Goal: Information Seeking & Learning: Compare options

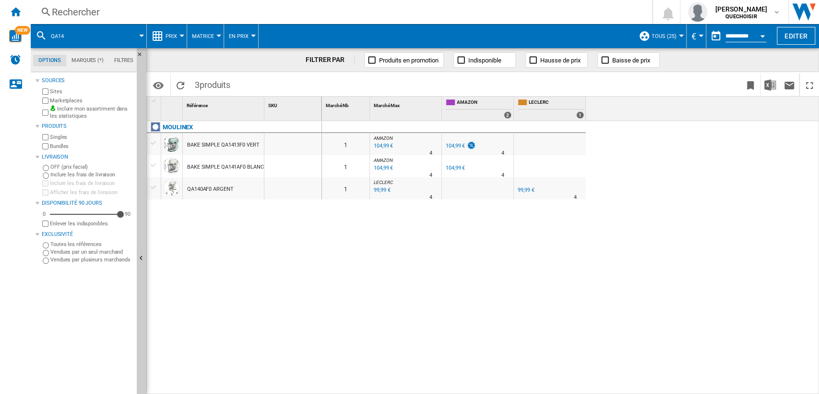
click at [78, 11] on div "Rechercher" at bounding box center [340, 11] width 576 height 13
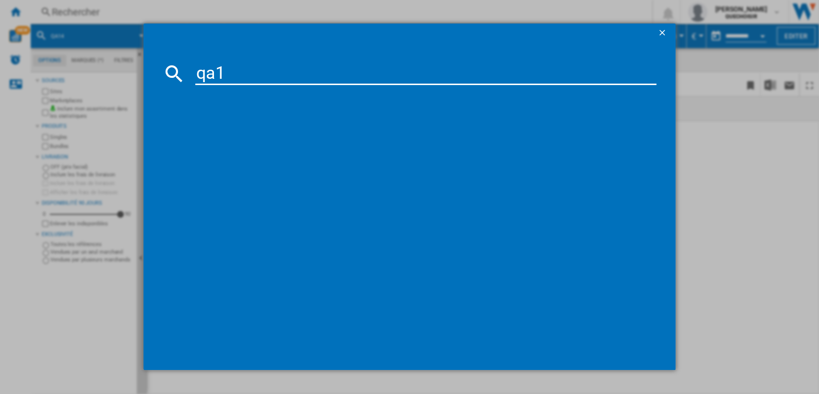
type input "qa16"
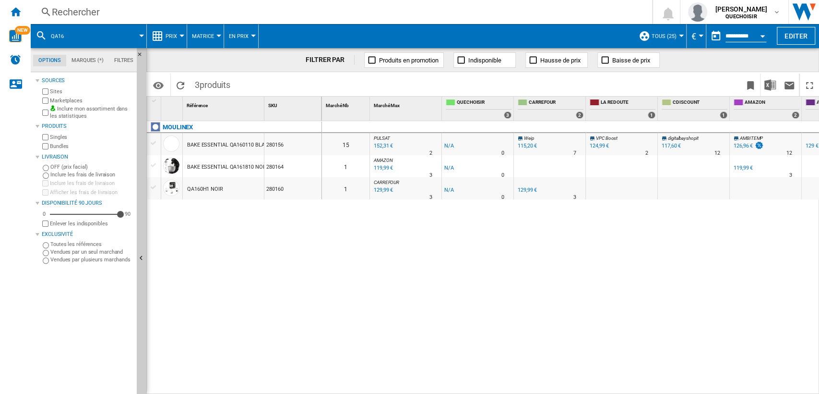
click at [217, 12] on div "Rechercher" at bounding box center [340, 11] width 576 height 13
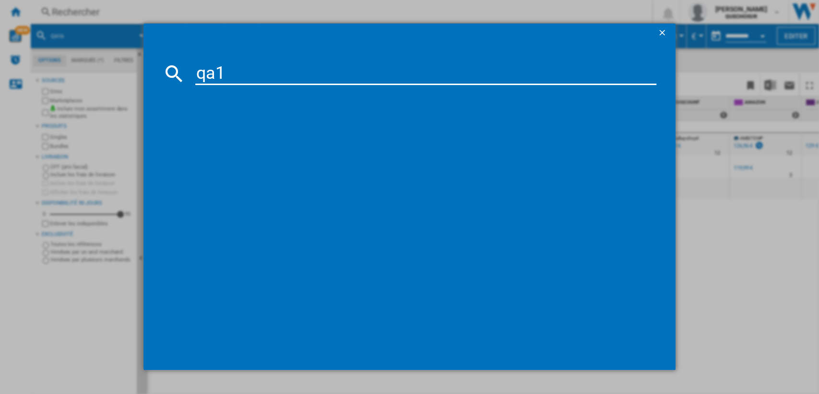
type input "qa14"
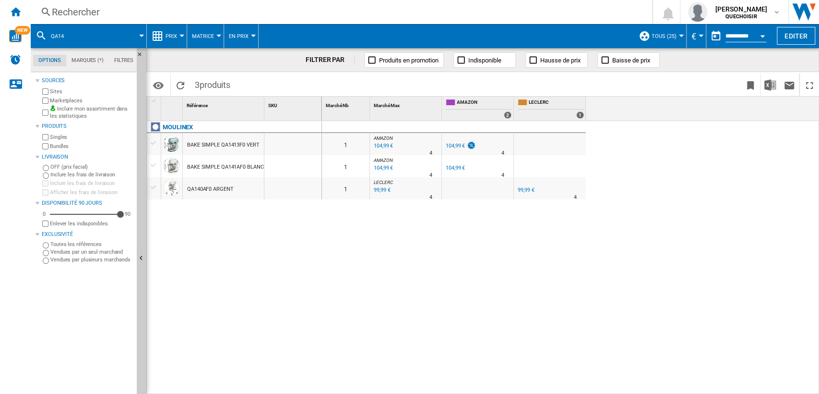
click at [136, 10] on div "Rechercher" at bounding box center [340, 11] width 576 height 13
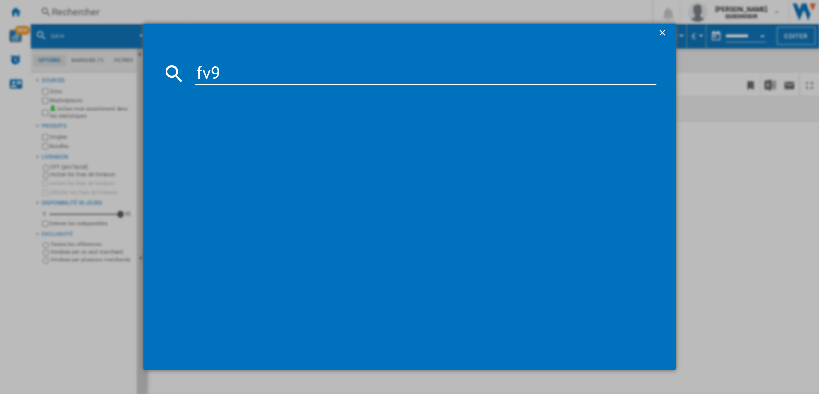
type input "fv98"
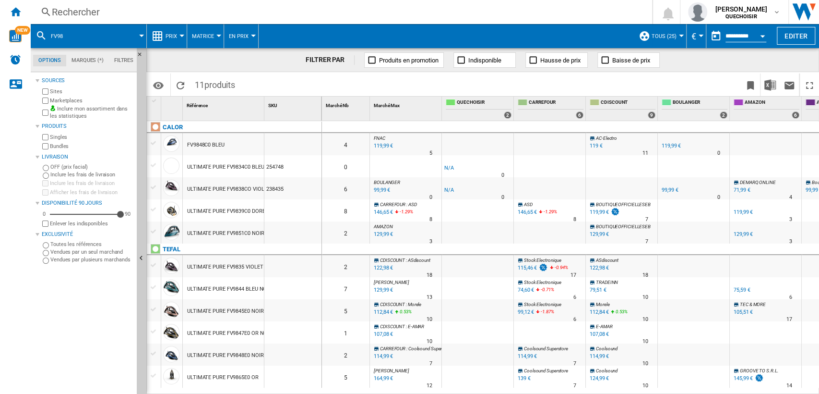
click at [61, 93] on label "Sites" at bounding box center [91, 91] width 83 height 7
click at [60, 96] on div "Marketplaces" at bounding box center [86, 100] width 93 height 9
click at [58, 91] on label "Sites" at bounding box center [91, 91] width 83 height 7
click at [55, 100] on label "Marketplaces" at bounding box center [91, 100] width 83 height 7
click at [56, 148] on label "Bundles" at bounding box center [91, 146] width 83 height 7
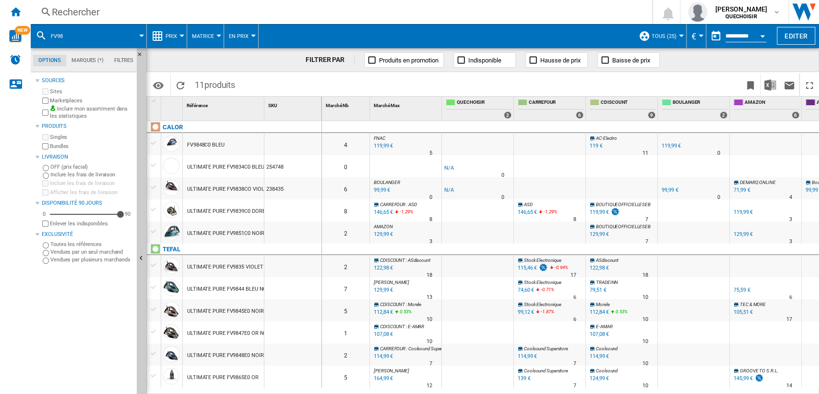
click at [657, 40] on button "TOUS (25)" at bounding box center [667, 36] width 30 height 24
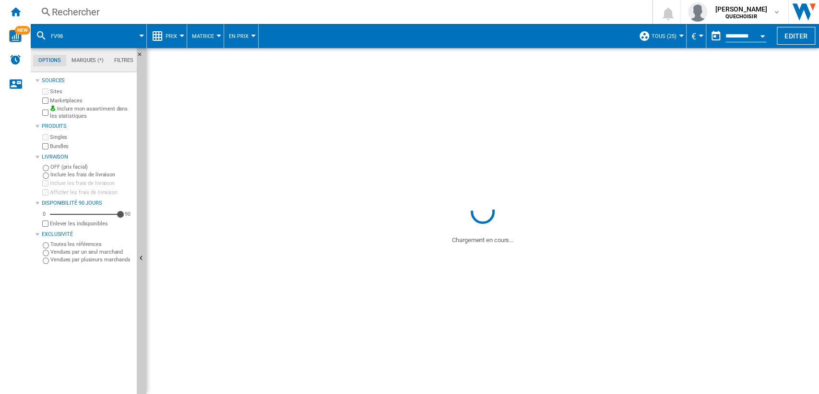
click at [200, 36] on span "Matrice" at bounding box center [203, 36] width 22 height 6
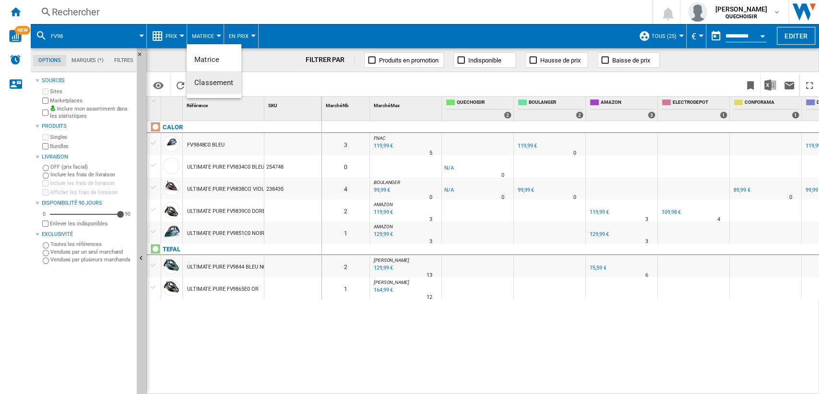
click at [215, 78] on span "Classement" at bounding box center [213, 82] width 39 height 9
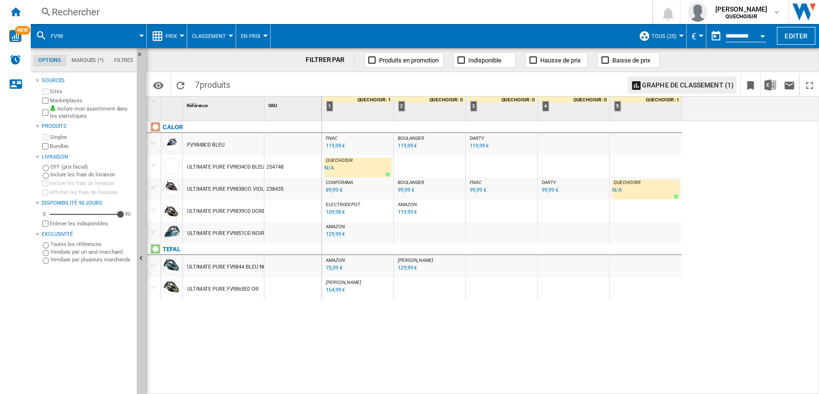
click at [142, 16] on div "Rechercher" at bounding box center [340, 11] width 576 height 13
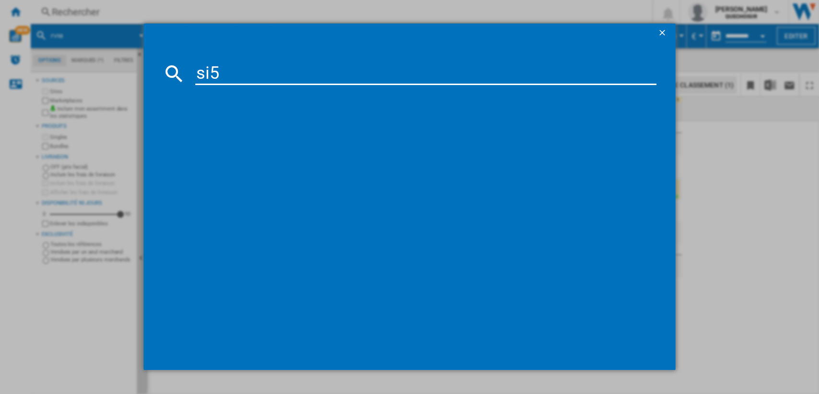
type input "si52"
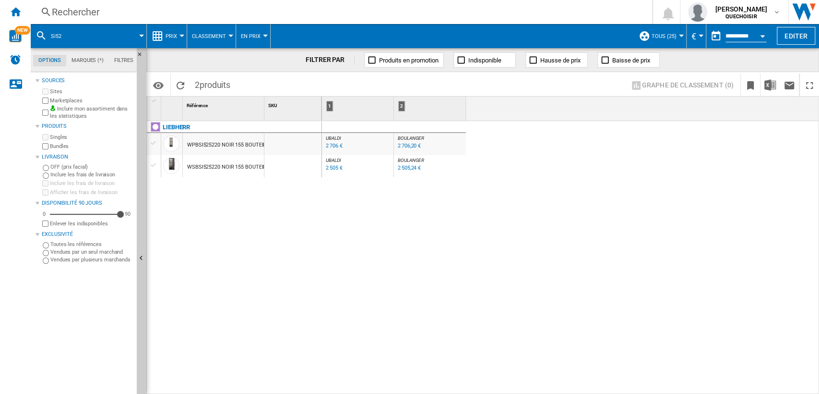
click at [196, 10] on div "Rechercher" at bounding box center [340, 11] width 576 height 13
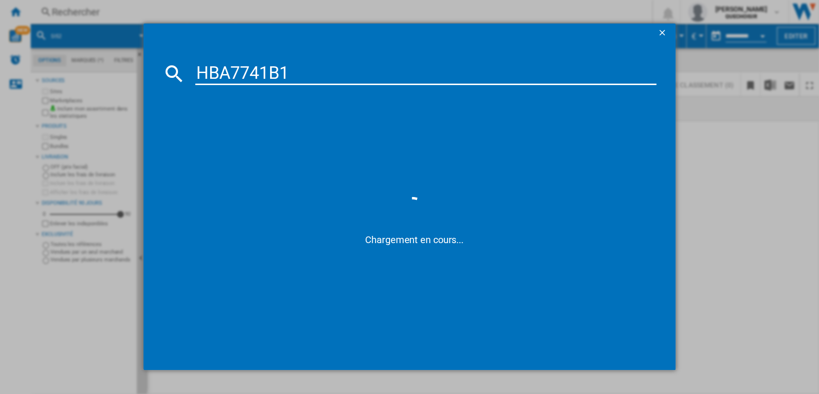
type input "HBA7741B"
click at [293, 63] on input "HBA7741B" at bounding box center [426, 73] width 462 height 23
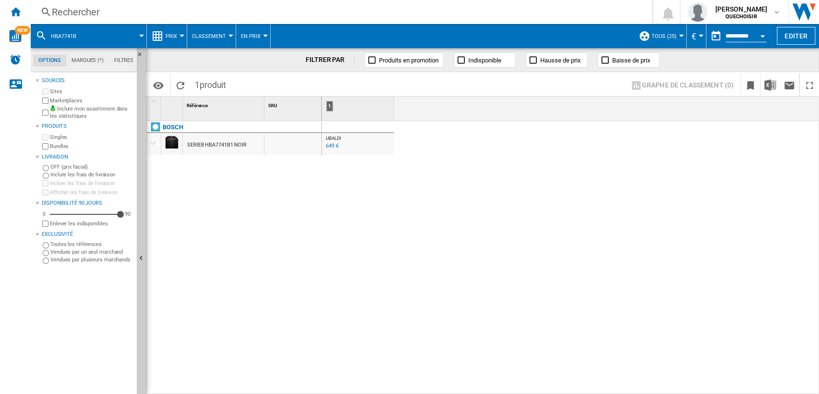
click at [165, 14] on div "Rechercher" at bounding box center [340, 11] width 576 height 13
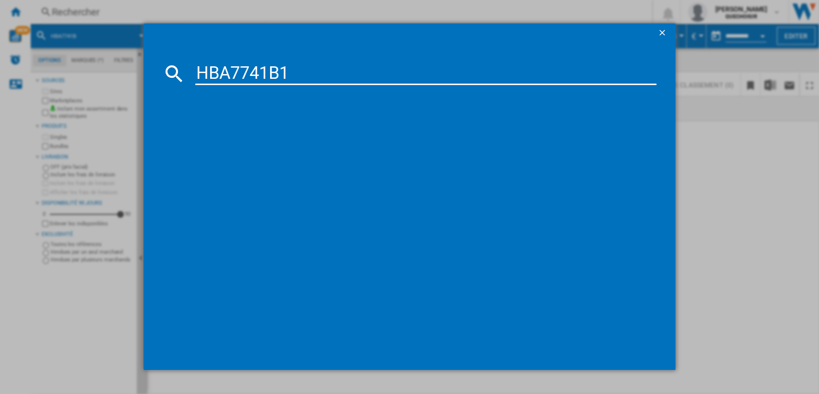
click at [255, 70] on input "HBA7741B1" at bounding box center [426, 73] width 462 height 23
click at [258, 71] on input "HBA7741B1" at bounding box center [426, 73] width 462 height 23
drag, startPoint x: 253, startPoint y: 73, endPoint x: 335, endPoint y: 73, distance: 81.6
click at [335, 73] on input "HBA7741B1" at bounding box center [426, 73] width 462 height 23
type input "HBA77"
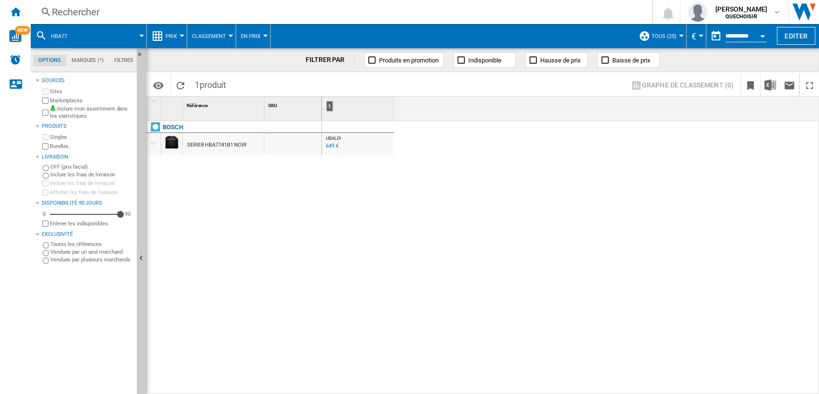
click at [123, 63] on md-tab-item "Filtres" at bounding box center [124, 61] width 30 height 12
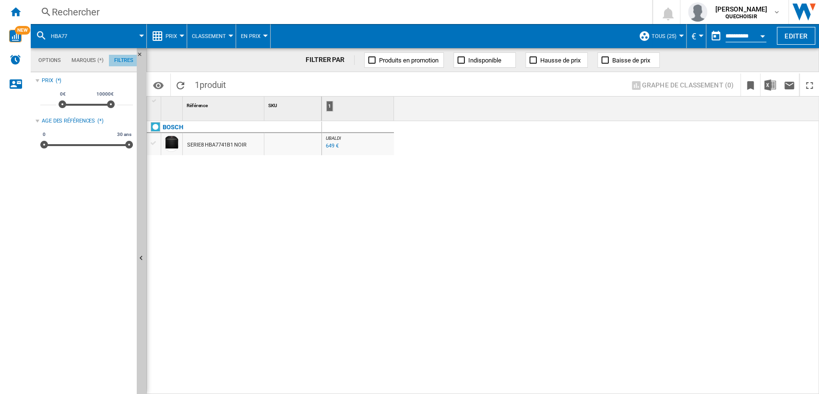
scroll to position [62, 0]
click at [17, 15] on ng-md-icon "Accueil" at bounding box center [16, 12] width 12 height 12
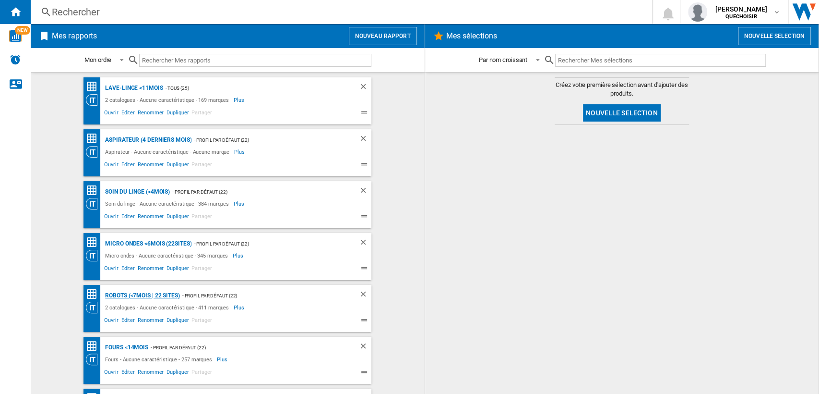
click at [129, 291] on div "Robots (<7mois | 22 sites)" at bounding box center [141, 295] width 77 height 12
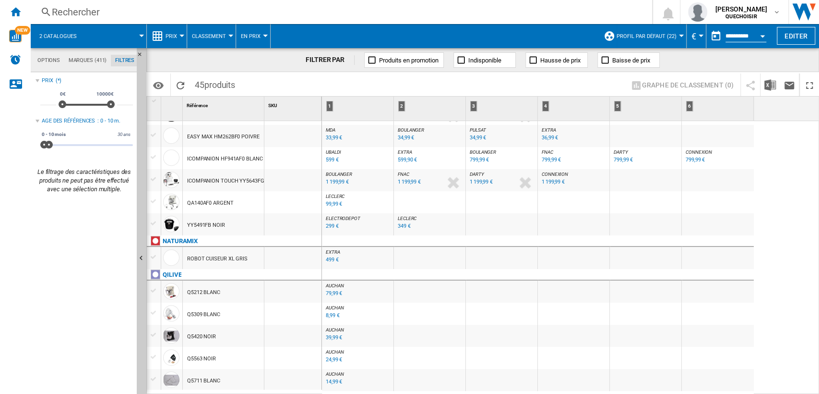
scroll to position [480, 0]
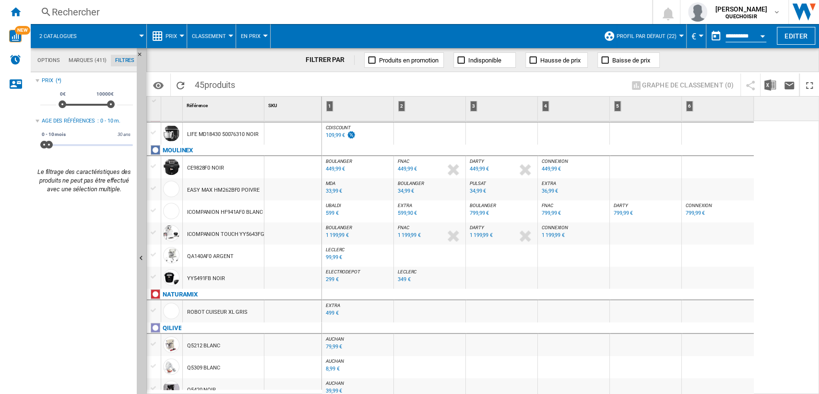
click at [619, 37] on span "Profil par défaut (22)" at bounding box center [647, 36] width 60 height 6
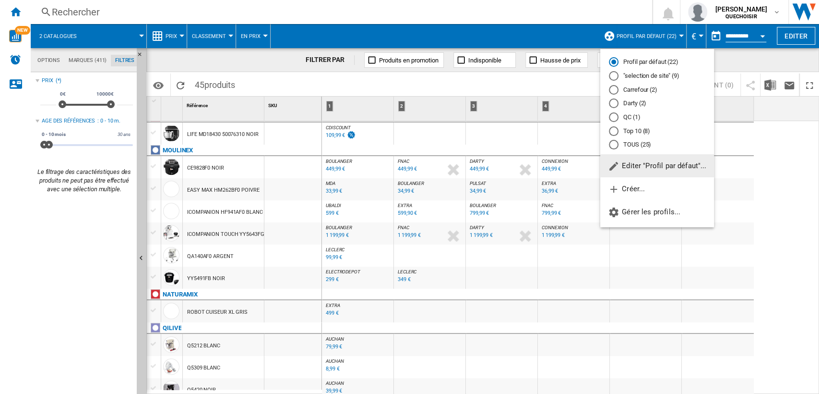
click at [616, 146] on div "TOUS (25)" at bounding box center [614, 145] width 10 height 10
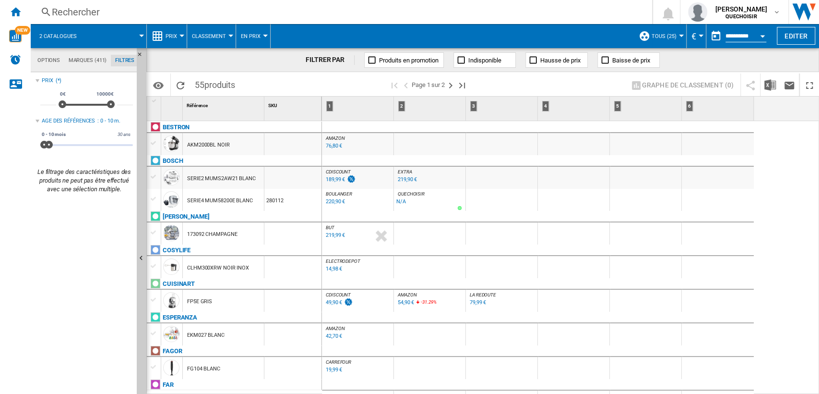
click at [338, 137] on span "AMAZON" at bounding box center [335, 137] width 19 height 5
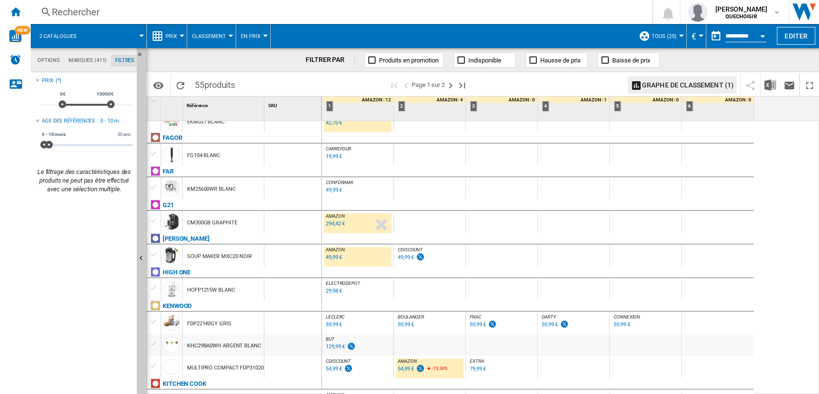
click at [406, 316] on span "BOULANGER" at bounding box center [411, 316] width 26 height 5
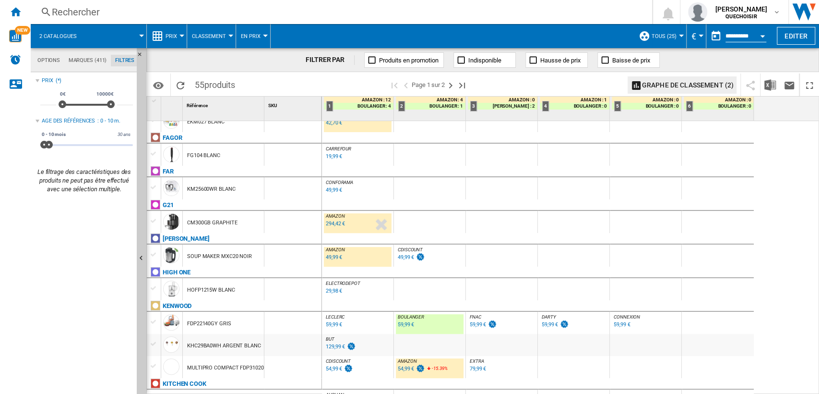
click at [543, 314] on span "DARTY" at bounding box center [549, 316] width 14 height 5
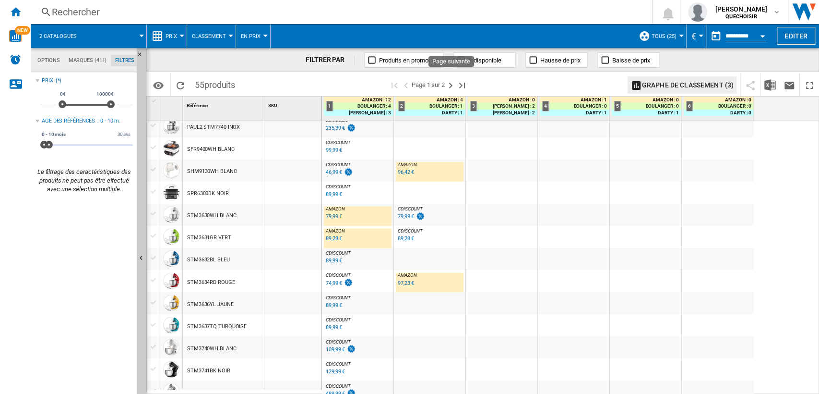
click at [448, 85] on ng-md-icon "Page suivante" at bounding box center [451, 86] width 12 height 12
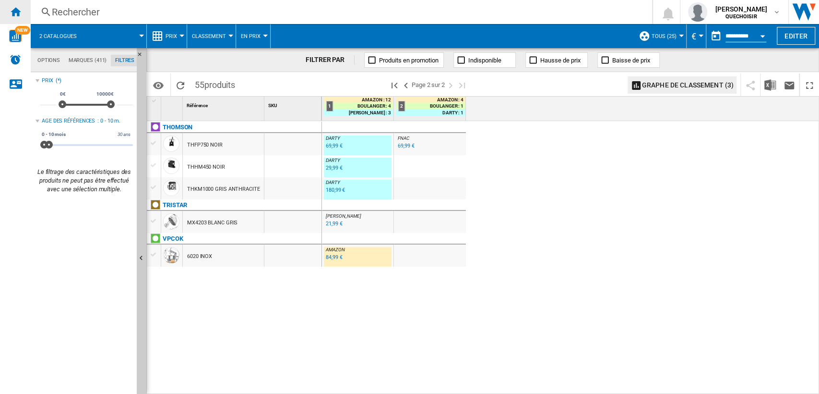
click at [19, 12] on ng-md-icon "Accueil" at bounding box center [16, 12] width 12 height 12
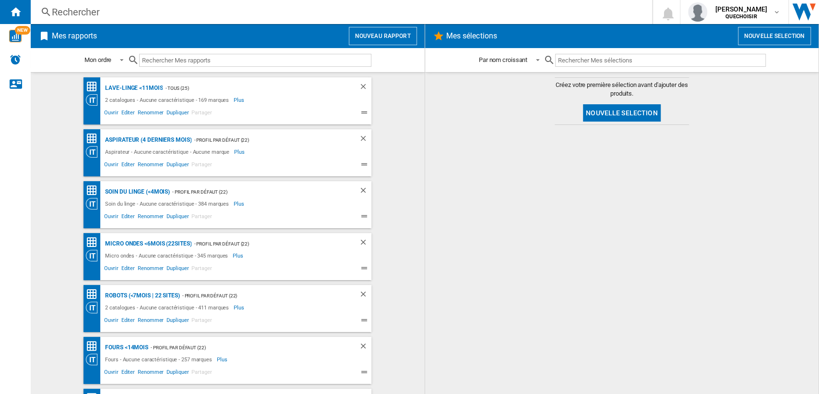
click at [79, 15] on div "Rechercher" at bounding box center [340, 11] width 576 height 13
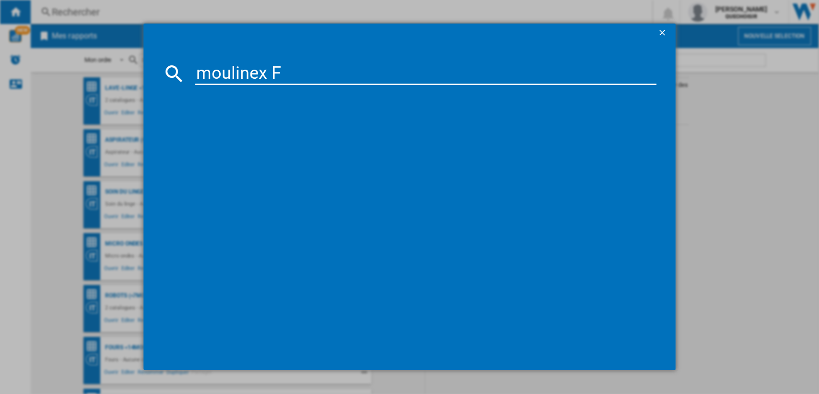
type input "moulinex FP"
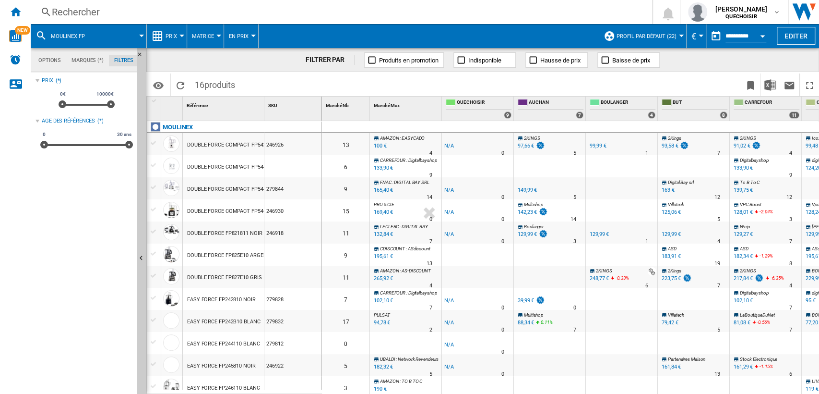
click at [48, 61] on md-tab-item "Options" at bounding box center [49, 61] width 33 height 12
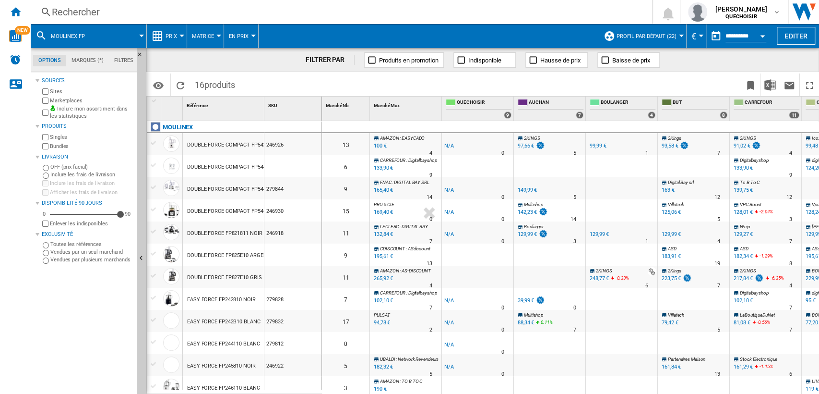
click at [56, 97] on label "Marketplaces" at bounding box center [91, 100] width 83 height 7
click at [57, 147] on label "Bundles" at bounding box center [91, 146] width 83 height 7
click at [207, 36] on span "Matrice" at bounding box center [203, 36] width 22 height 6
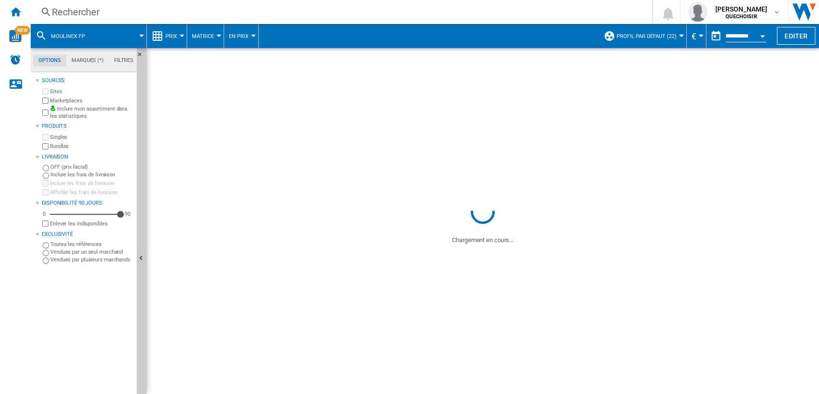
click at [202, 40] on button "Matrice" at bounding box center [205, 36] width 27 height 24
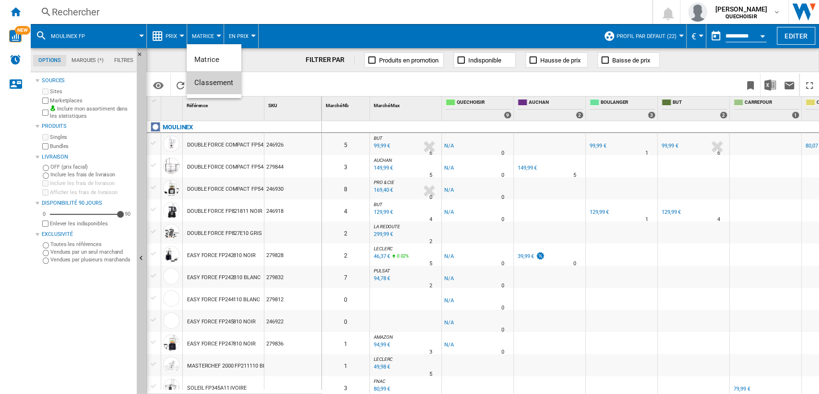
click at [206, 78] on span "Classement" at bounding box center [213, 82] width 39 height 9
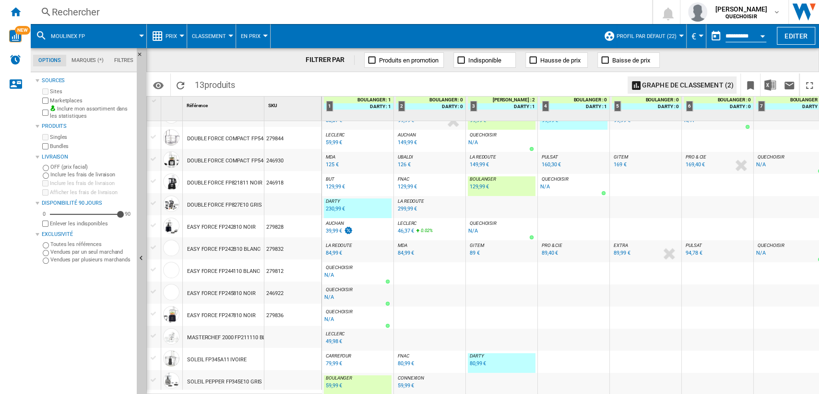
click at [202, 15] on div "Rechercher" at bounding box center [340, 11] width 576 height 13
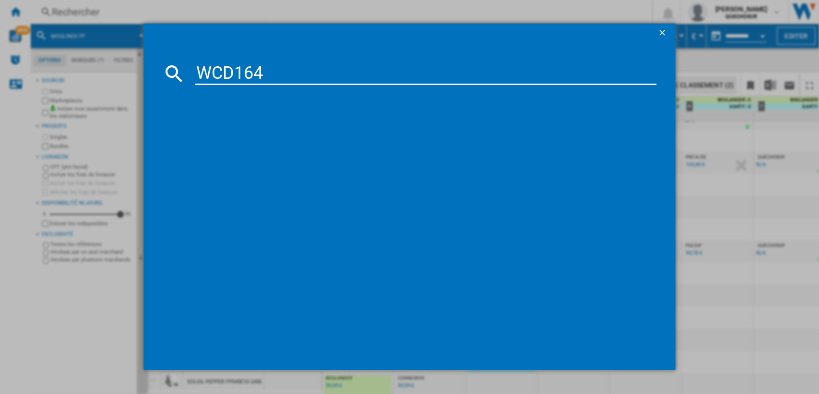
click at [233, 73] on input "WCD164" at bounding box center [426, 73] width 462 height 23
type input "WCD 164"
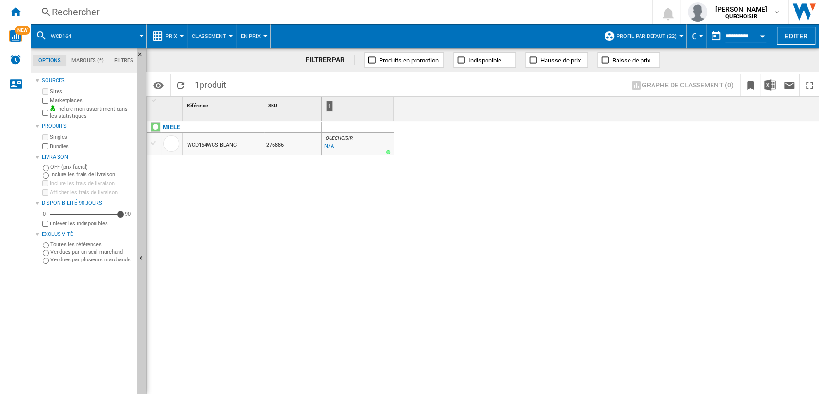
click at [211, 145] on div "WCD164WCS BLANC" at bounding box center [211, 145] width 49 height 22
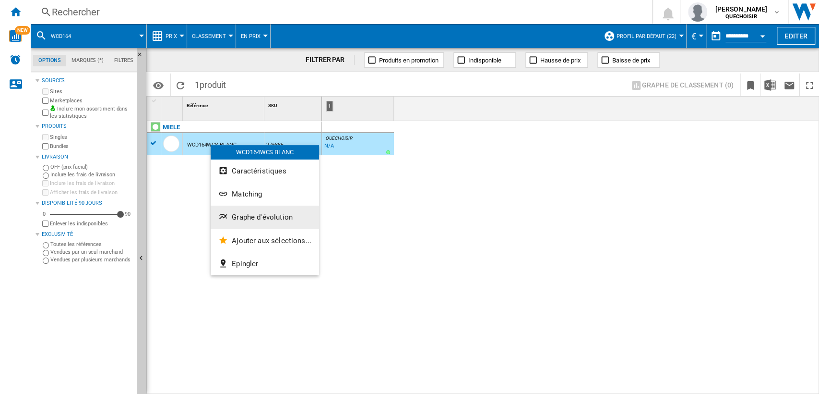
click at [257, 218] on span "Graphe d'évolution" at bounding box center [262, 217] width 61 height 9
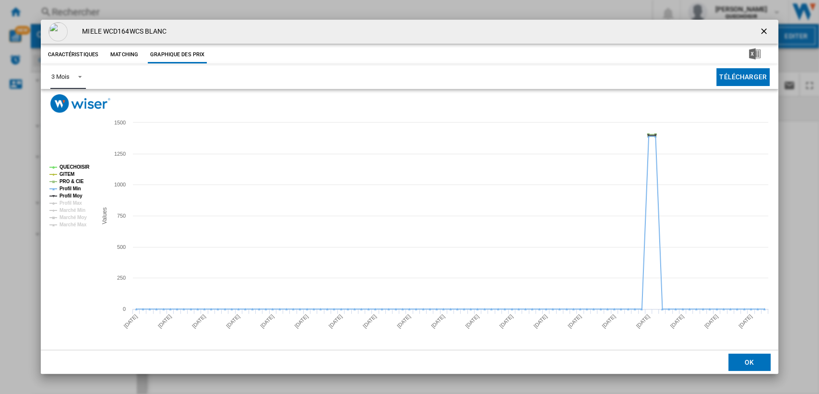
click at [73, 77] on span "Product popup" at bounding box center [78, 76] width 12 height 9
click at [79, 105] on md-option "6 Mois" at bounding box center [76, 100] width 65 height 23
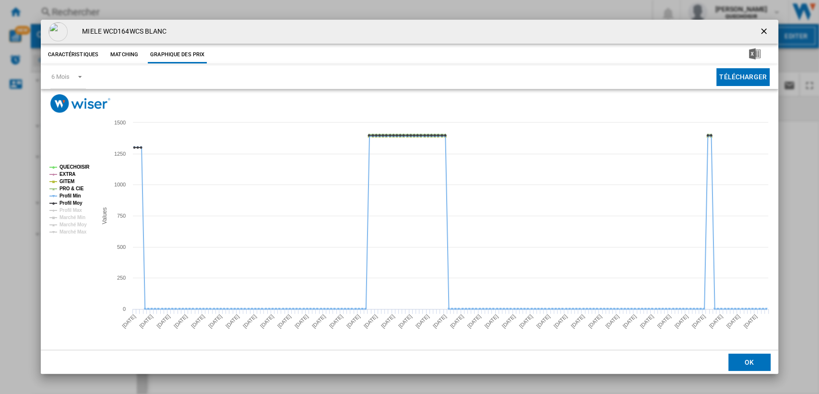
click at [768, 28] on ng-md-icon "getI18NText('BUTTONS.CLOSE_DIALOG')" at bounding box center [765, 32] width 12 height 12
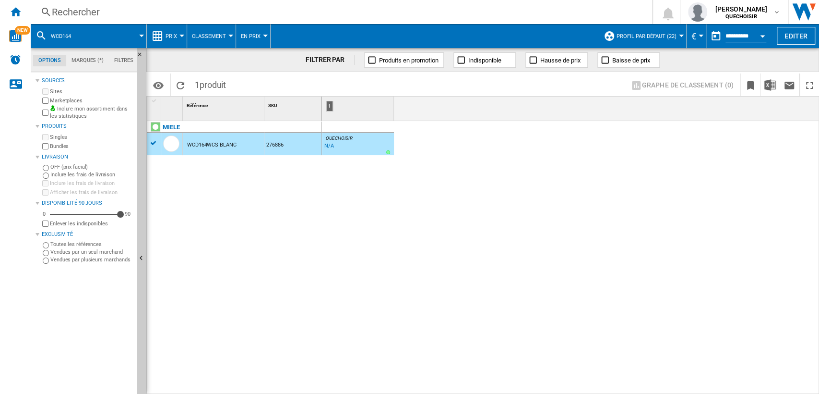
click at [234, 9] on div "Rechercher" at bounding box center [340, 11] width 576 height 13
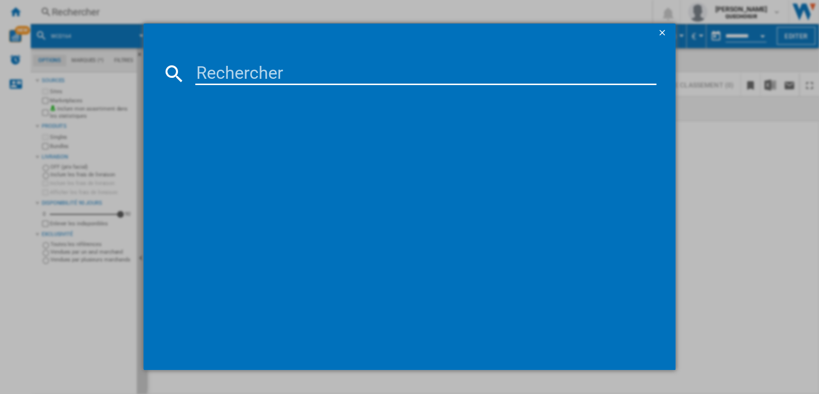
type input "WWD 164"
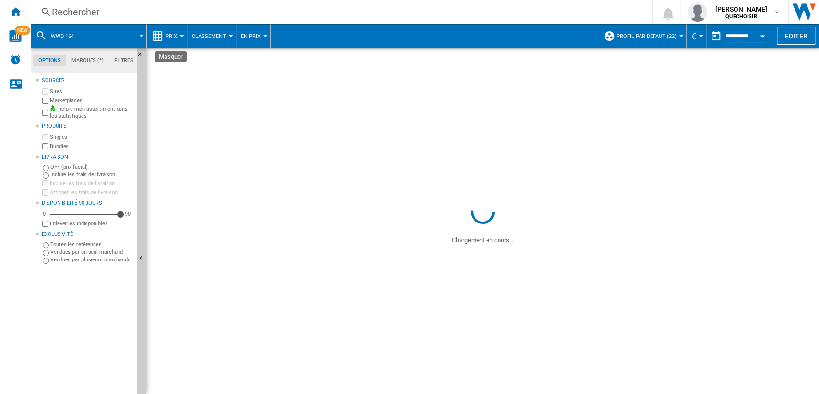
click at [128, 59] on md-tab-item "Filtres" at bounding box center [124, 61] width 30 height 12
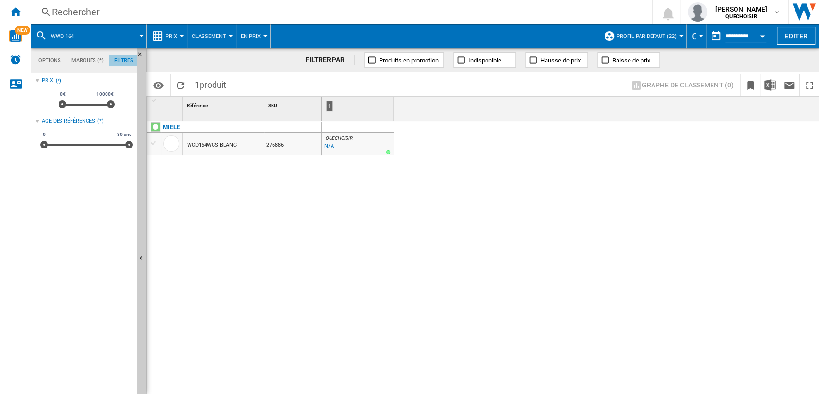
scroll to position [62, 0]
click at [292, 216] on div "MIELE WWD164WCS BLANC 273346" at bounding box center [234, 255] width 175 height 268
click at [208, 146] on div "WWD164WCS BLANC" at bounding box center [212, 145] width 51 height 22
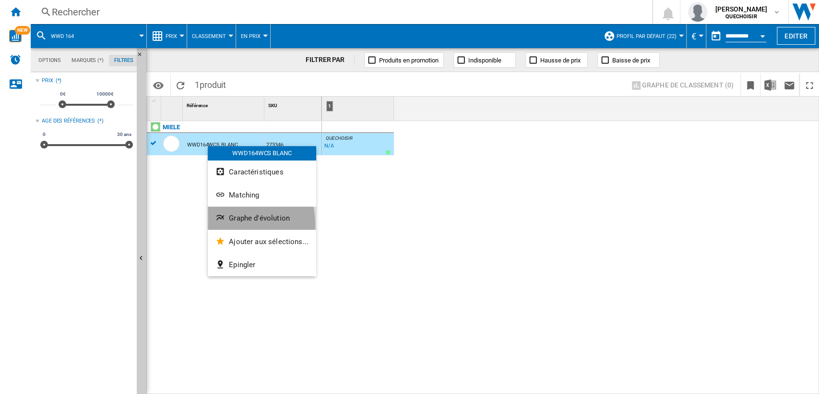
click at [238, 224] on button "Graphe d'évolution" at bounding box center [262, 217] width 108 height 23
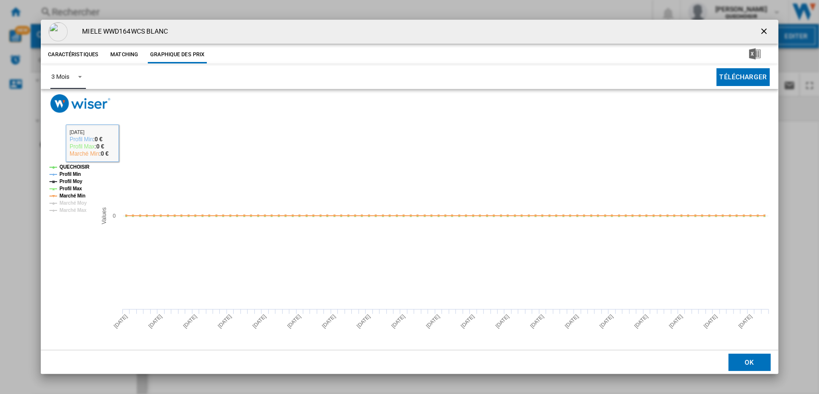
click at [60, 76] on div "3 Mois" at bounding box center [60, 76] width 18 height 7
click at [69, 106] on md-option "6 Mois" at bounding box center [76, 100] width 65 height 23
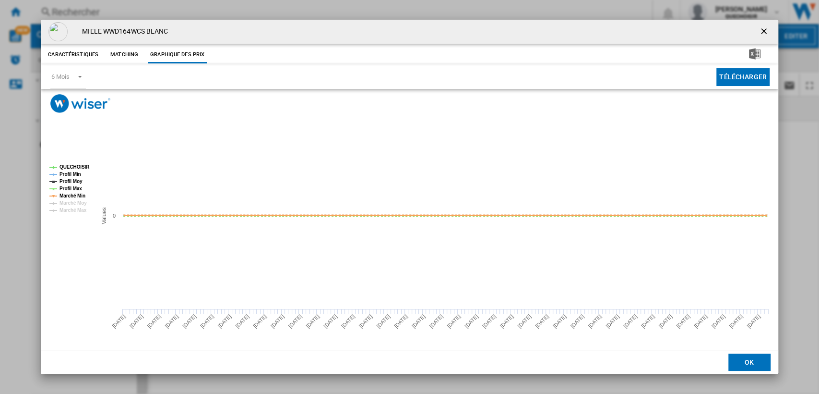
click at [764, 30] on ng-md-icon "getI18NText('BUTTONS.CLOSE_DIALOG')" at bounding box center [765, 32] width 12 height 12
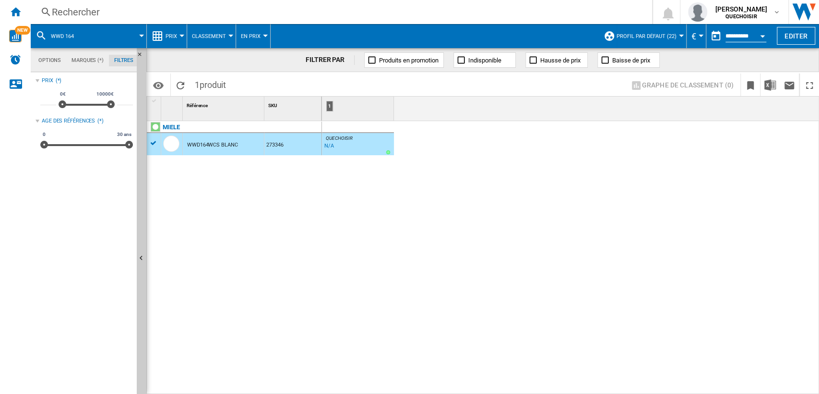
click at [208, 15] on div "Rechercher" at bounding box center [340, 11] width 576 height 13
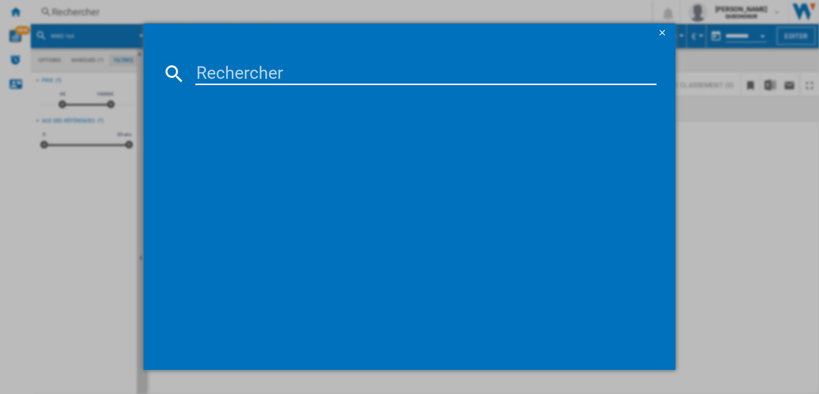
type input "WGG254F1FR"
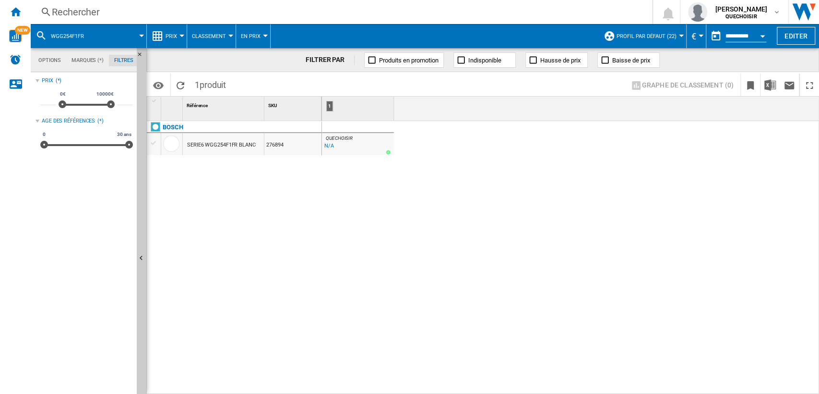
click at [223, 145] on div "SERIE6 WGG254F1FR BLANC" at bounding box center [221, 145] width 69 height 22
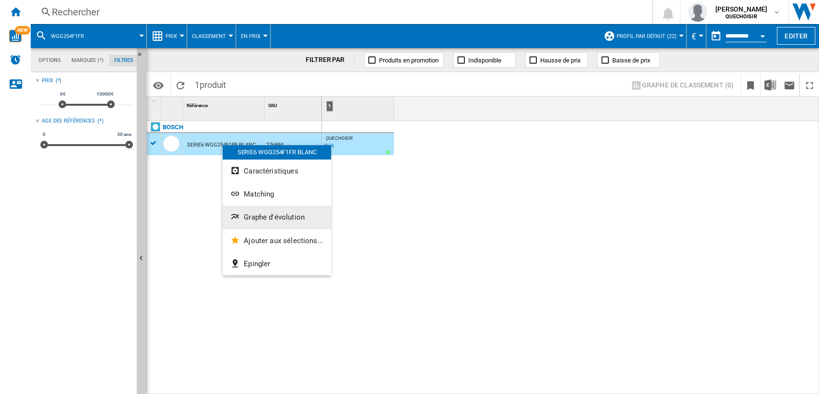
click at [253, 213] on span "Graphe d'évolution" at bounding box center [274, 217] width 61 height 9
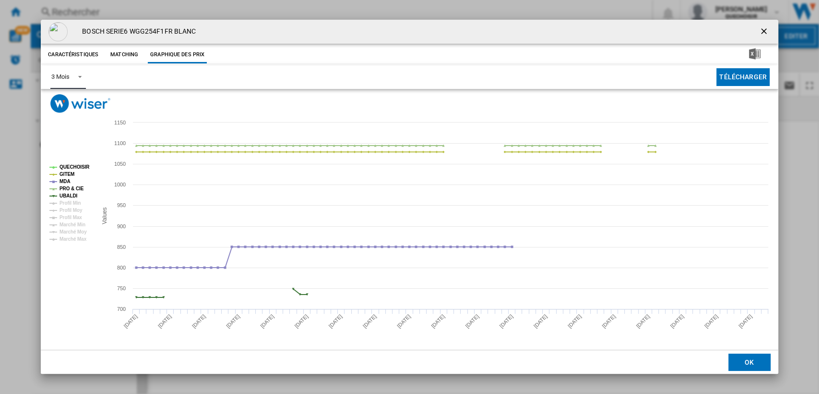
click at [68, 74] on div "3 Mois" at bounding box center [60, 76] width 18 height 7
click at [64, 100] on div "6 Mois" at bounding box center [60, 100] width 18 height 9
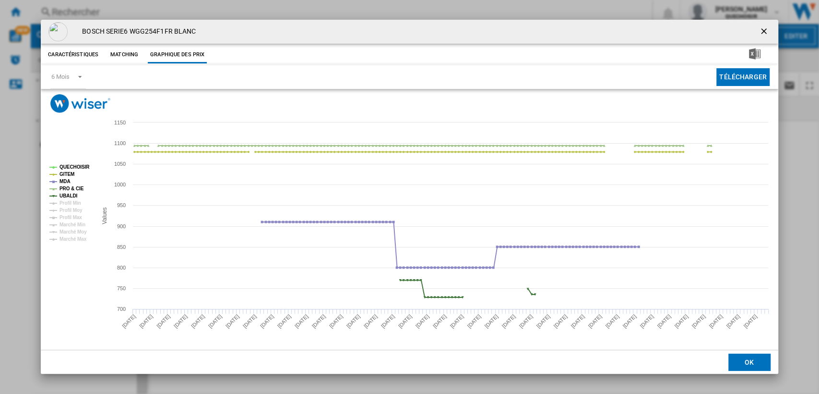
click at [762, 31] on ng-md-icon "getI18NText('BUTTONS.CLOSE_DIALOG')" at bounding box center [765, 32] width 12 height 12
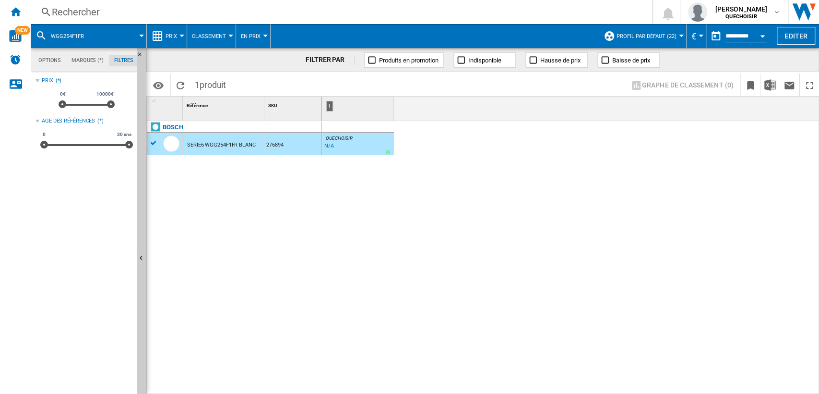
click at [520, 9] on div "Rechercher" at bounding box center [340, 11] width 576 height 13
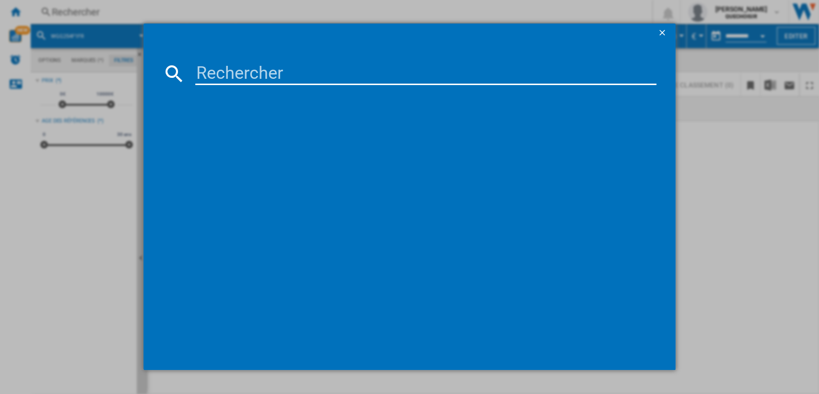
type input "WCR860WPS"
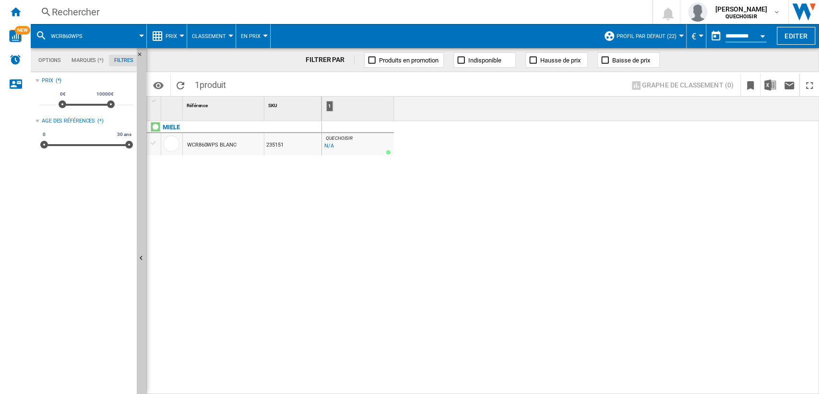
click at [218, 145] on div "WCR860WPS BLANC" at bounding box center [211, 145] width 49 height 22
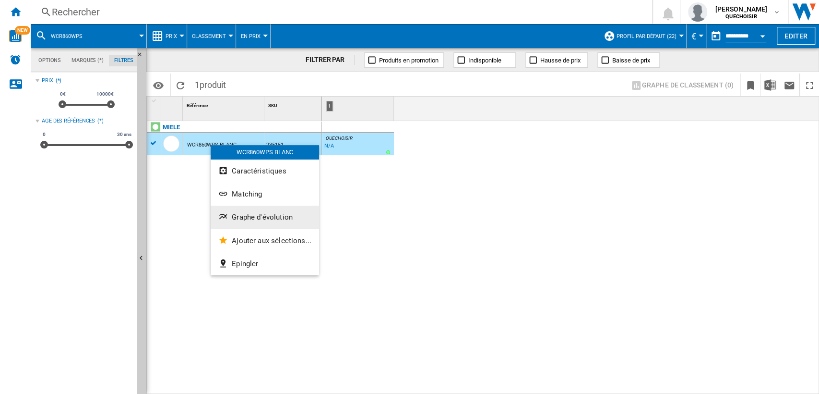
click at [260, 213] on span "Graphe d'évolution" at bounding box center [262, 217] width 61 height 9
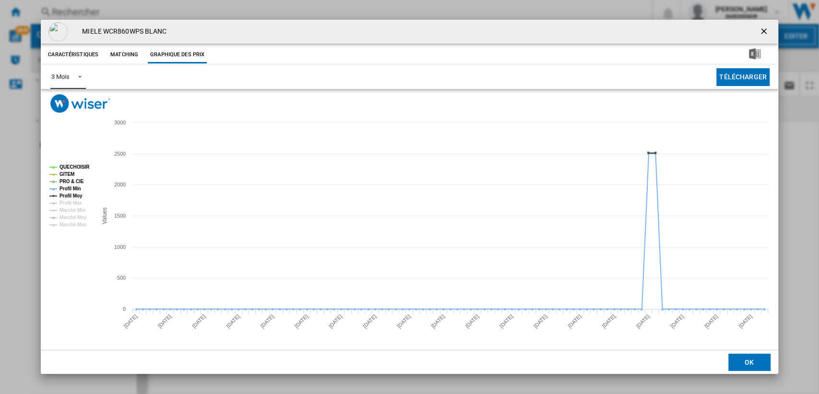
click at [72, 71] on md-select-value "3 Mois" at bounding box center [67, 77] width 35 height 24
click at [72, 101] on md-option "6 Mois" at bounding box center [76, 100] width 65 height 23
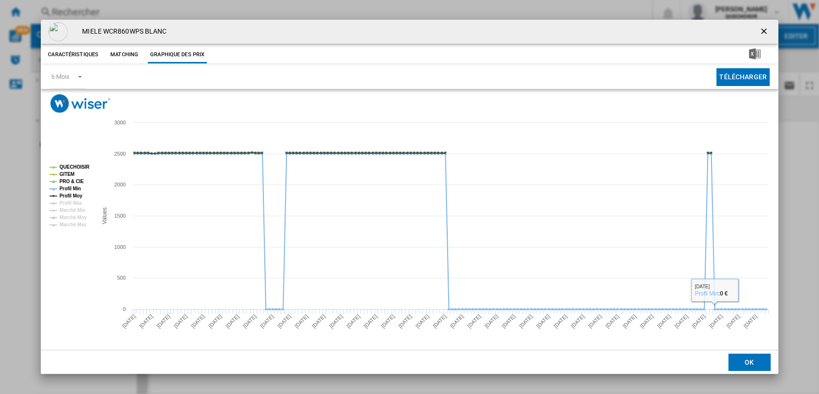
click at [765, 30] on ng-md-icon "getI18NText('BUTTONS.CLOSE_DIALOG')" at bounding box center [765, 32] width 12 height 12
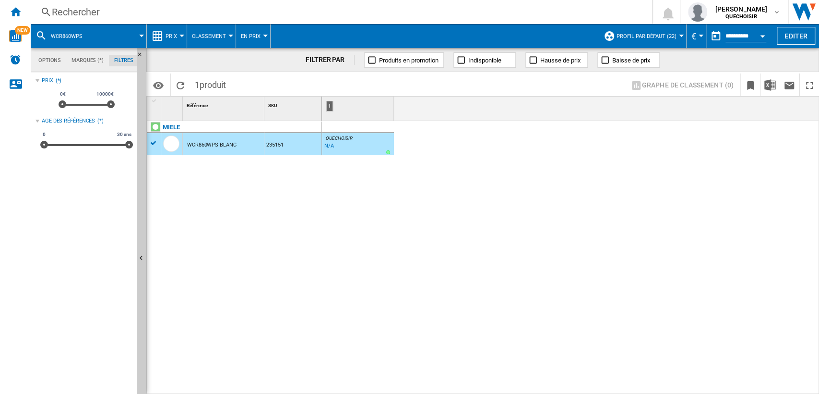
click at [176, 19] on div "Rechercher Rechercher 0 [PERSON_NAME] QUECHOISIR QUECHOISIR Mes paramètres Se d…" at bounding box center [425, 12] width 789 height 24
click at [188, 18] on div "Rechercher Rechercher 0 [PERSON_NAME] QUECHOISIR QUECHOISIR Mes paramètres Se d…" at bounding box center [425, 12] width 789 height 24
click at [215, 14] on div "Rechercher" at bounding box center [340, 11] width 576 height 13
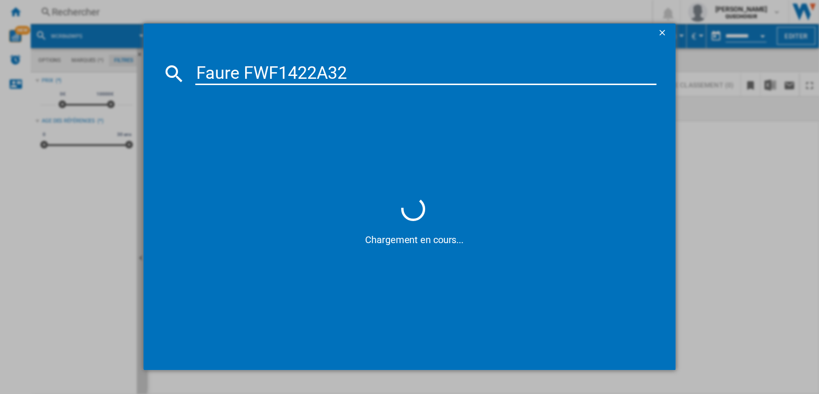
drag, startPoint x: 244, startPoint y: 71, endPoint x: 143, endPoint y: 70, distance: 101.8
click at [143, 70] on div "Faure FWF1422A32 Chargement en cours..." at bounding box center [409, 196] width 819 height 393
type input "FWF1422A32"
click at [328, 72] on input "FWF1422A32" at bounding box center [426, 73] width 462 height 23
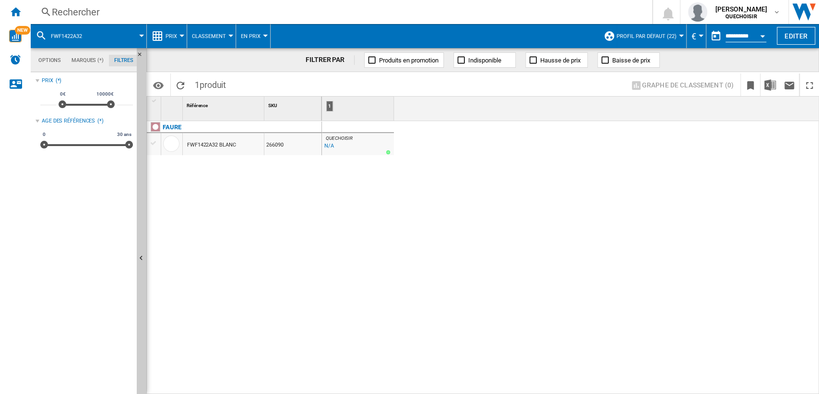
click at [218, 146] on div "FWF1422A32 BLANC" at bounding box center [211, 145] width 48 height 22
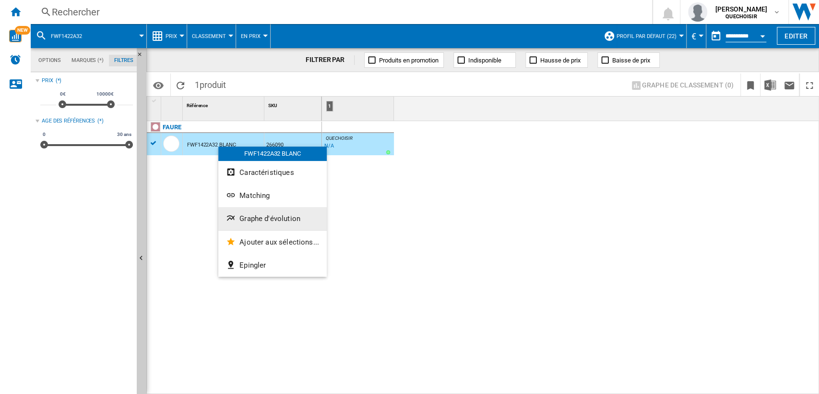
click at [252, 216] on span "Graphe d'évolution" at bounding box center [270, 218] width 61 height 9
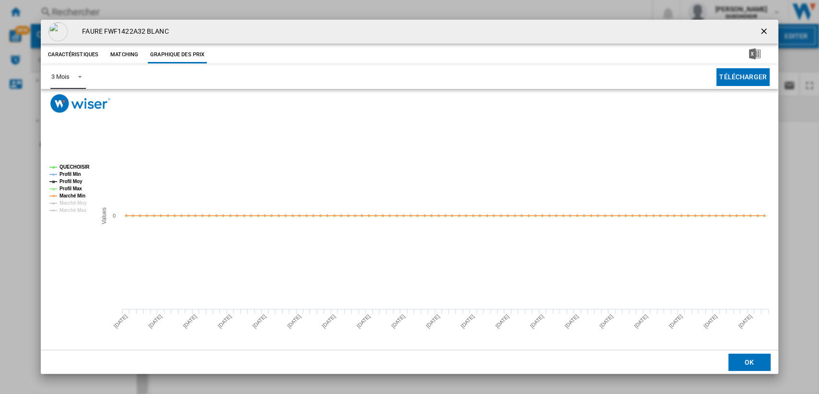
click at [65, 70] on md-select-value "3 Mois" at bounding box center [67, 77] width 35 height 24
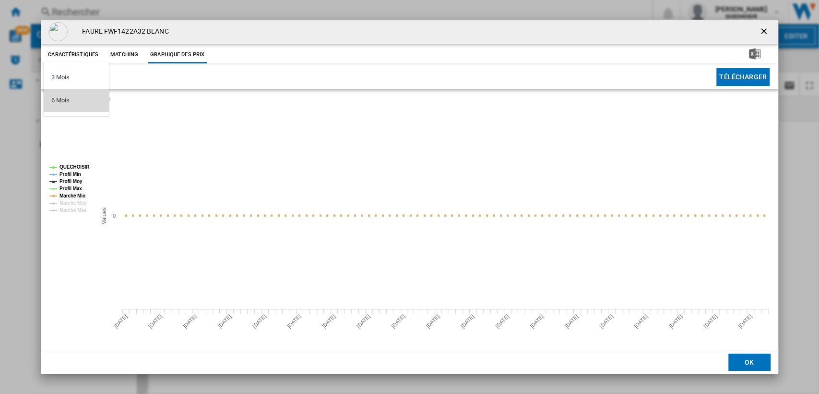
click at [58, 100] on div "6 Mois" at bounding box center [60, 100] width 18 height 9
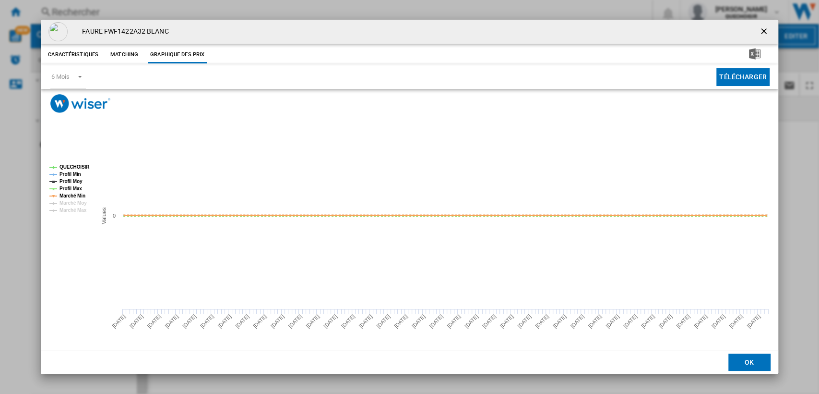
click at [759, 30] on ng-md-icon "getI18NText('BUTTONS.CLOSE_DIALOG')" at bounding box center [765, 32] width 12 height 12
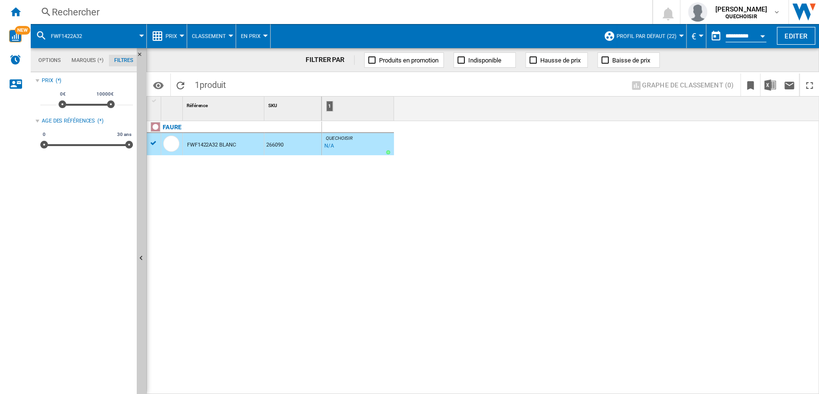
click at [152, 12] on div "Rechercher" at bounding box center [340, 11] width 576 height 13
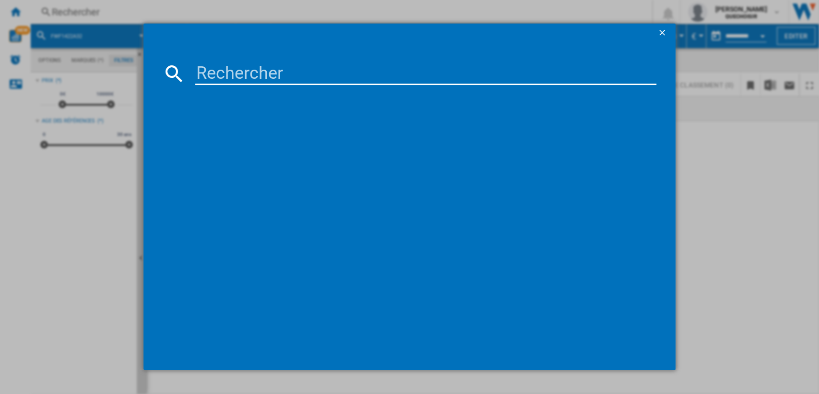
type input "WCI860"
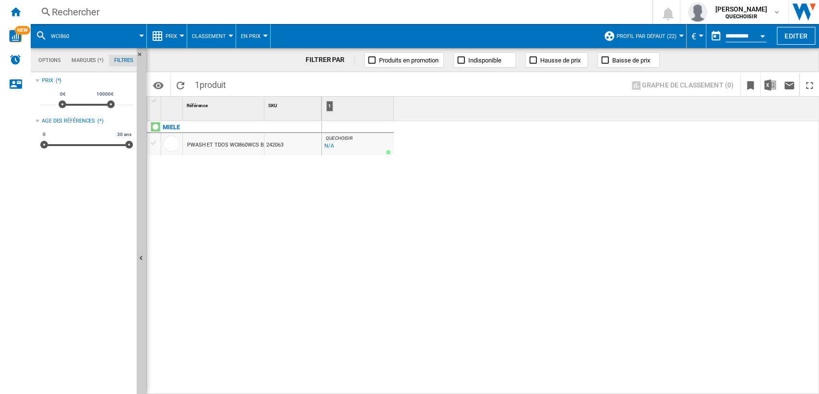
click at [214, 144] on div "PWASH ET TDOS WCI860WCS BLANC" at bounding box center [232, 145] width 90 height 22
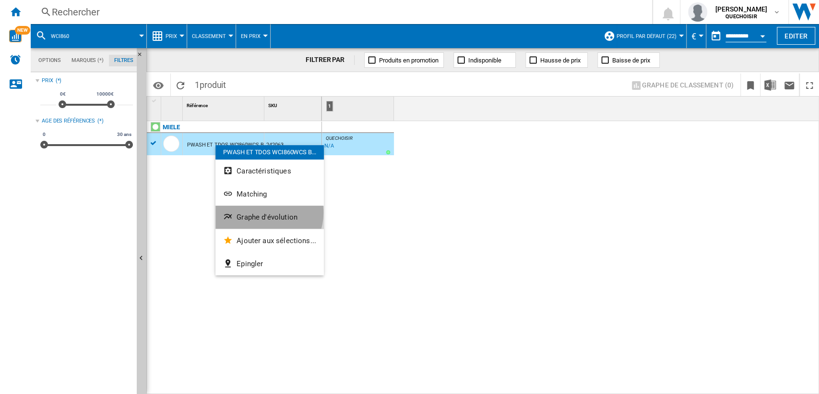
click at [265, 213] on span "Graphe d'évolution" at bounding box center [267, 217] width 61 height 9
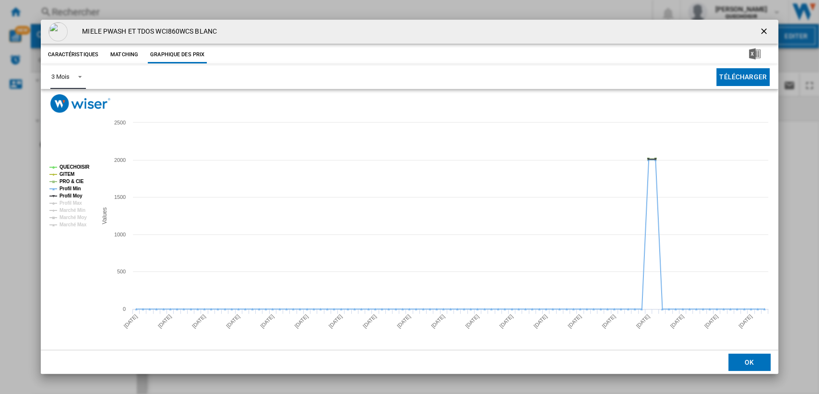
click at [70, 74] on md-select-value "3 Mois" at bounding box center [67, 77] width 35 height 24
click at [69, 105] on md-option "6 Mois" at bounding box center [76, 100] width 65 height 23
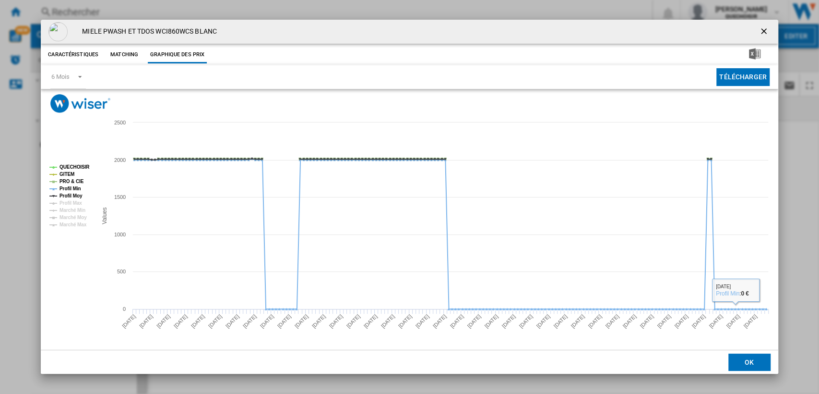
click at [765, 31] on ng-md-icon "getI18NText('BUTTONS.CLOSE_DIALOG')" at bounding box center [765, 32] width 12 height 12
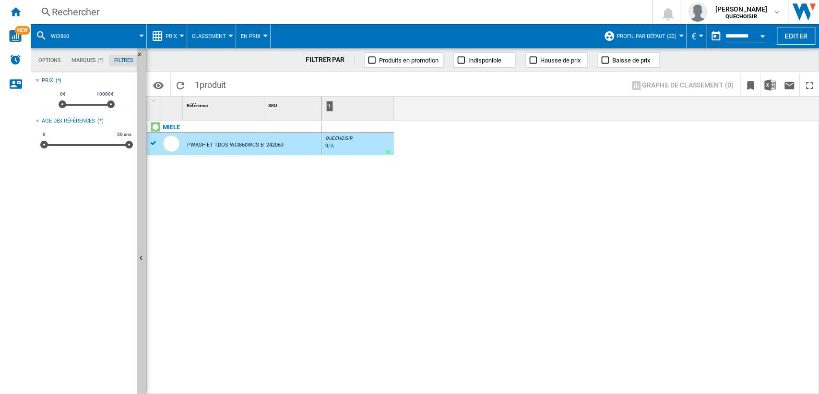
click at [149, 13] on div "Rechercher" at bounding box center [340, 11] width 576 height 13
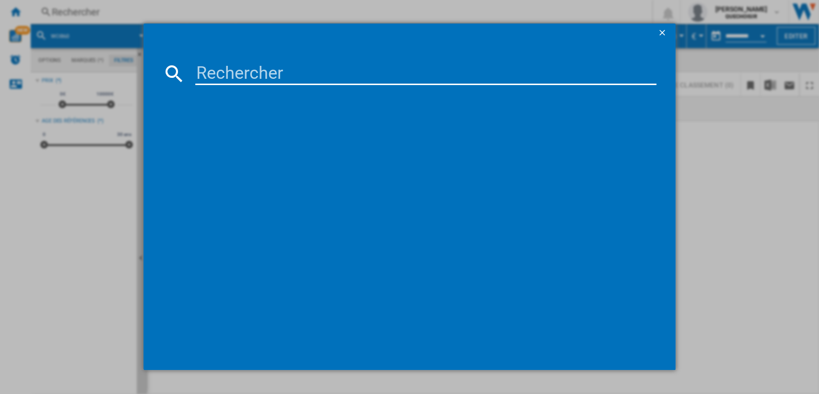
type input "LFR73H149V"
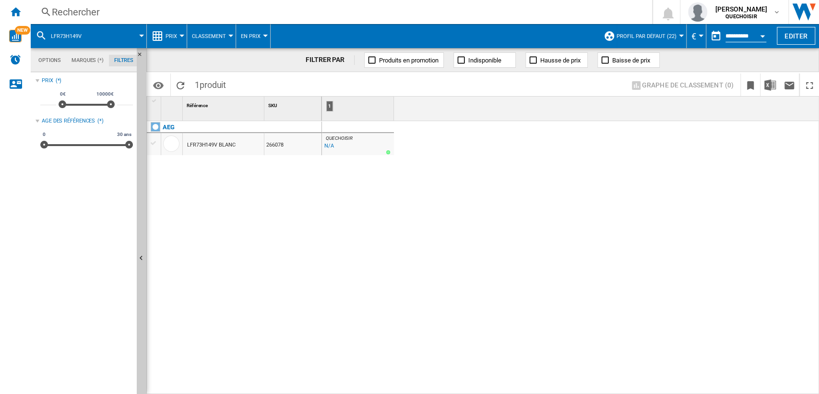
click at [221, 142] on div "LFR73H149V BLANC" at bounding box center [211, 145] width 48 height 22
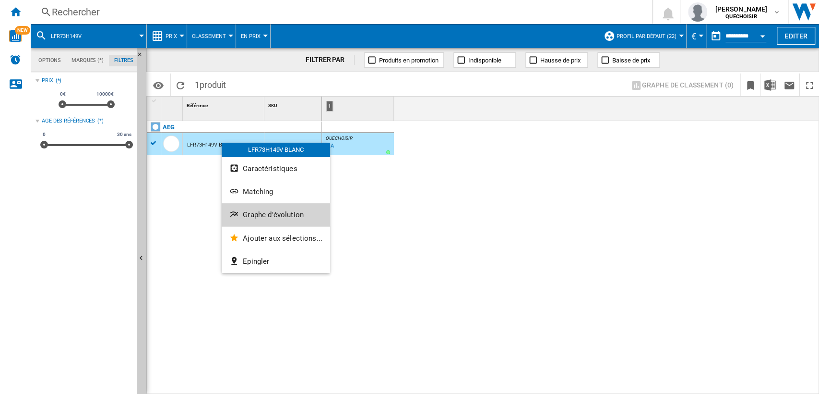
click at [253, 207] on button "Graphe d'évolution" at bounding box center [276, 214] width 108 height 23
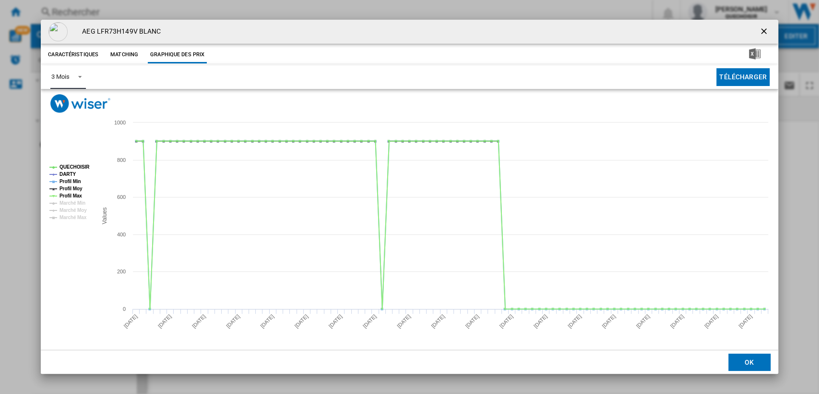
click at [69, 78] on div "3 Mois" at bounding box center [60, 76] width 18 height 7
click at [64, 101] on div "6 Mois" at bounding box center [60, 100] width 18 height 9
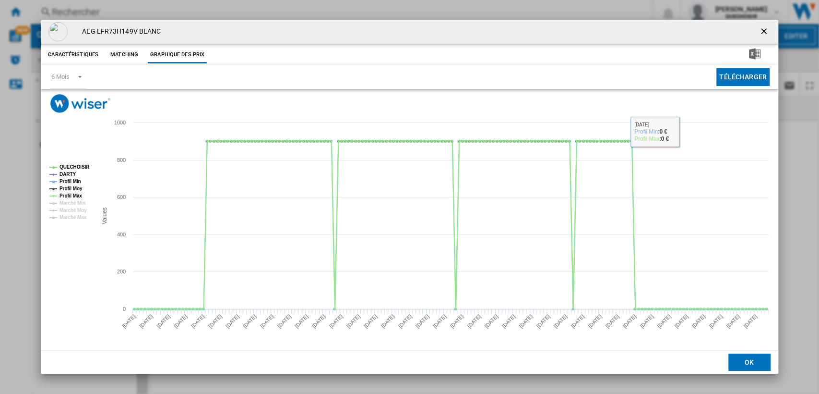
click at [767, 27] on ng-md-icon "getI18NText('BUTTONS.CLOSE_DIALOG')" at bounding box center [765, 32] width 12 height 12
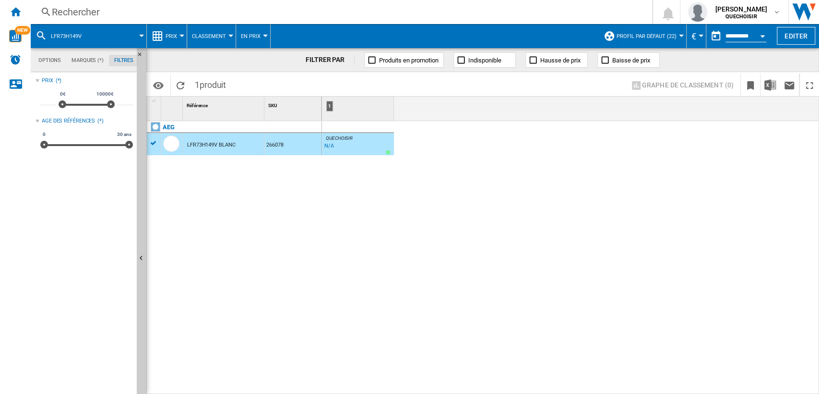
click at [170, 10] on div "Rechercher" at bounding box center [340, 11] width 576 height 13
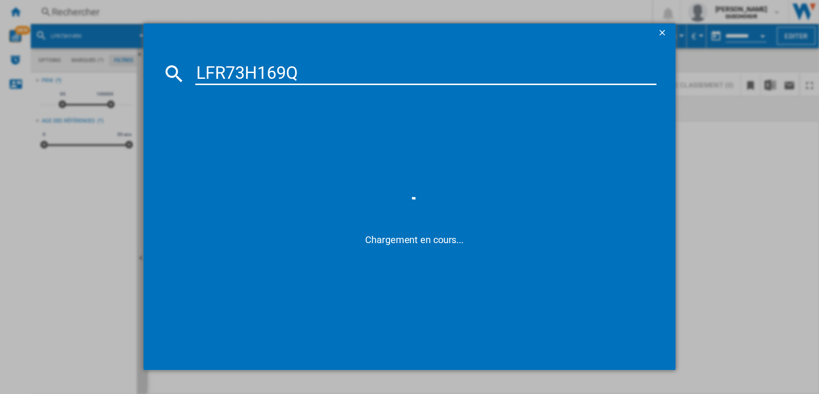
type input "LFR73H169"
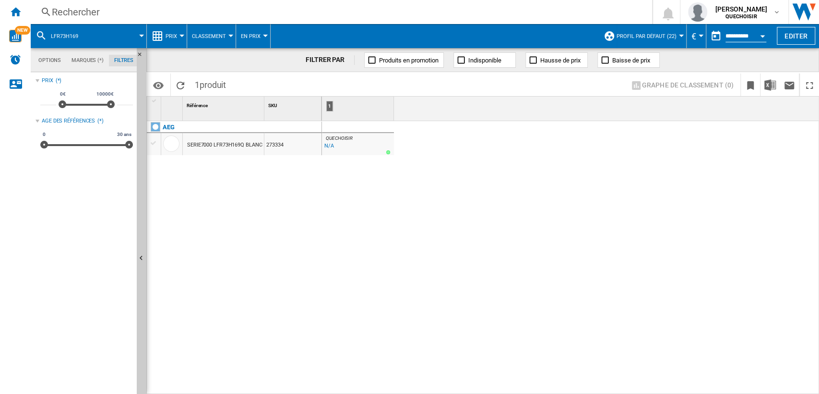
click at [217, 144] on div "SERIE7000 LFR73H169Q BLANC" at bounding box center [224, 145] width 75 height 22
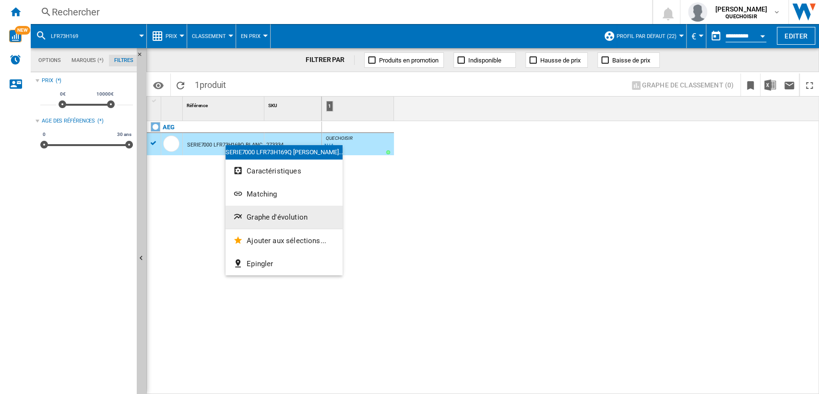
click at [253, 213] on span "Graphe d'évolution" at bounding box center [277, 217] width 61 height 9
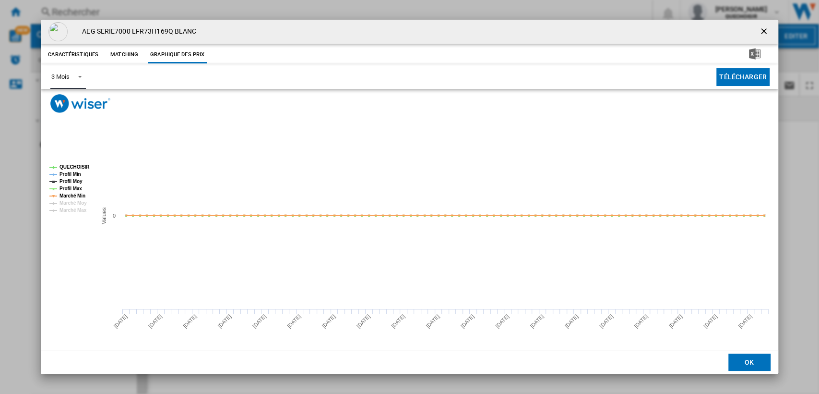
click at [66, 76] on div "3 Mois" at bounding box center [60, 76] width 18 height 7
click at [69, 108] on md-option "6 Mois" at bounding box center [76, 100] width 65 height 23
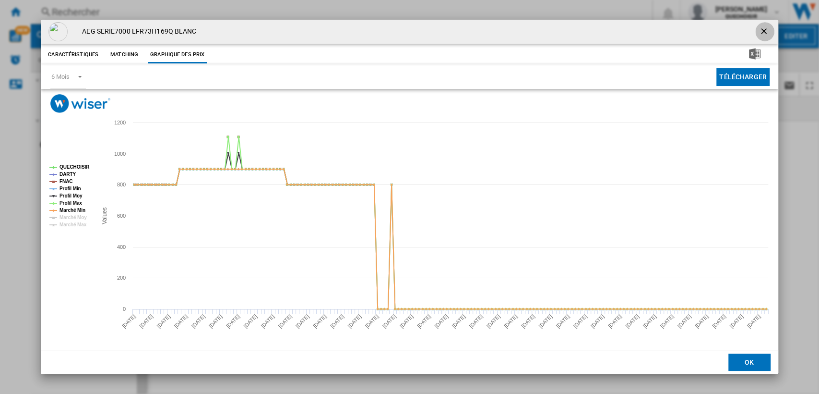
click at [762, 28] on ng-md-icon "getI18NText('BUTTONS.CLOSE_DIALOG')" at bounding box center [765, 32] width 12 height 12
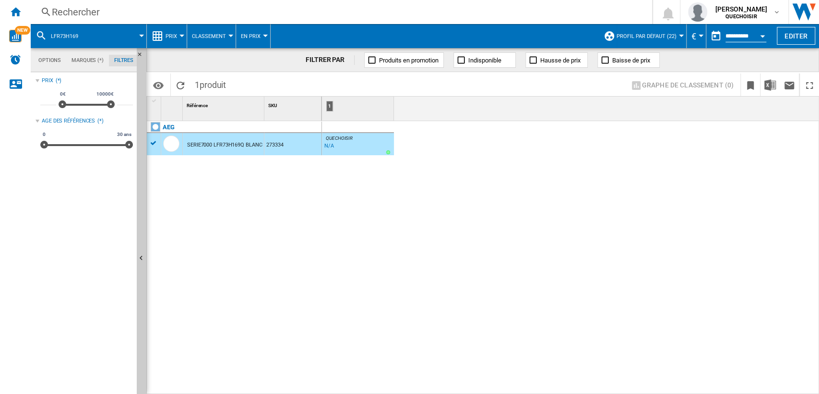
click at [166, 13] on div "Rechercher" at bounding box center [340, 11] width 576 height 13
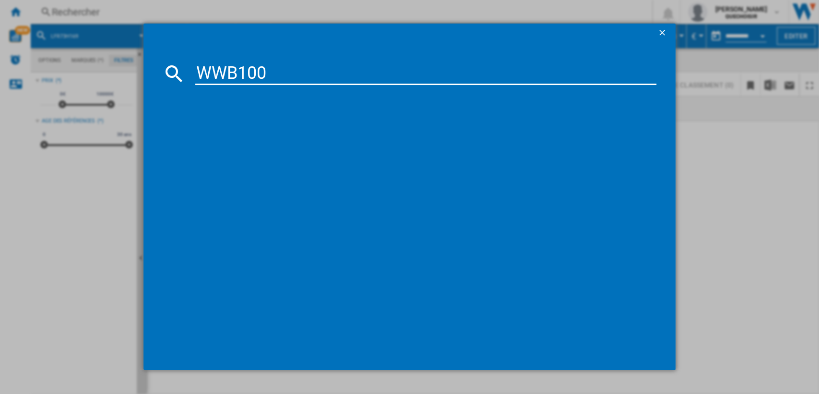
type input "WWB100"
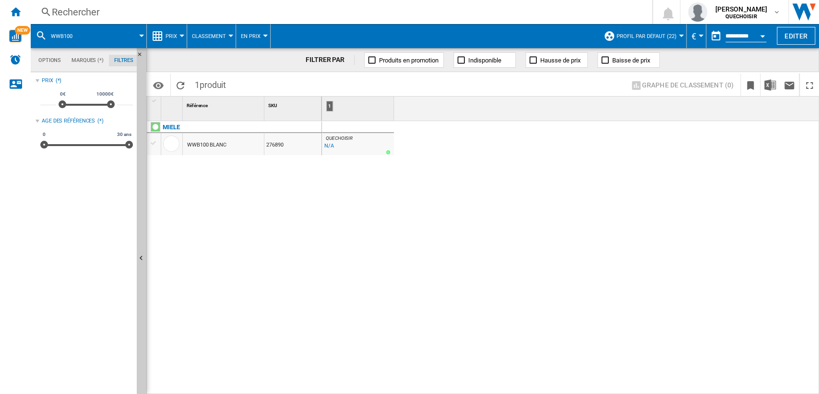
click at [216, 144] on div "WWB100 BLANC" at bounding box center [206, 145] width 39 height 22
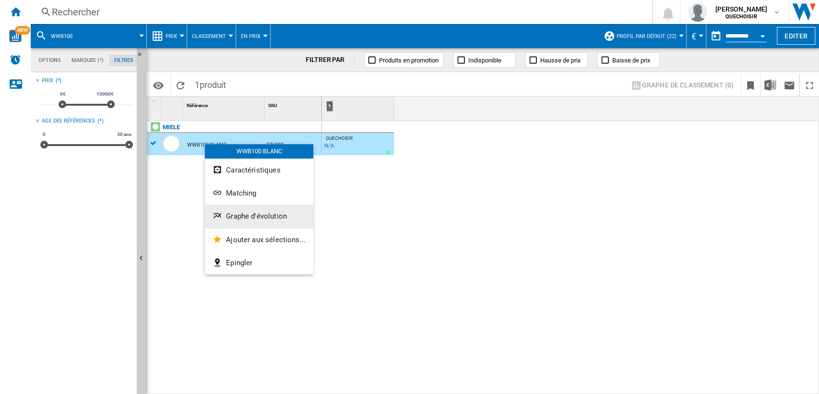
click at [237, 211] on button "Graphe d'évolution" at bounding box center [259, 216] width 108 height 23
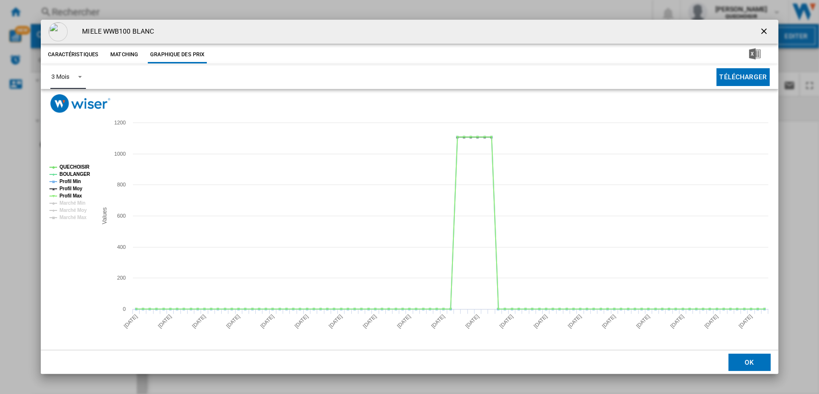
click at [70, 76] on md-select-value "3 Mois" at bounding box center [67, 77] width 35 height 24
click at [69, 94] on md-option "6 Mois" at bounding box center [76, 100] width 65 height 23
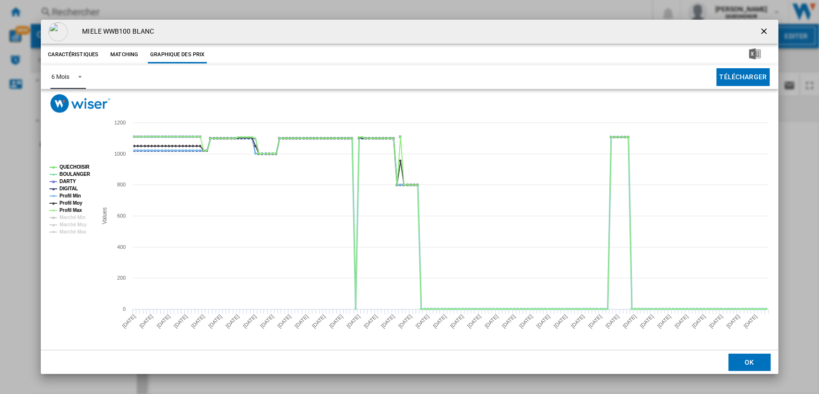
click at [72, 197] on tspan "Profil Min" at bounding box center [71, 195] width 22 height 5
click at [72, 204] on tspan "Profil Moy" at bounding box center [71, 202] width 23 height 5
click at [73, 210] on tspan "Profil Max" at bounding box center [71, 209] width 23 height 5
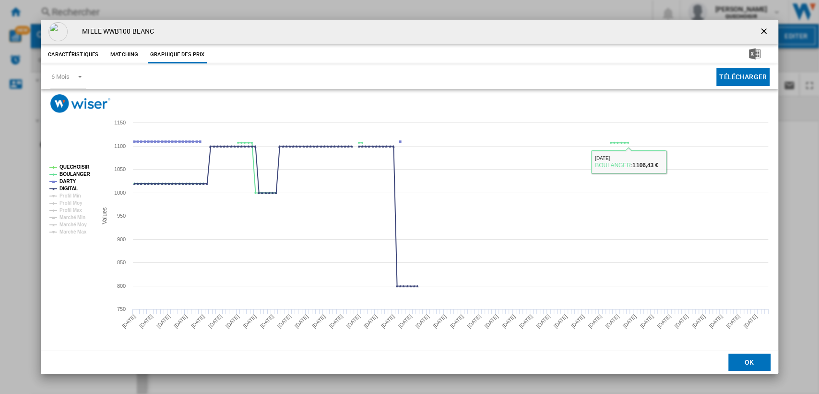
click at [769, 29] on ng-md-icon "getI18NText('BUTTONS.CLOSE_DIALOG')" at bounding box center [765, 32] width 12 height 12
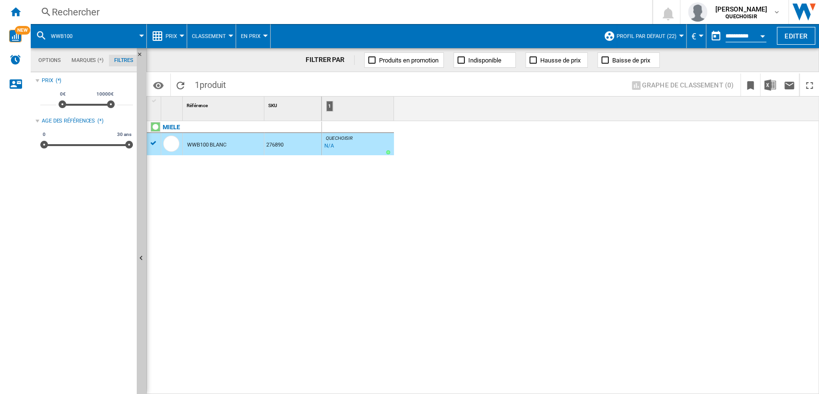
click at [208, 13] on div "Rechercher" at bounding box center [340, 11] width 576 height 13
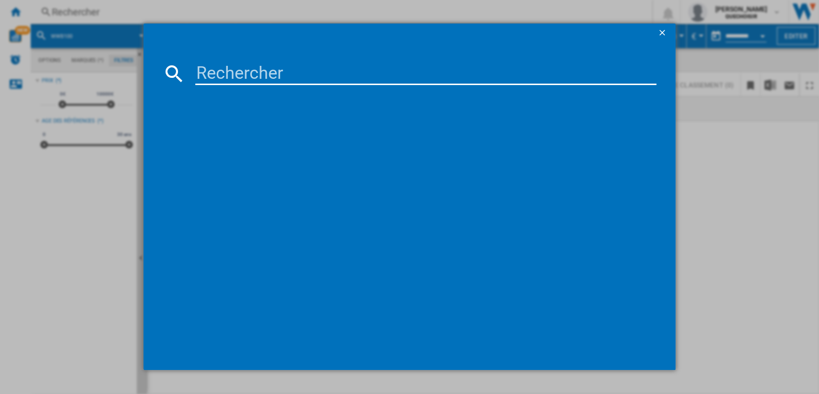
paste input "WW70TA046A"
type input "WW70TA046A"
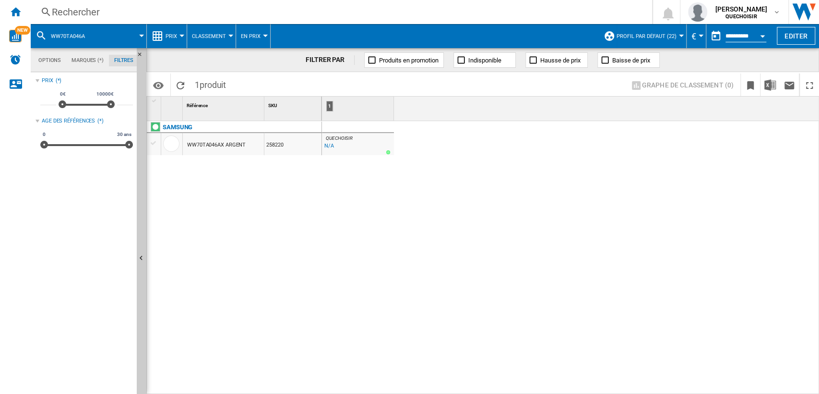
click at [211, 145] on div "WW70TA046AX ARGENT" at bounding box center [216, 145] width 59 height 22
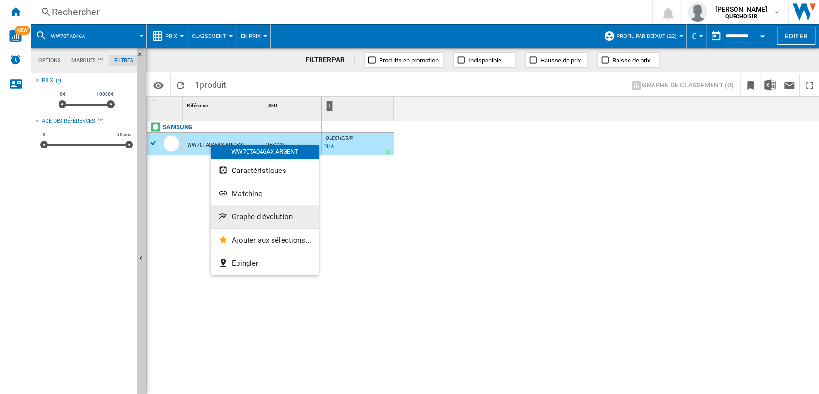
click at [254, 220] on span "Graphe d'évolution" at bounding box center [262, 216] width 61 height 9
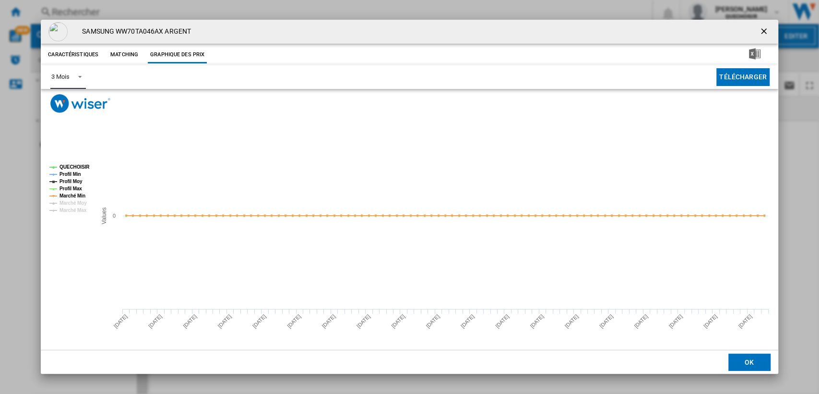
click at [68, 78] on div "3 Mois" at bounding box center [60, 76] width 18 height 7
click at [69, 100] on div "6 Mois" at bounding box center [60, 100] width 18 height 9
click at [767, 32] on ng-md-icon "getI18NText('BUTTONS.CLOSE_DIALOG')" at bounding box center [765, 32] width 12 height 12
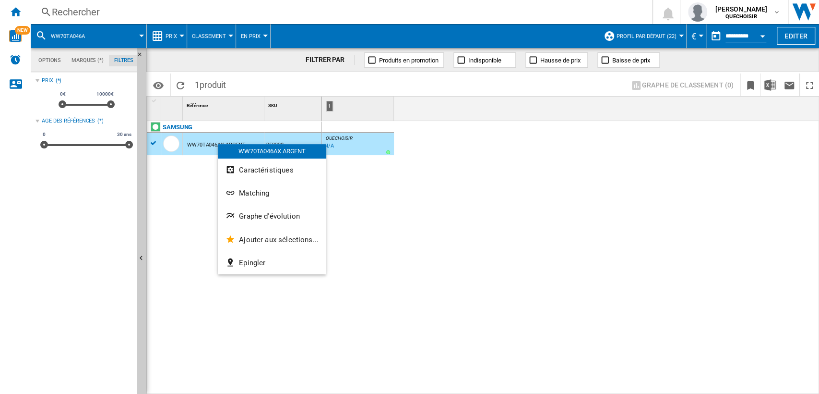
click at [255, 212] on span "Graphe d'évolution" at bounding box center [269, 216] width 61 height 9
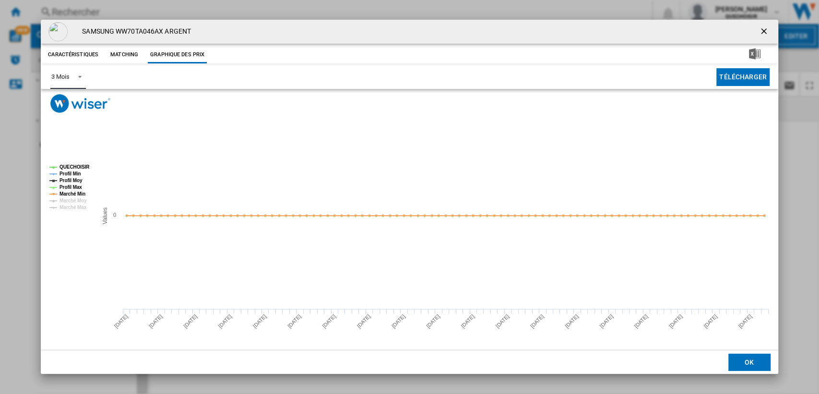
click at [60, 74] on div "3 Mois" at bounding box center [60, 76] width 18 height 7
click at [62, 103] on div "6 Mois" at bounding box center [60, 100] width 18 height 9
click at [759, 30] on ng-md-icon "getI18NText('BUTTONS.CLOSE_DIALOG')" at bounding box center [765, 32] width 12 height 12
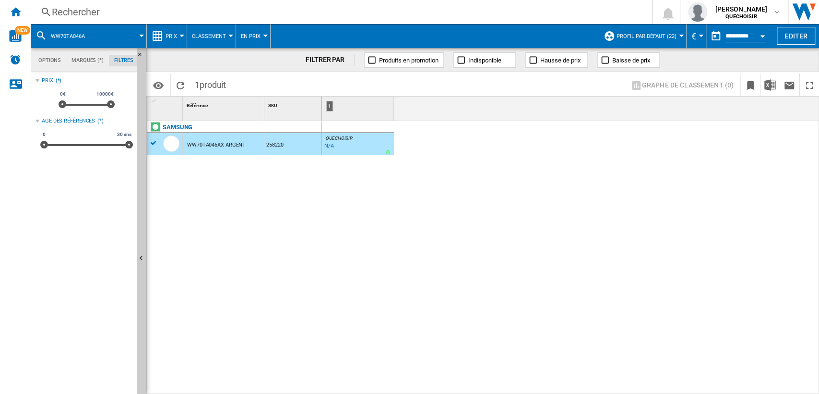
click at [177, 8] on div "Rechercher" at bounding box center [340, 11] width 576 height 13
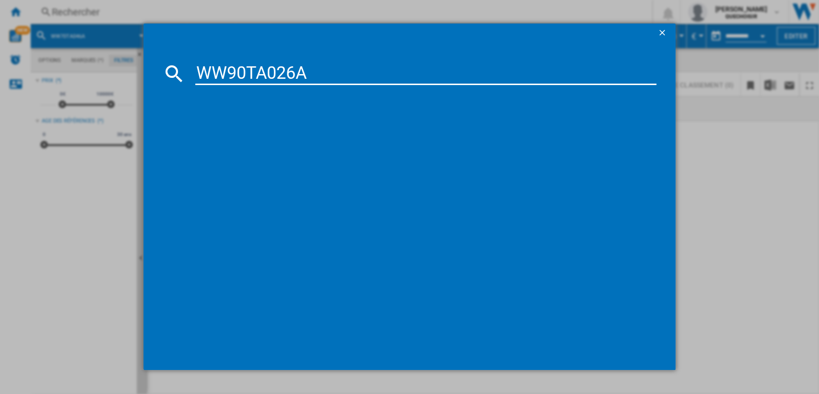
type input "WW90TA026"
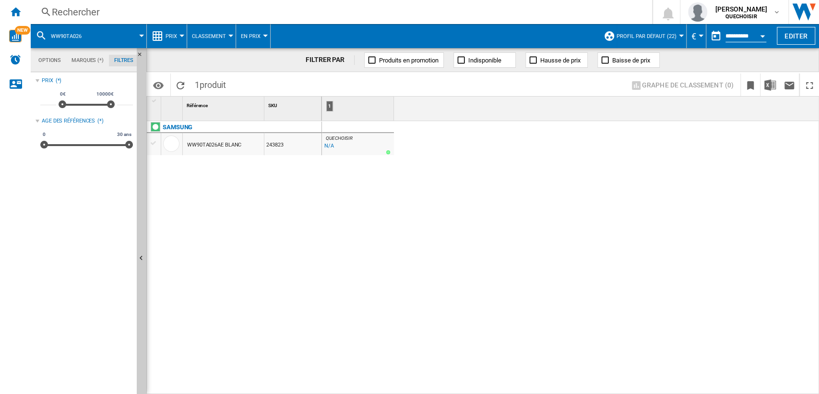
click at [199, 143] on div "WW90TA026AE BLANC" at bounding box center [214, 145] width 54 height 22
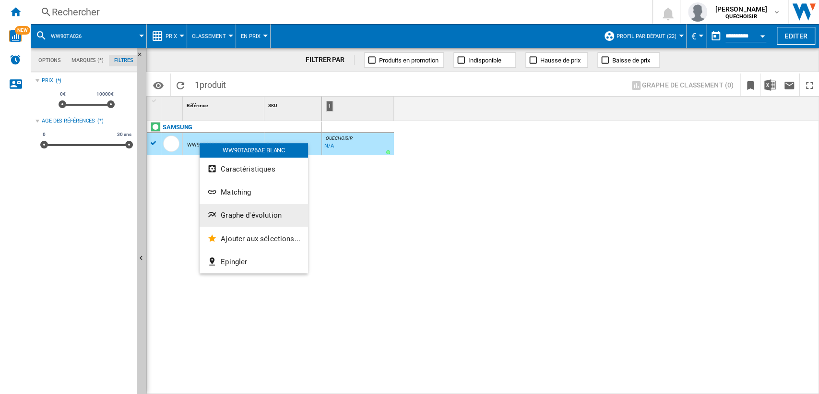
click at [227, 210] on button "Graphe d'évolution" at bounding box center [254, 215] width 108 height 23
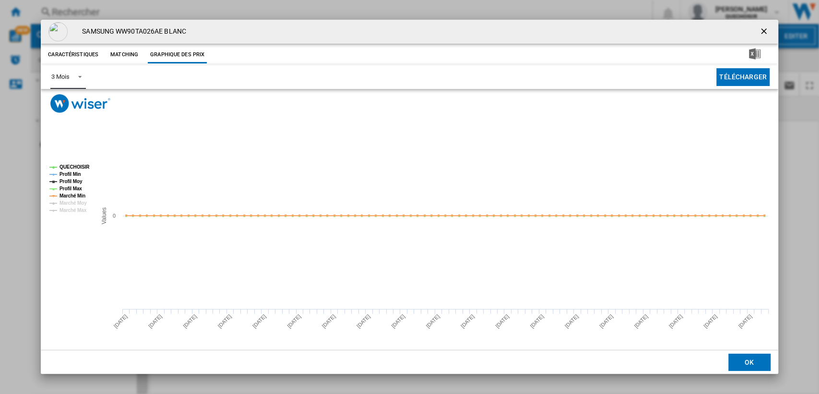
click at [67, 75] on div "3 Mois" at bounding box center [60, 76] width 18 height 7
click at [66, 94] on md-option "6 Mois" at bounding box center [76, 100] width 65 height 23
click at [766, 31] on ng-md-icon "getI18NText('BUTTONS.CLOSE_DIALOG')" at bounding box center [765, 32] width 12 height 12
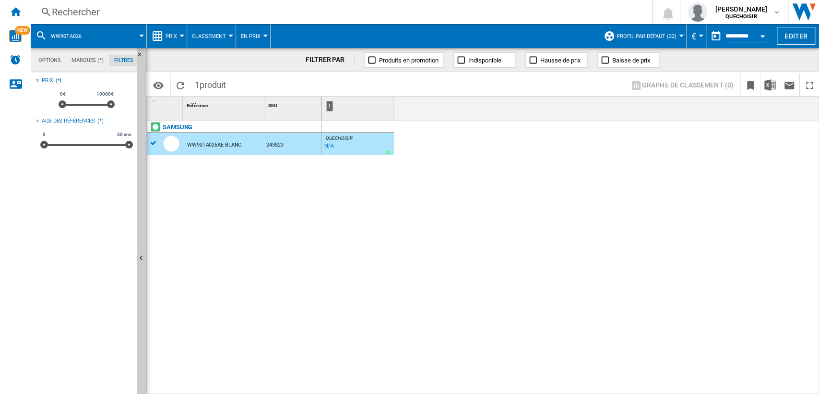
click at [207, 11] on div "Rechercher" at bounding box center [340, 11] width 576 height 13
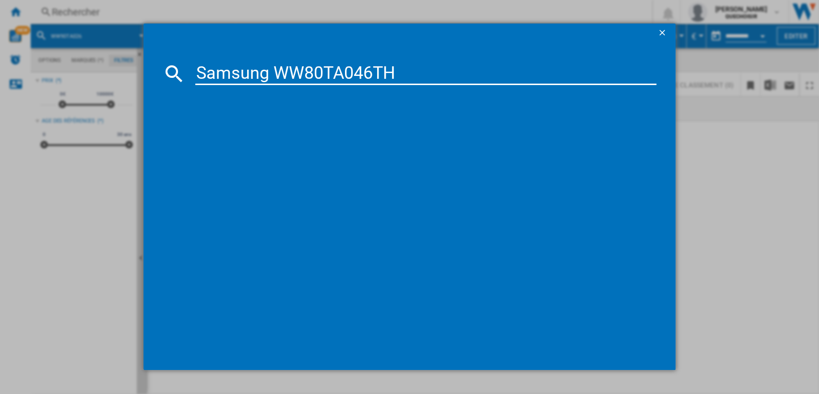
drag, startPoint x: 266, startPoint y: 64, endPoint x: 272, endPoint y: 66, distance: 6.4
click at [272, 66] on input "Samsung WW80TA046TH" at bounding box center [426, 73] width 462 height 23
drag, startPoint x: 379, startPoint y: 69, endPoint x: 480, endPoint y: 70, distance: 100.8
click at [458, 70] on input "Samsung WW80TA046TH" at bounding box center [426, 73] width 462 height 23
type input "Samsung WW80TA046"
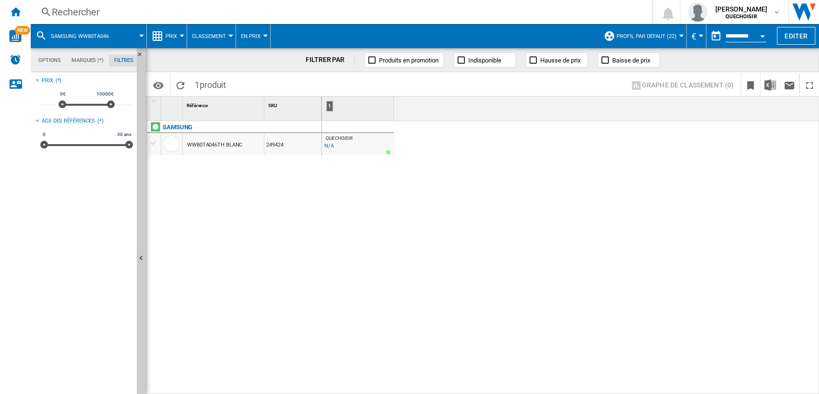
click at [221, 143] on div "WW80TA046TH BLANC" at bounding box center [214, 145] width 55 height 22
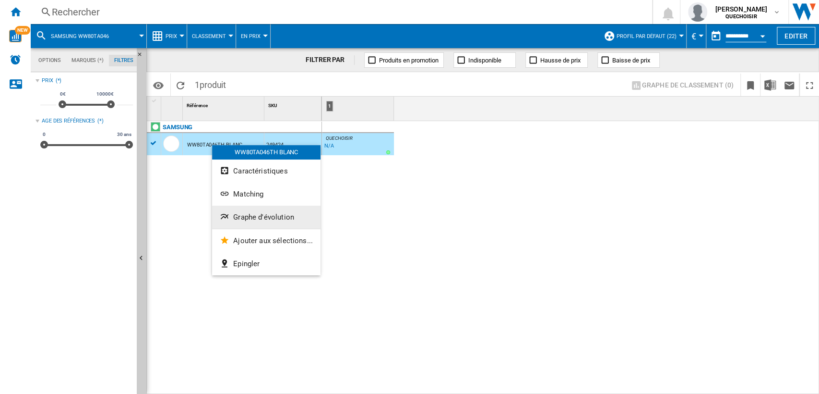
click at [269, 217] on span "Graphe d'évolution" at bounding box center [263, 217] width 61 height 9
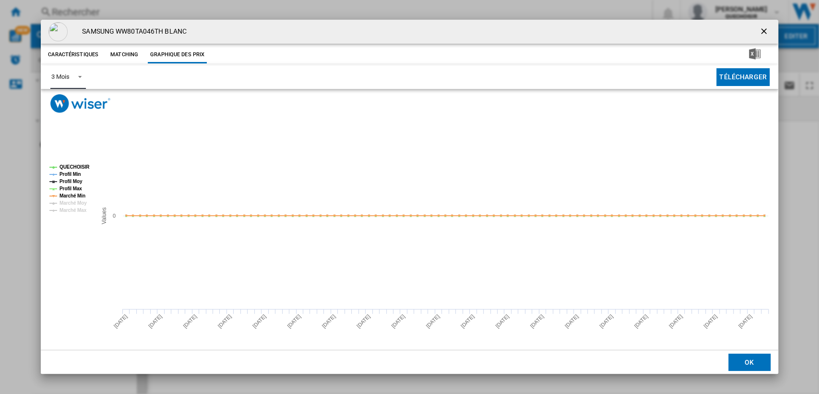
click at [76, 74] on span "Product popup" at bounding box center [78, 76] width 12 height 9
click at [73, 102] on md-option "6 Mois" at bounding box center [76, 100] width 65 height 23
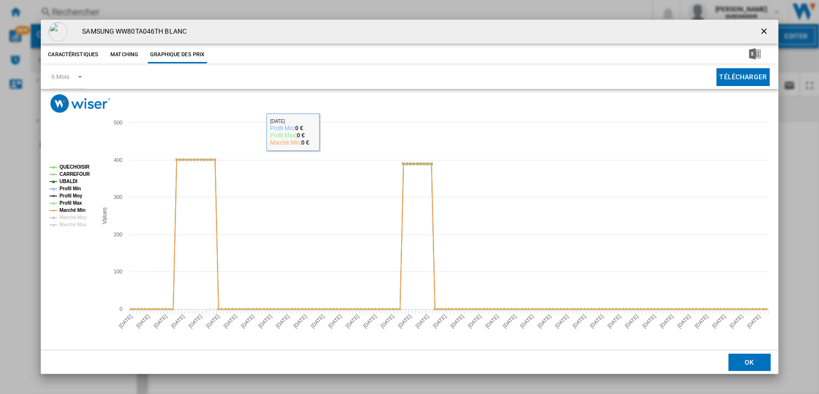
click at [760, 30] on ng-md-icon "getI18NText('BUTTONS.CLOSE_DIALOG')" at bounding box center [765, 32] width 12 height 12
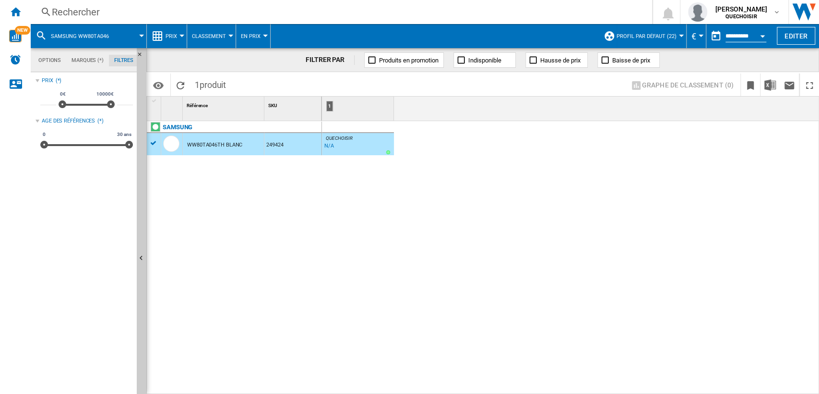
click at [176, 12] on div "Rechercher" at bounding box center [340, 11] width 576 height 13
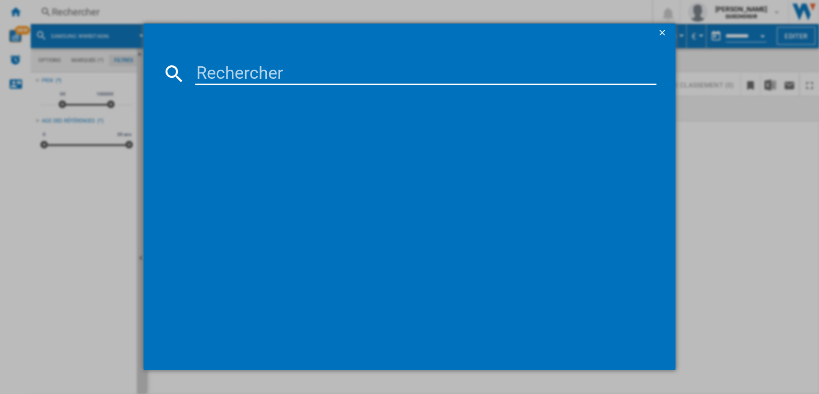
type input "WAJ24018FR"
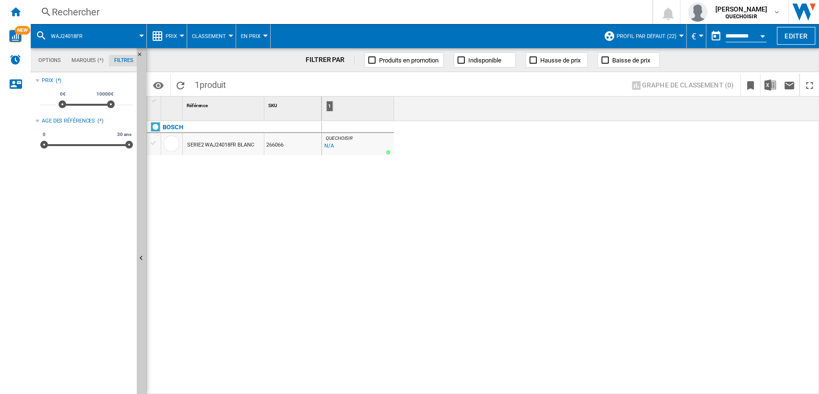
click at [214, 144] on div "SERIE2 WAJ24018FR BLANC" at bounding box center [220, 145] width 67 height 22
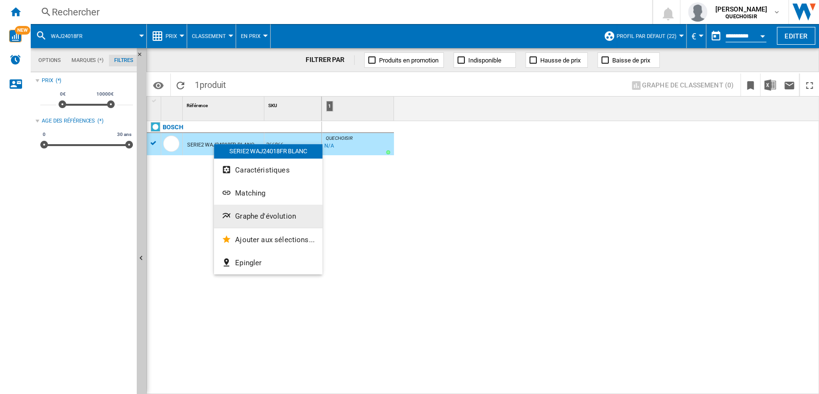
click at [260, 208] on button "Graphe d'évolution" at bounding box center [268, 216] width 108 height 23
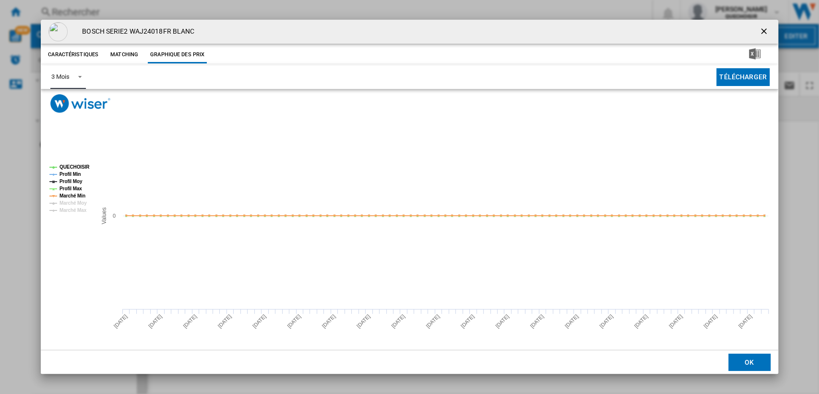
click at [66, 74] on div "3 Mois" at bounding box center [60, 76] width 18 height 7
click at [70, 93] on md-option "6 Mois" at bounding box center [76, 100] width 65 height 23
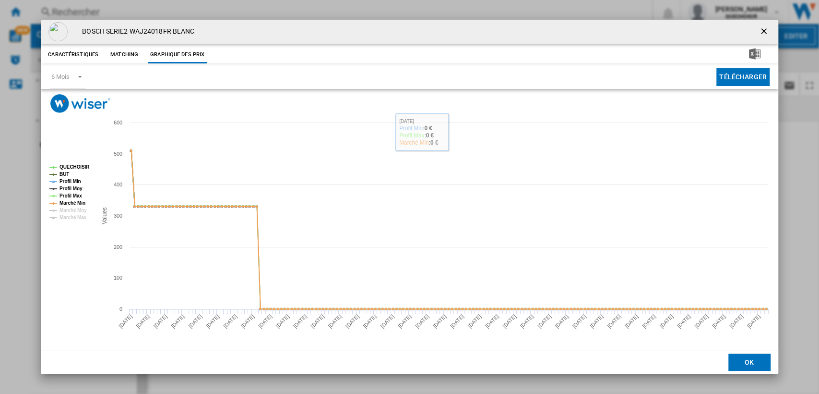
click at [768, 28] on ng-md-icon "getI18NText('BUTTONS.CLOSE_DIALOG')" at bounding box center [765, 32] width 12 height 12
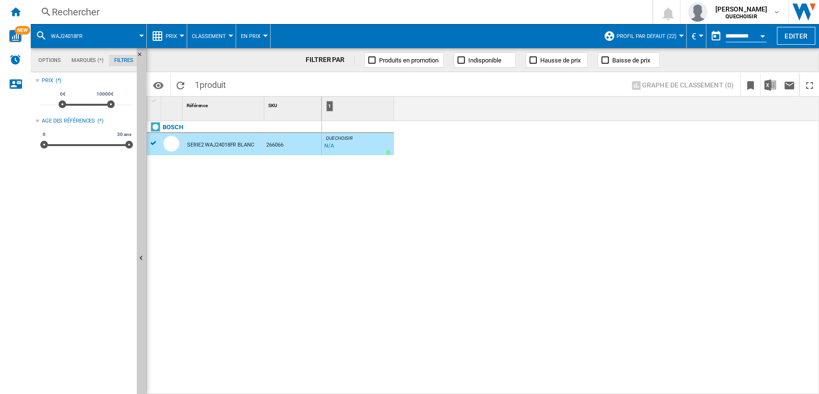
click at [215, 14] on div "Rechercher" at bounding box center [340, 11] width 576 height 13
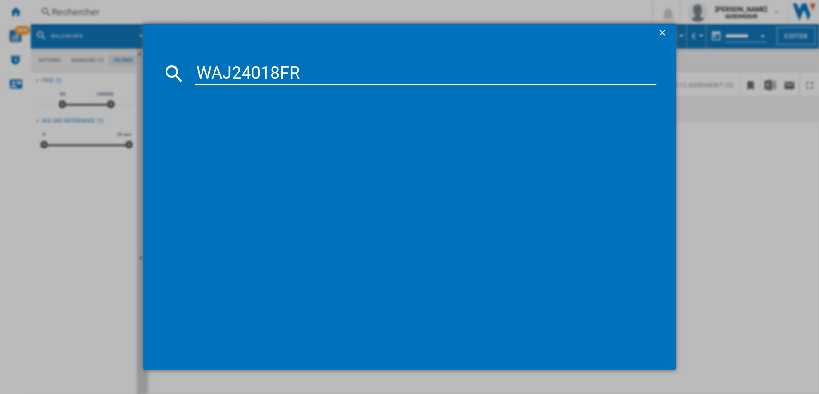
drag, startPoint x: 274, startPoint y: 68, endPoint x: 431, endPoint y: 68, distance: 157.0
click at [410, 70] on input "WAJ24018FR" at bounding box center [426, 73] width 462 height 23
type input "WAJ2401"
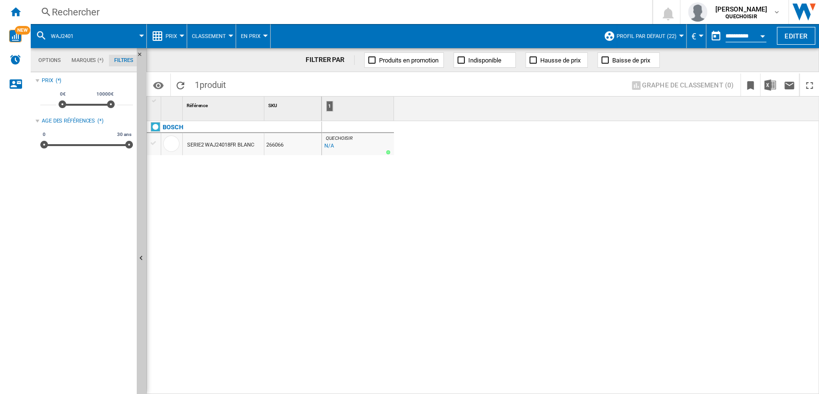
click at [191, 15] on div "Rechercher" at bounding box center [340, 11] width 576 height 13
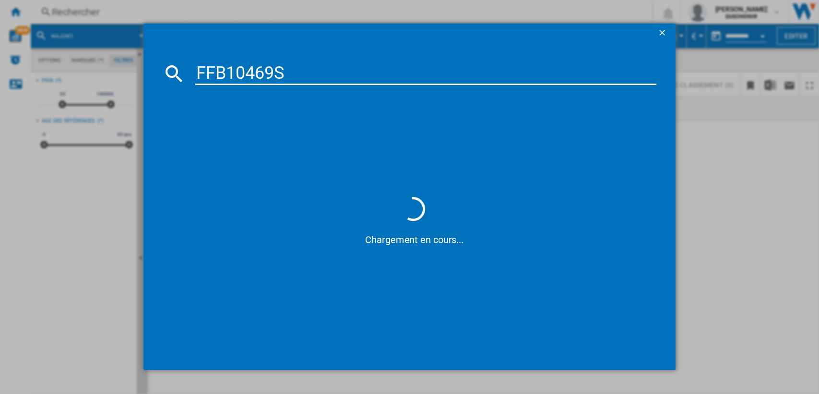
type input "FFB10469"
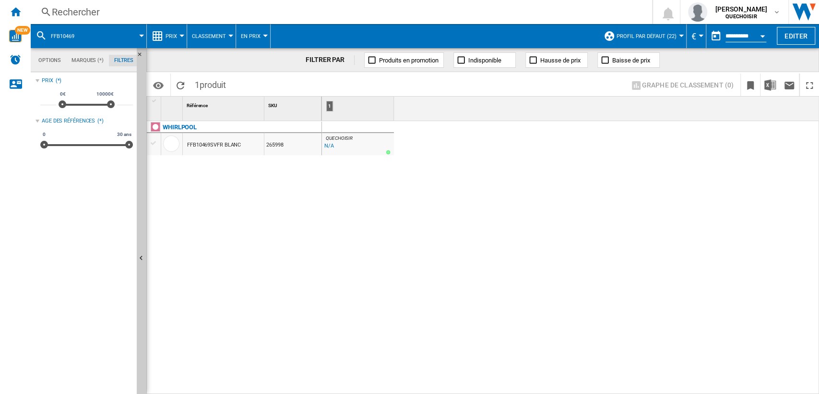
click at [199, 141] on div "FFB10469SVFR BLANC" at bounding box center [214, 145] width 54 height 22
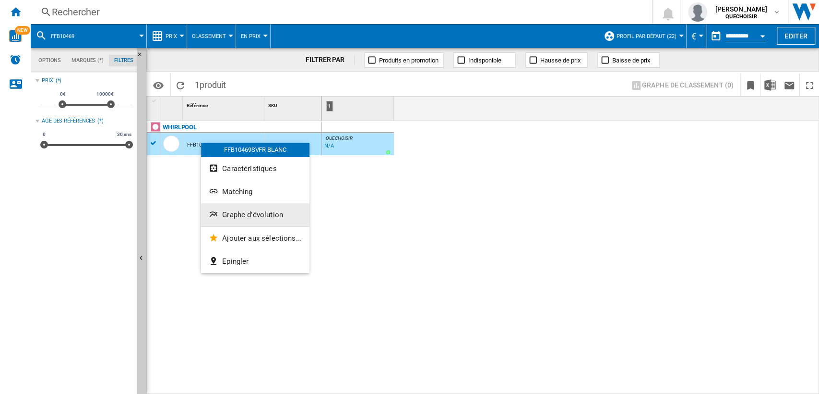
click at [242, 216] on span "Graphe d'évolution" at bounding box center [252, 214] width 61 height 9
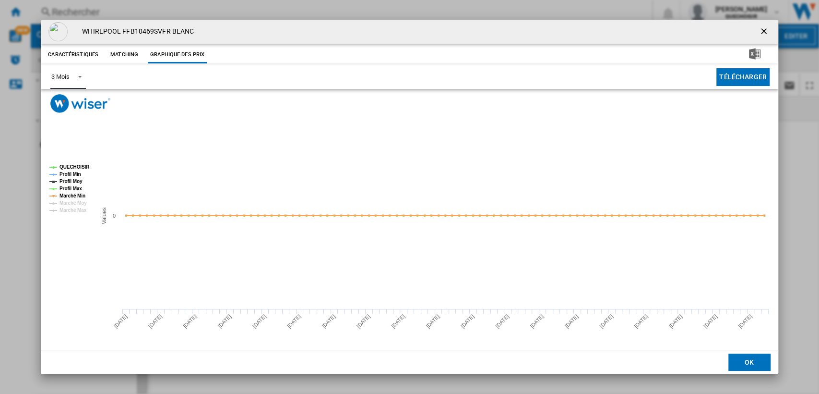
click at [72, 79] on span "Product popup" at bounding box center [78, 76] width 12 height 9
click at [63, 105] on md-option "6 Mois" at bounding box center [76, 100] width 65 height 23
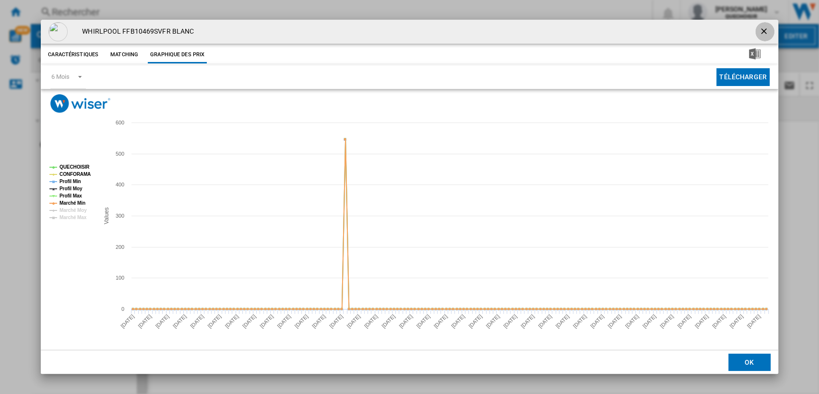
click at [763, 31] on ng-md-icon "getI18NText('BUTTONS.CLOSE_DIALOG')" at bounding box center [765, 32] width 12 height 12
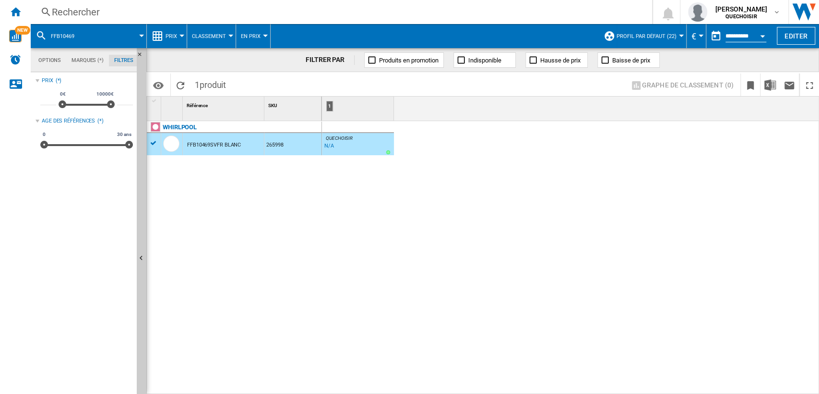
click at [652, 38] on span "Profil par défaut (22)" at bounding box center [647, 36] width 60 height 6
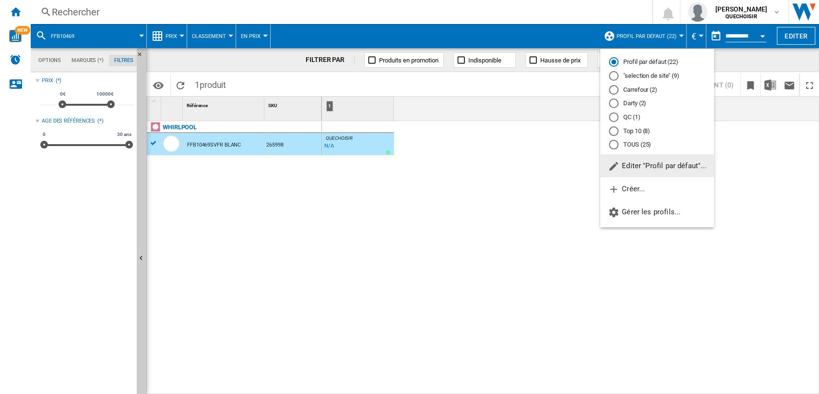
click at [634, 145] on md-radio-button "TOUS (25)" at bounding box center [657, 144] width 96 height 9
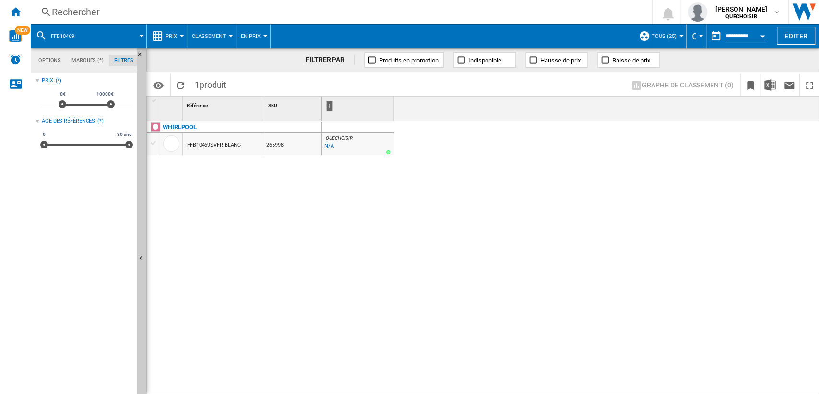
click at [176, 12] on div "Rechercher" at bounding box center [340, 11] width 576 height 13
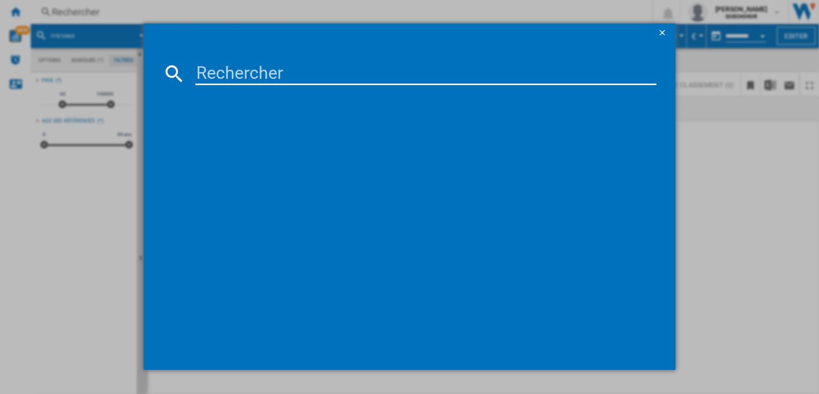
type input "WUE7212"
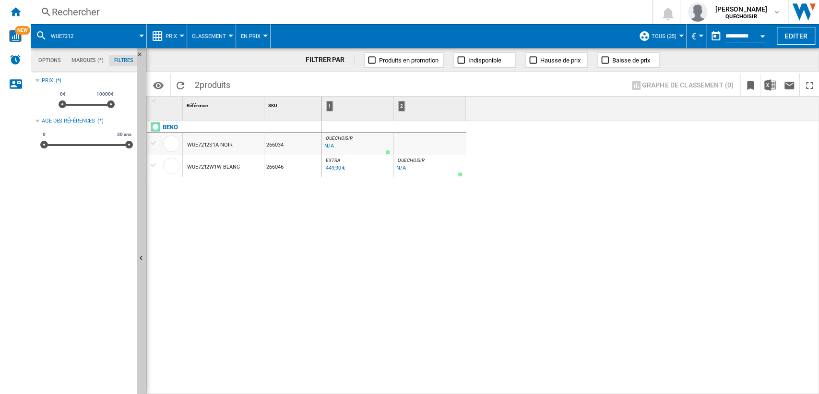
click at [215, 146] on div "WUE7212S1A NOIR" at bounding box center [210, 145] width 46 height 22
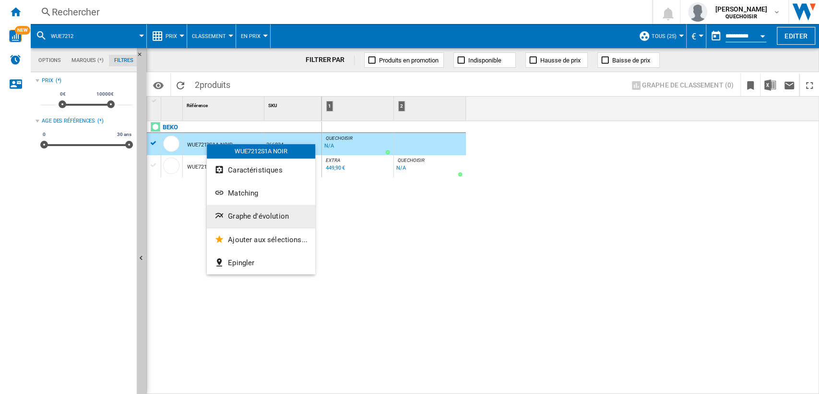
click at [249, 210] on button "Graphe d'évolution" at bounding box center [261, 216] width 108 height 23
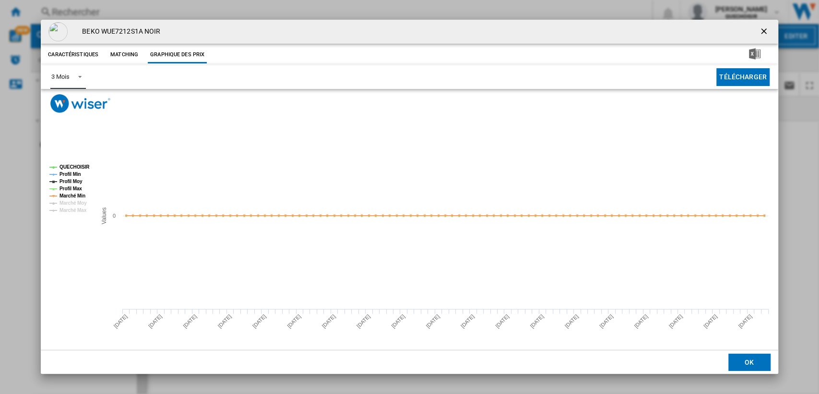
click at [70, 76] on md-select-value "3 Mois" at bounding box center [67, 77] width 35 height 24
click at [67, 100] on div "6 Mois" at bounding box center [60, 100] width 18 height 9
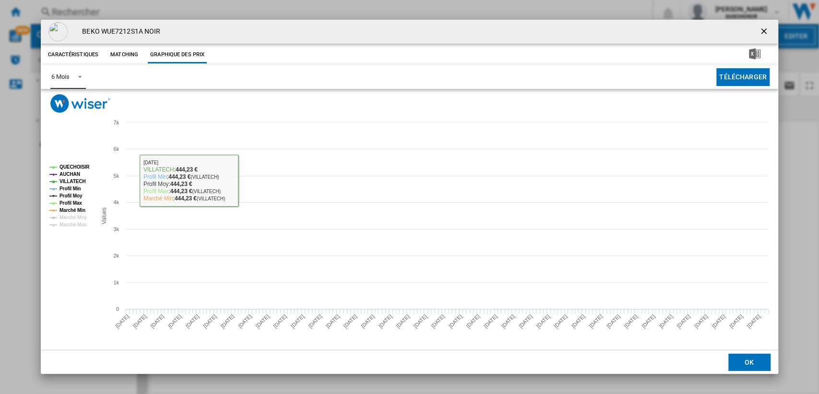
click at [68, 174] on tspan "AUCHAN" at bounding box center [70, 173] width 21 height 5
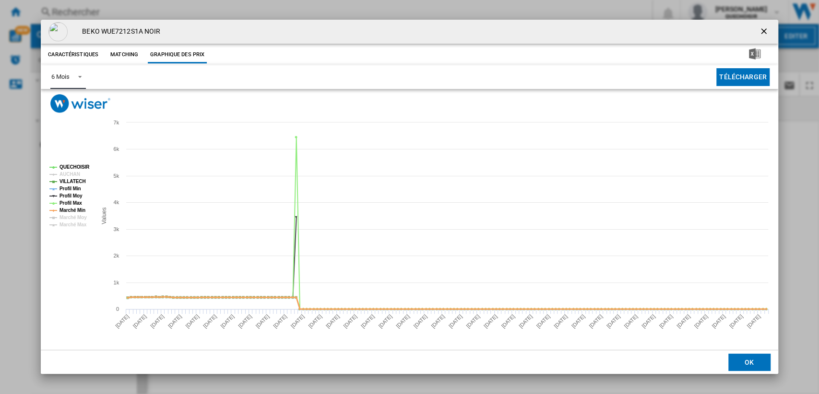
click at [73, 209] on tspan "Marché Min" at bounding box center [73, 209] width 26 height 5
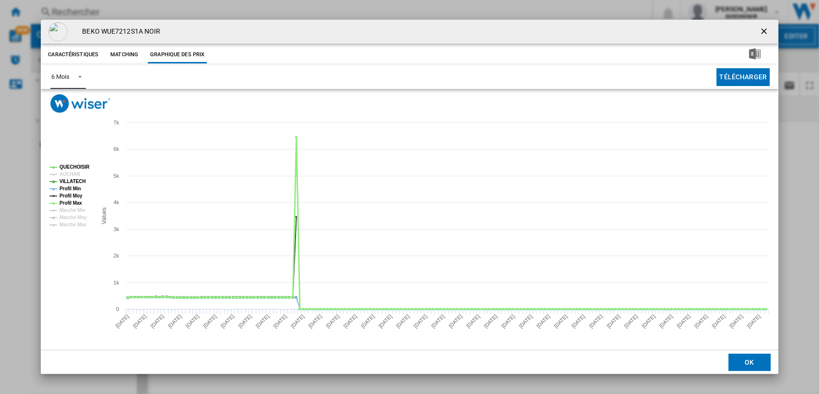
click at [72, 203] on tspan "Profil Max" at bounding box center [71, 202] width 23 height 5
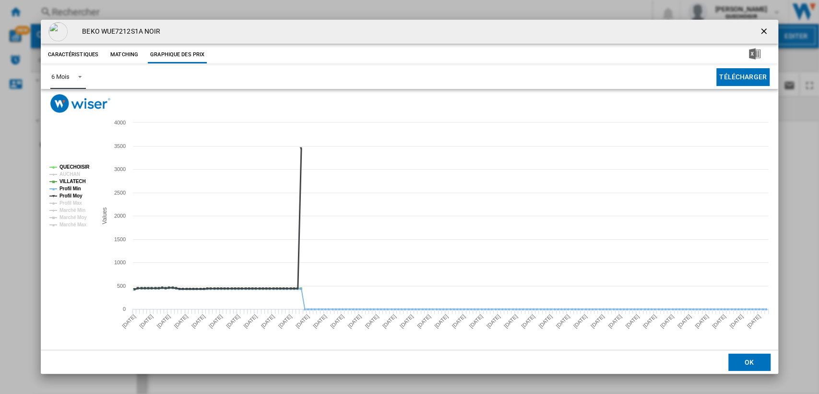
click at [73, 195] on tspan "Profil Moy" at bounding box center [71, 195] width 23 height 5
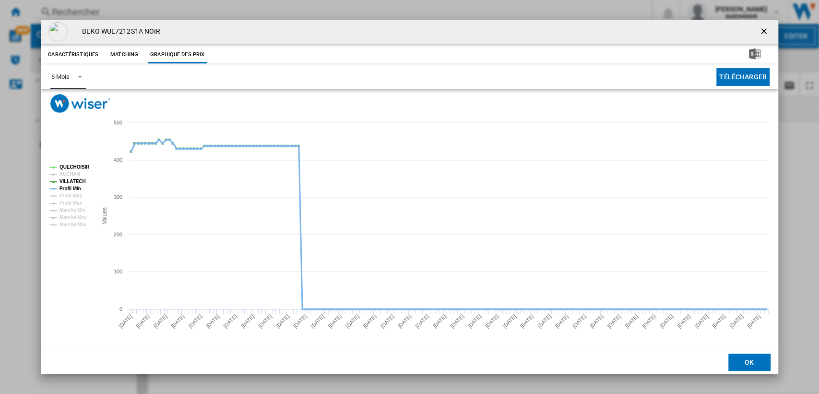
click at [74, 189] on tspan "Profil Min" at bounding box center [71, 188] width 22 height 5
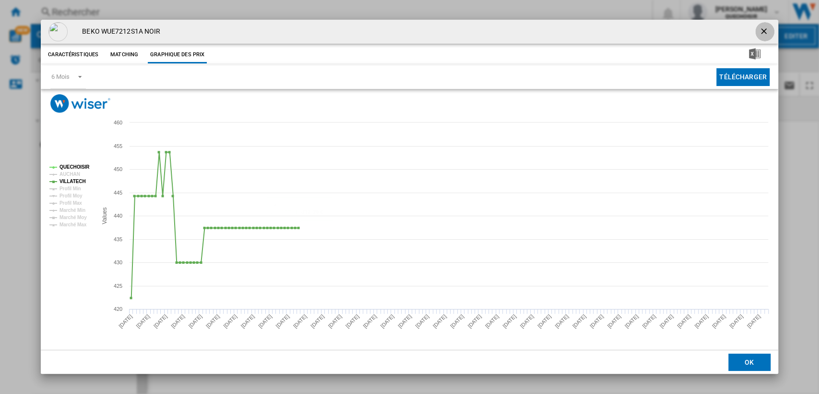
click at [765, 34] on ng-md-icon "getI18NText('BUTTONS.CLOSE_DIALOG')" at bounding box center [765, 32] width 12 height 12
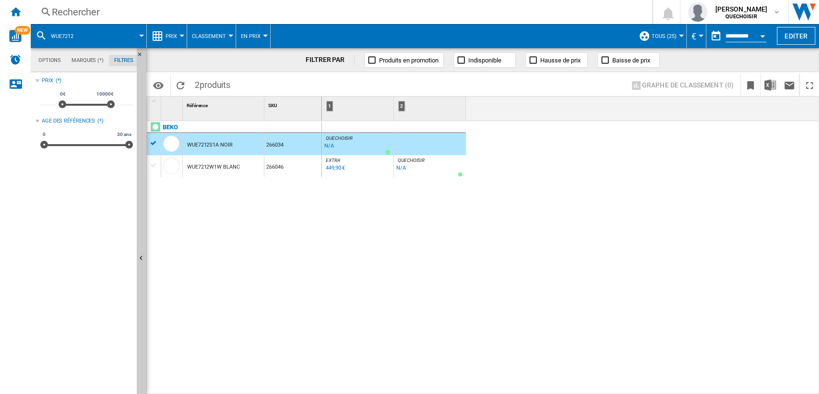
click at [209, 13] on div "Rechercher" at bounding box center [340, 11] width 576 height 13
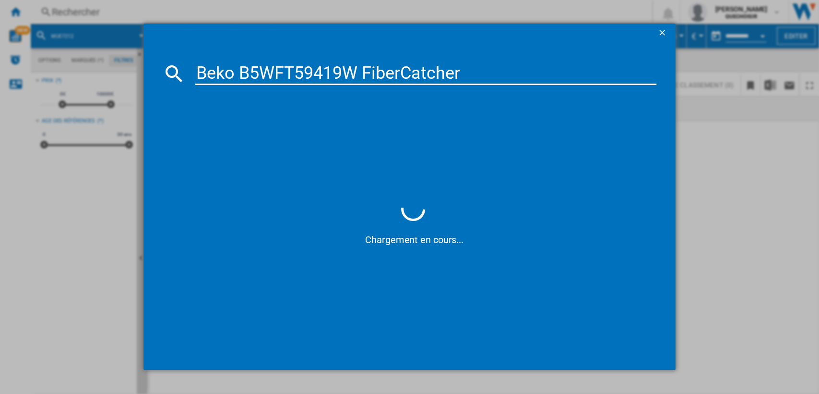
drag, startPoint x: 356, startPoint y: 70, endPoint x: 548, endPoint y: 80, distance: 192.3
click at [548, 80] on input "Beko B5WFT59419W FiberCatcher" at bounding box center [426, 73] width 462 height 23
drag, startPoint x: 243, startPoint y: 72, endPoint x: 159, endPoint y: 69, distance: 84.1
click at [159, 69] on md-dialog-content "Beko B5WFT59419 Chargement en cours..." at bounding box center [410, 206] width 533 height 327
type input "B5WFT59419"
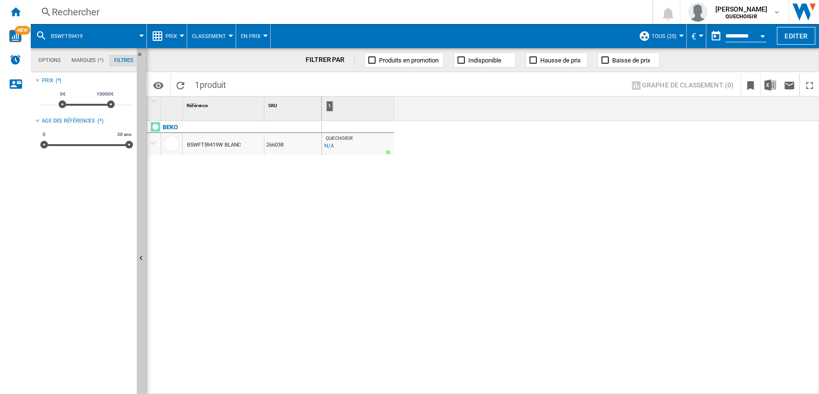
click at [220, 147] on div "B5WFT59419W BLANC" at bounding box center [214, 145] width 54 height 22
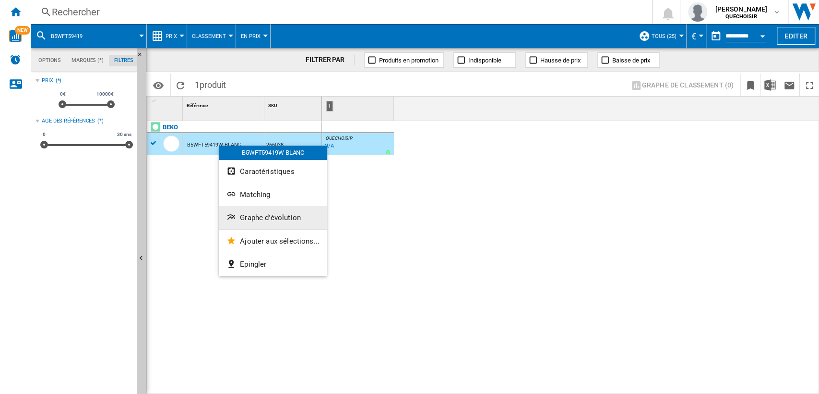
click at [272, 213] on span "Graphe d'évolution" at bounding box center [270, 217] width 61 height 9
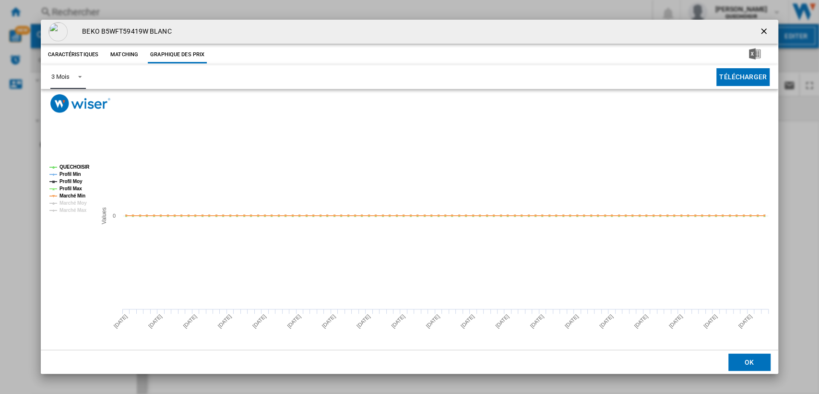
click at [74, 76] on span "Product popup" at bounding box center [78, 76] width 12 height 9
click at [68, 97] on div "6 Mois" at bounding box center [60, 100] width 18 height 9
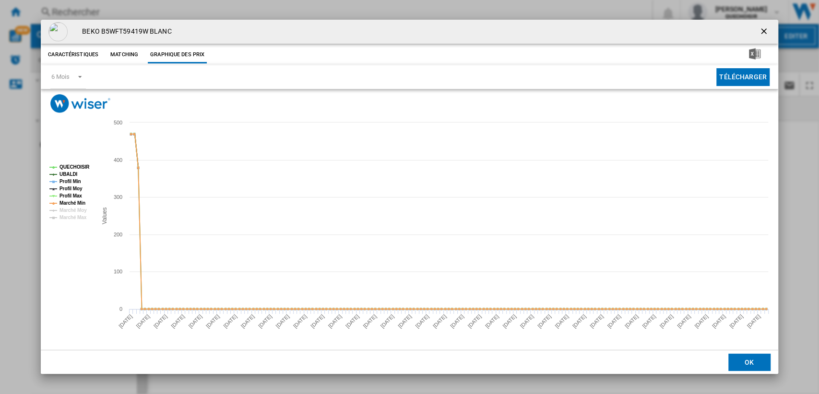
click at [759, 32] on button "Product popup" at bounding box center [765, 31] width 19 height 19
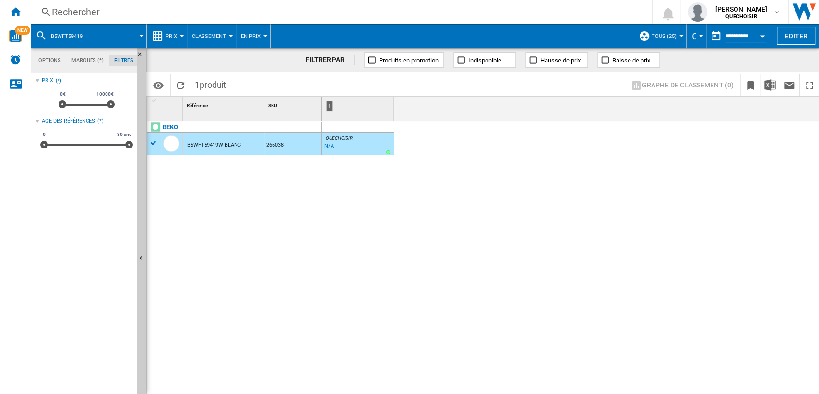
click at [179, 10] on div "Rechercher" at bounding box center [340, 11] width 576 height 13
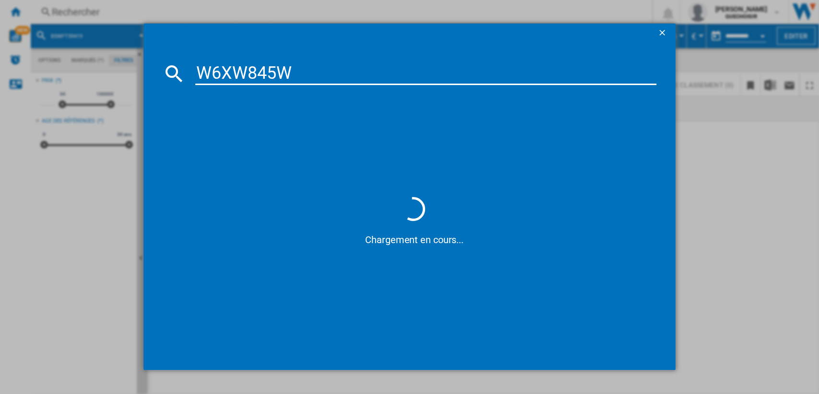
type input "W6XW845"
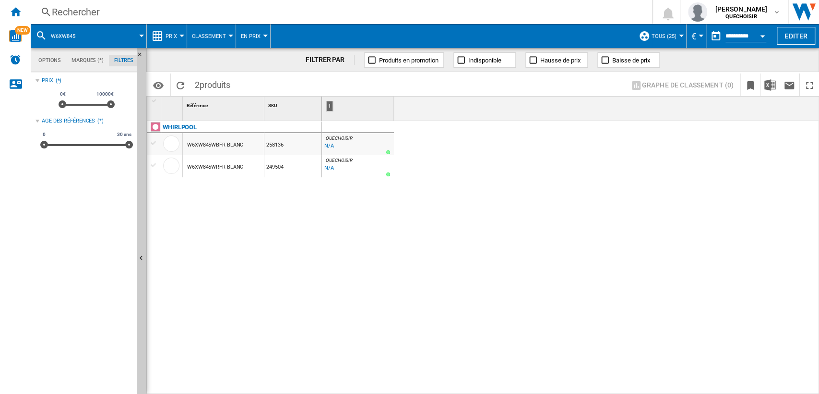
click at [214, 178] on div "WHIRLPOOL W6XW845WBFR BLANC 258136 W6XW845WRFR BLANC 249504" at bounding box center [234, 255] width 175 height 268
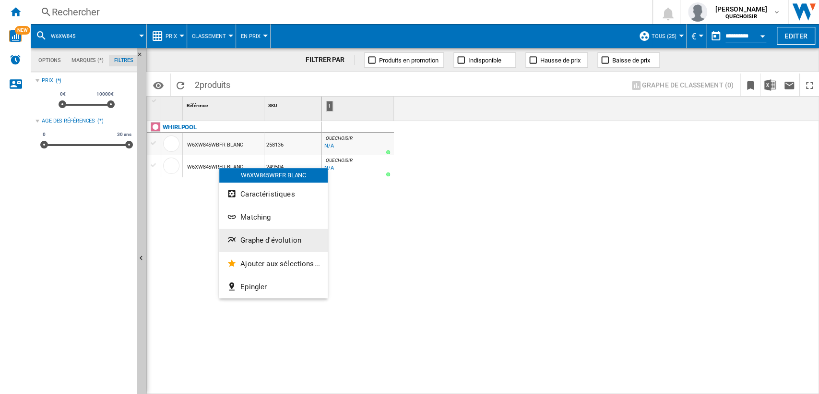
click at [272, 240] on span "Graphe d'évolution" at bounding box center [271, 240] width 61 height 9
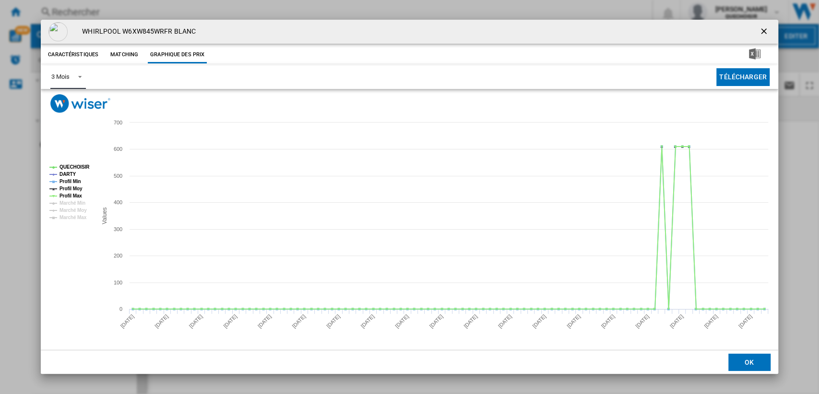
click at [72, 74] on span "Product popup" at bounding box center [78, 76] width 12 height 9
click at [68, 105] on md-option "6 Mois" at bounding box center [76, 100] width 65 height 23
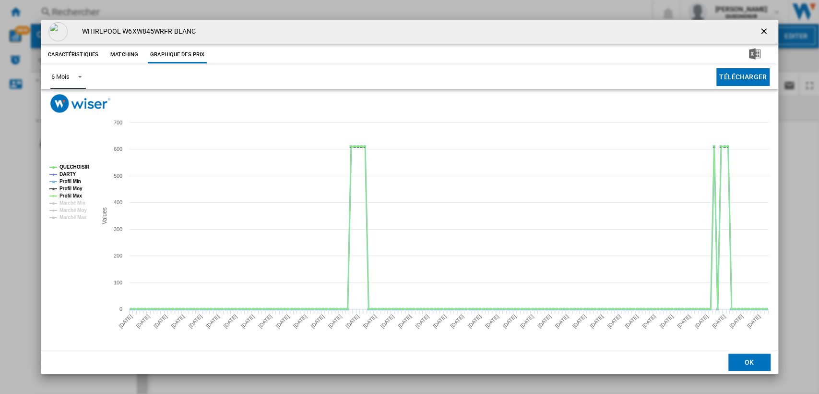
click at [74, 182] on tspan "Profil Min" at bounding box center [71, 181] width 22 height 5
click at [71, 188] on tspan "Profil Moy" at bounding box center [71, 188] width 23 height 5
click at [68, 195] on tspan "Profil Max" at bounding box center [71, 195] width 23 height 5
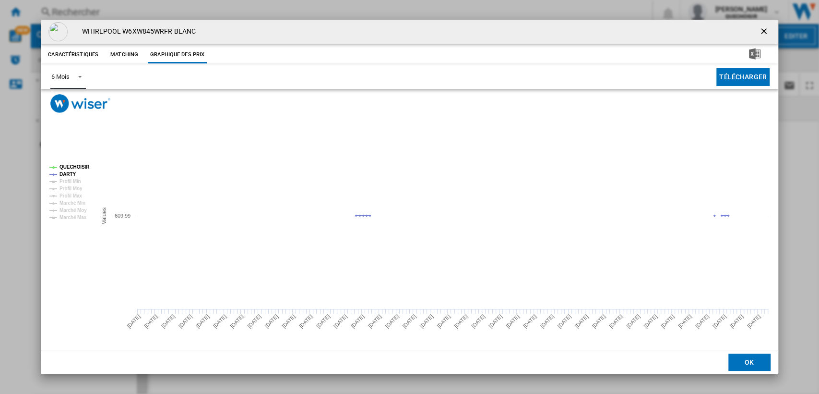
click at [72, 167] on tspan "QUECHOISIR" at bounding box center [75, 166] width 30 height 5
click at [762, 32] on ng-md-icon "getI18NText('BUTTONS.CLOSE_DIALOG')" at bounding box center [765, 32] width 12 height 12
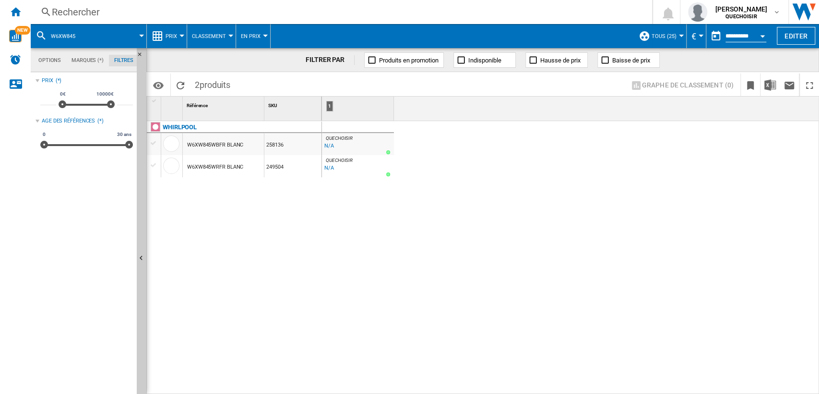
click at [188, 10] on div "Rechercher" at bounding box center [340, 11] width 576 height 13
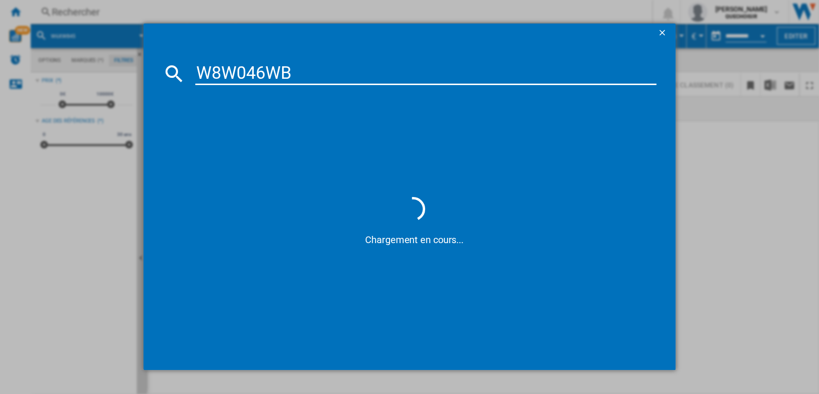
type input "W8W046W"
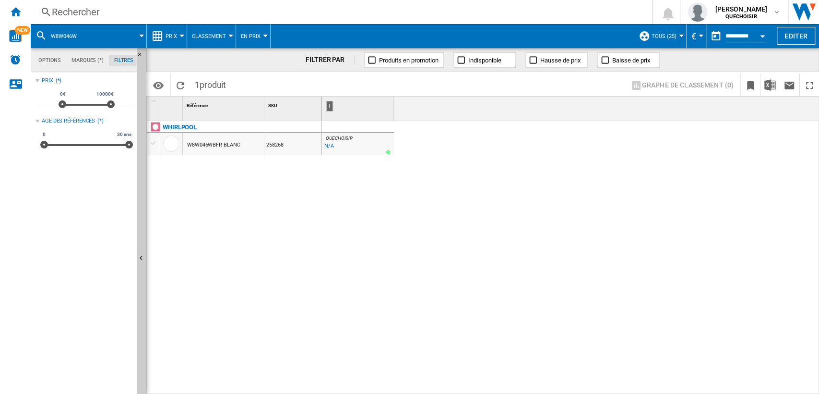
click at [220, 146] on div "W8W046WBFR BLANC" at bounding box center [213, 145] width 53 height 22
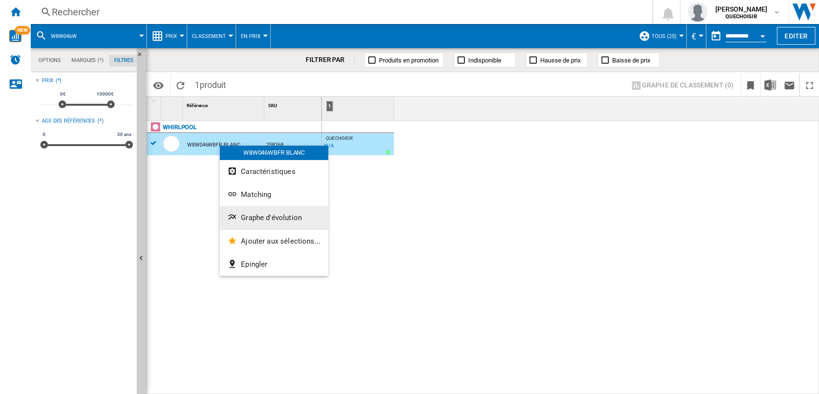
click at [277, 212] on button "Graphe d'évolution" at bounding box center [274, 217] width 108 height 23
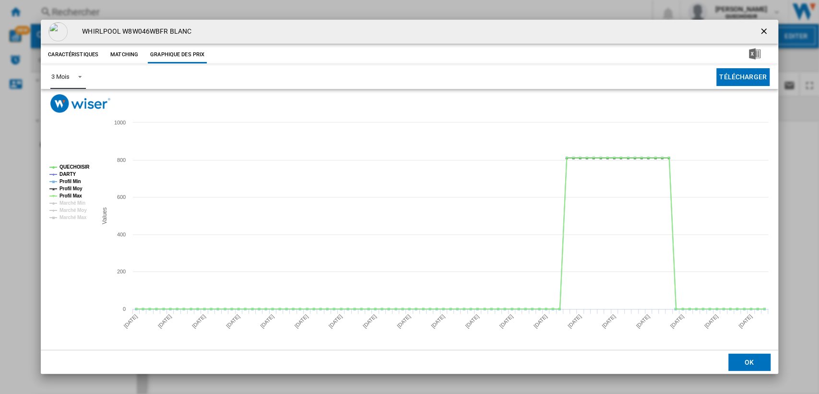
click at [70, 78] on md-select-value "3 Mois" at bounding box center [67, 77] width 35 height 24
click at [69, 101] on md-option "6 Mois" at bounding box center [76, 100] width 65 height 23
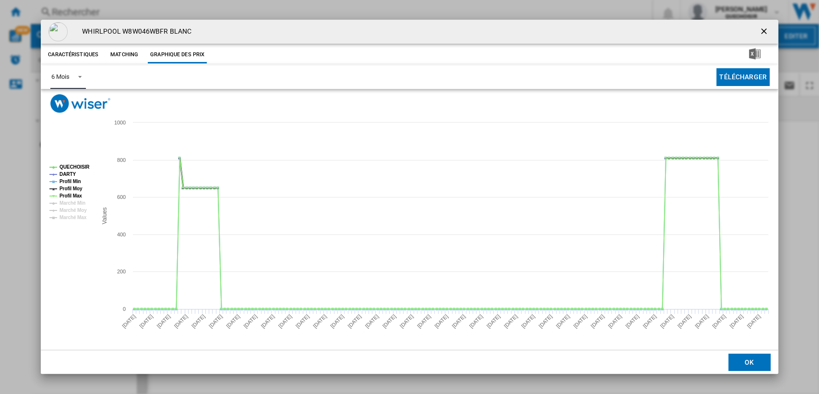
click at [72, 187] on tspan "Profil Moy" at bounding box center [71, 188] width 23 height 5
click at [72, 183] on tspan "Profil Min" at bounding box center [71, 181] width 22 height 5
click at [71, 193] on tspan "Profil Max" at bounding box center [71, 195] width 23 height 5
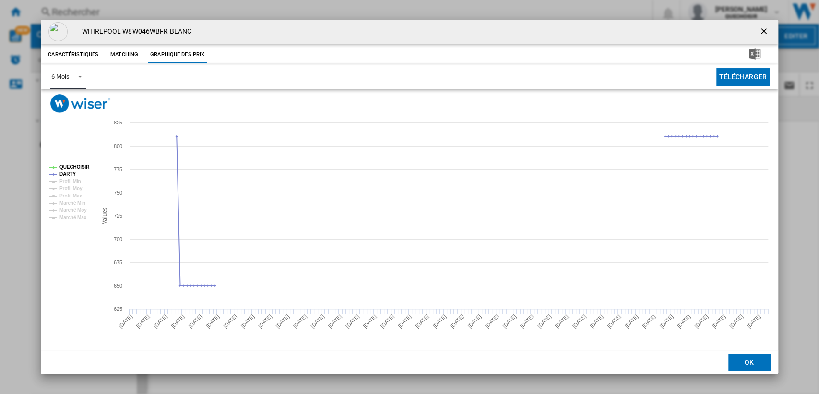
click at [73, 168] on tspan "QUECHOISIR" at bounding box center [75, 166] width 30 height 5
click at [760, 29] on ng-md-icon "getI18NText('BUTTONS.CLOSE_DIALOG')" at bounding box center [765, 32] width 12 height 12
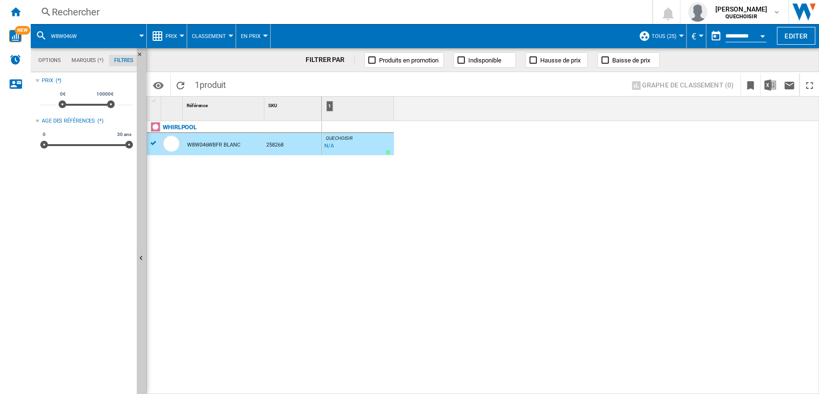
click at [169, 16] on div "Rechercher" at bounding box center [340, 11] width 576 height 13
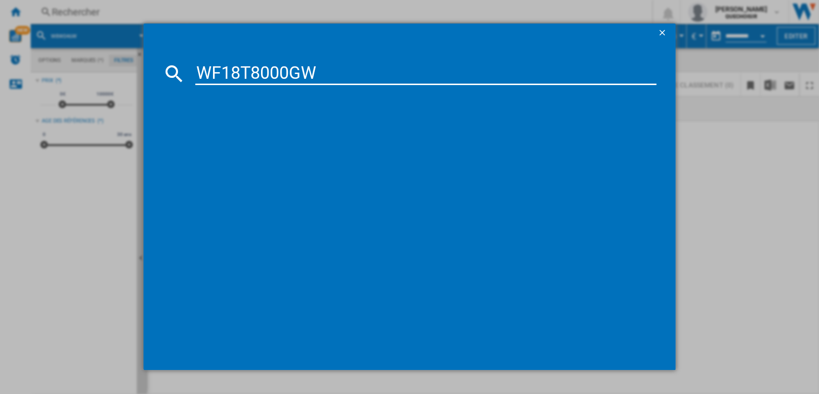
type input "WF18T8000G"
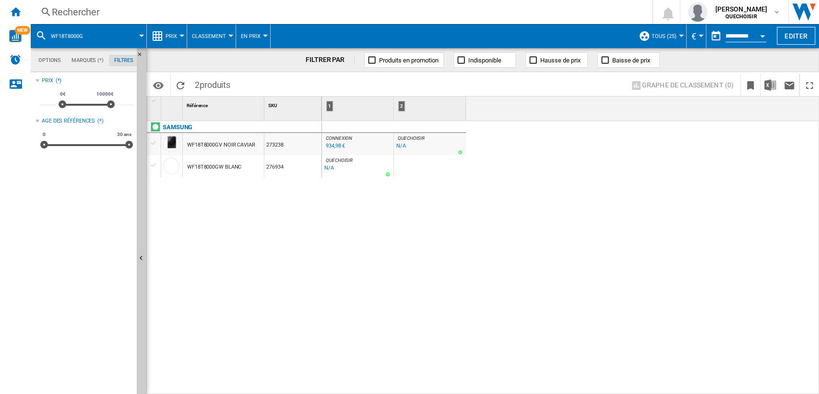
click at [211, 165] on div "WF18T8000GW BLANC" at bounding box center [214, 167] width 54 height 22
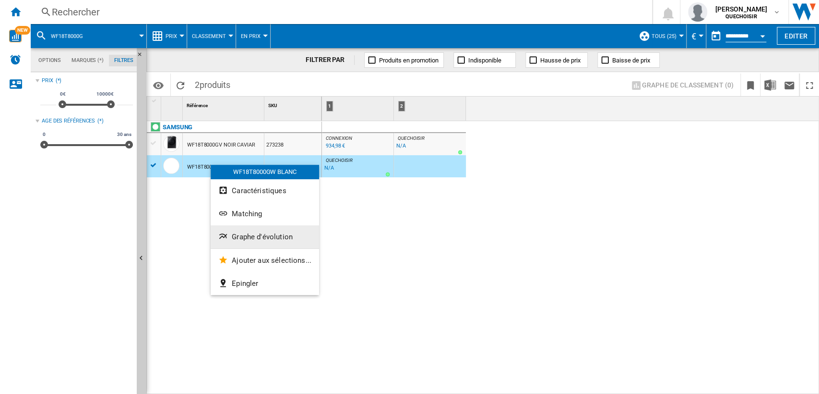
click at [255, 230] on button "Graphe d'évolution" at bounding box center [265, 236] width 108 height 23
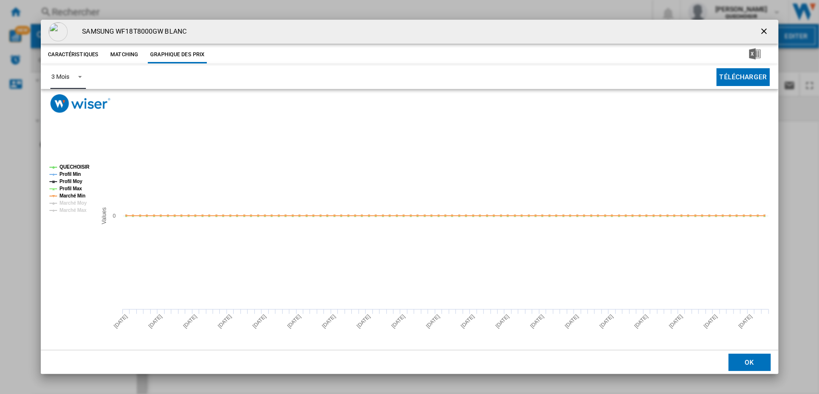
click at [72, 77] on span "Product popup" at bounding box center [78, 76] width 12 height 9
click at [67, 100] on div "6 Mois" at bounding box center [60, 100] width 18 height 9
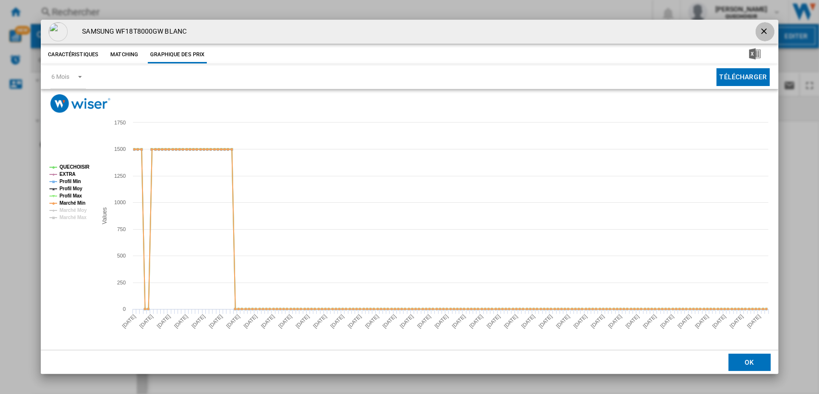
click at [764, 30] on ng-md-icon "getI18NText('BUTTONS.CLOSE_DIALOG')" at bounding box center [765, 32] width 12 height 12
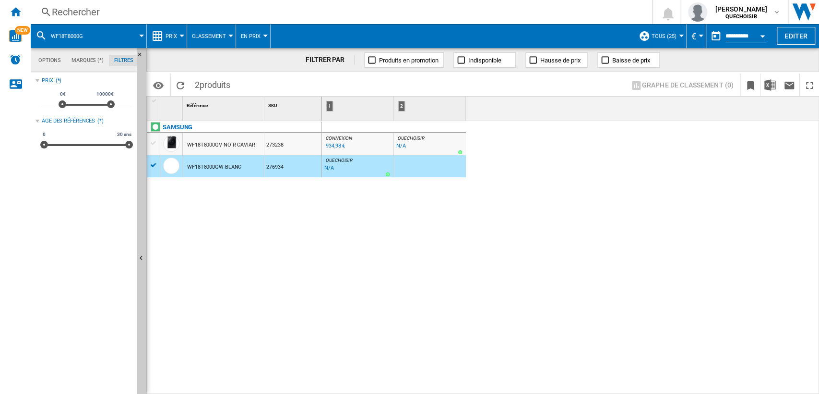
click at [204, 142] on div "WF18T8000GV NOIR CAVIAR" at bounding box center [221, 145] width 68 height 22
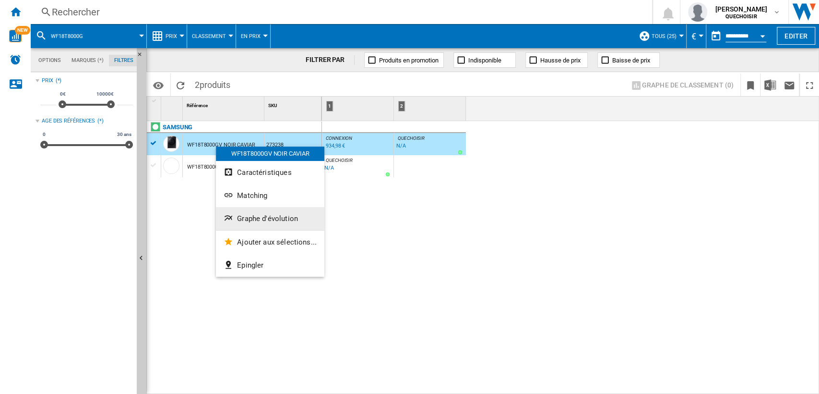
click at [252, 213] on button "Graphe d'évolution" at bounding box center [270, 218] width 108 height 23
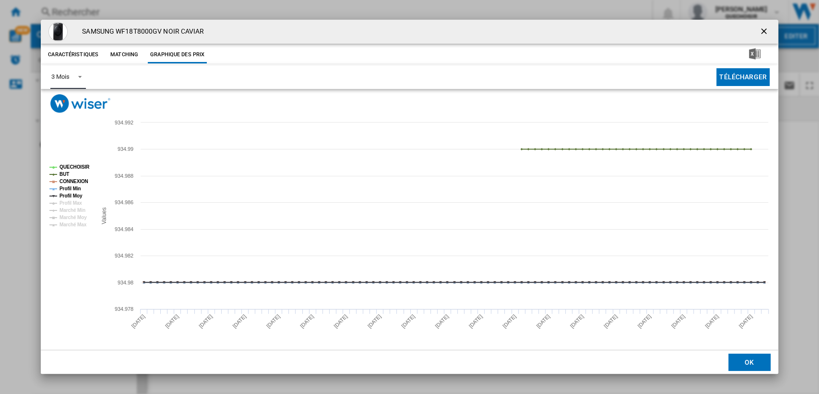
click at [75, 78] on span "Product popup" at bounding box center [78, 76] width 12 height 9
click at [73, 93] on md-option "6 Mois" at bounding box center [76, 100] width 65 height 23
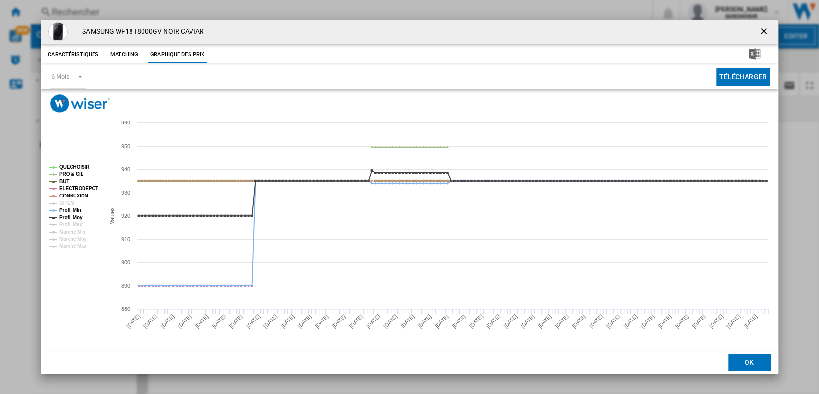
click at [760, 32] on ng-md-icon "getI18NText('BUTTONS.CLOSE_DIALOG')" at bounding box center [765, 32] width 12 height 12
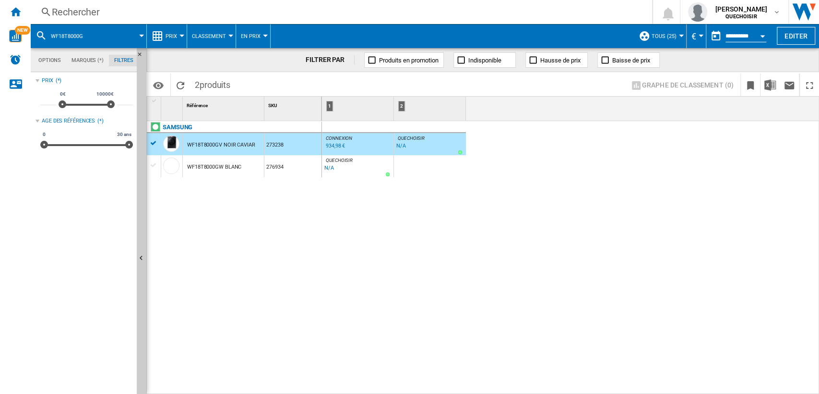
click at [180, 12] on div "Rechercher" at bounding box center [340, 11] width 576 height 13
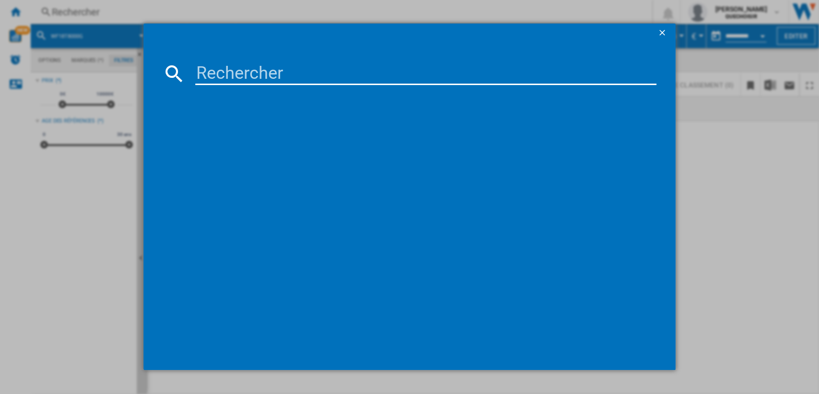
type input "WF 714 A W566C"
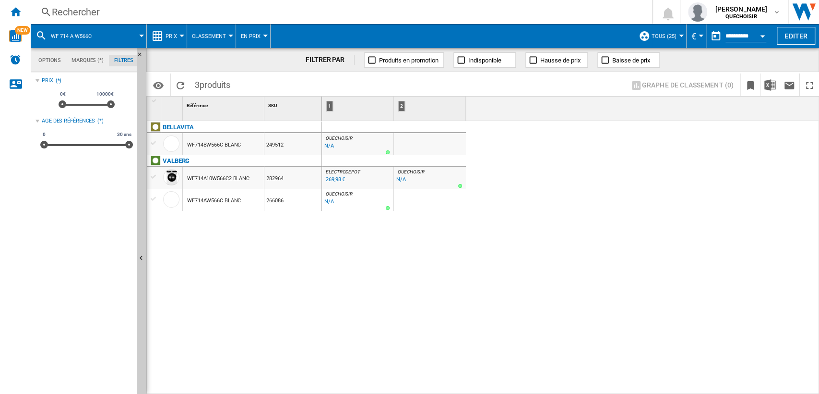
click at [261, 239] on div "BELLAVITA WF714BW566C BLANC 249512 VALBERG WF714A10W566C2 BLANC 282964 WF714AW5…" at bounding box center [234, 255] width 175 height 268
click at [305, 262] on div "BELLAVITA WF714BW566C BLANC 249512 VALBERG WF714A10W566C2 BLANC 282964 WF714AW5…" at bounding box center [234, 255] width 175 height 268
click at [218, 201] on div "WF714AW566C BLANC" at bounding box center [214, 201] width 54 height 22
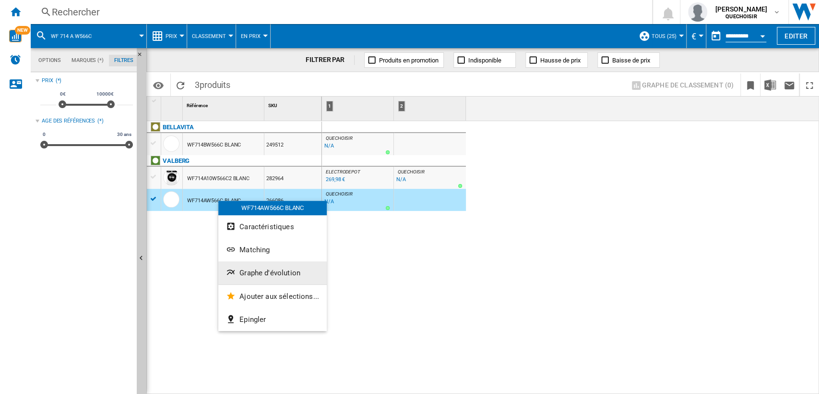
click at [268, 267] on button "Graphe d'évolution" at bounding box center [272, 272] width 108 height 23
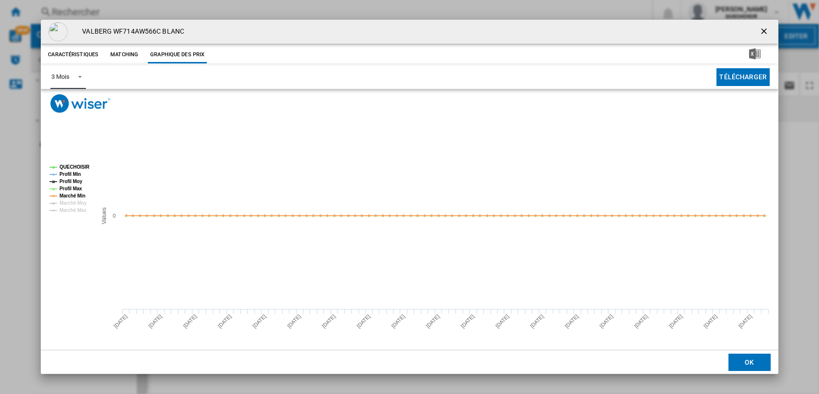
click at [72, 74] on span "Product popup" at bounding box center [78, 76] width 12 height 9
click at [63, 96] on div "6 Mois" at bounding box center [60, 100] width 18 height 9
click at [761, 32] on ng-md-icon "getI18NText('BUTTONS.CLOSE_DIALOG')" at bounding box center [765, 32] width 12 height 12
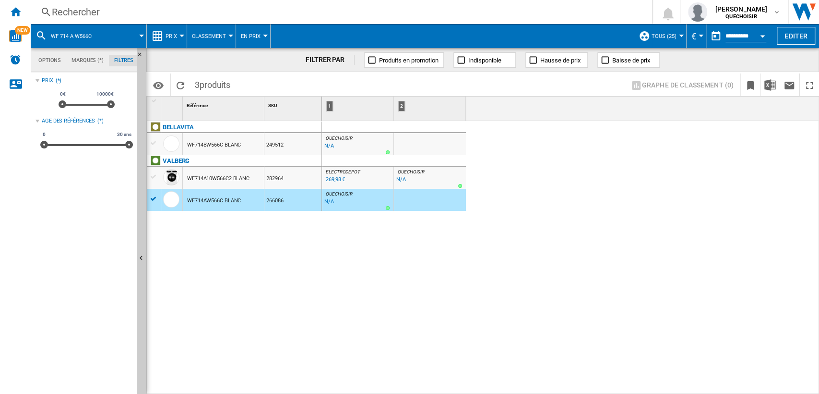
click at [174, 14] on div "Rechercher" at bounding box center [340, 11] width 576 height 13
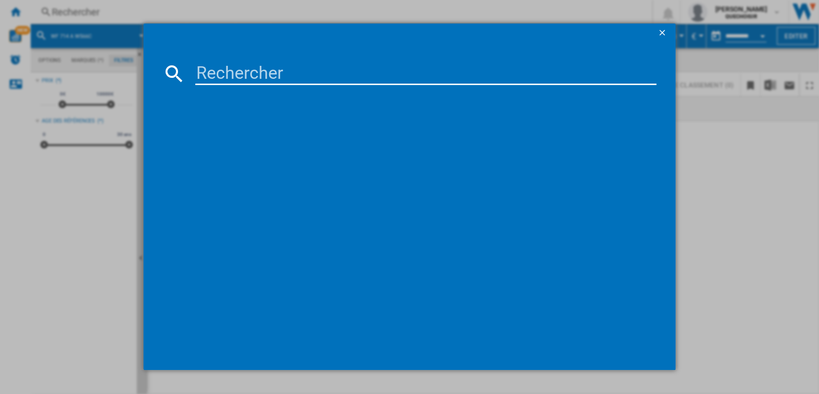
type input "TDLR6248FR"
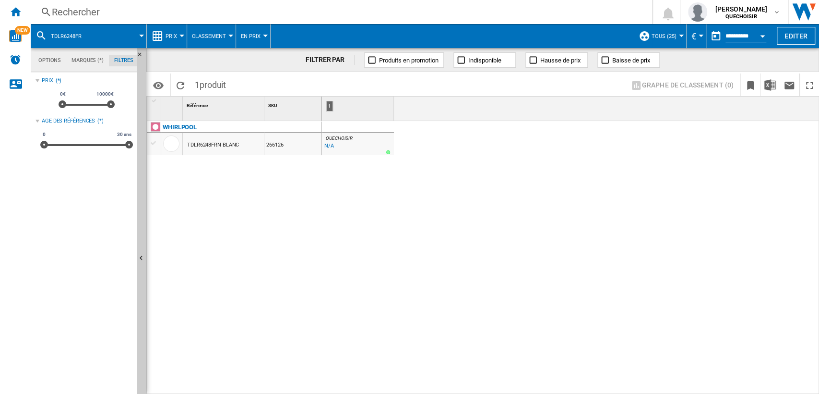
click at [221, 228] on div "WHIRLPOOL TDLR6248FRN BLANC 266126" at bounding box center [234, 255] width 175 height 268
click at [217, 147] on div "TDLR6248FRN BLANC" at bounding box center [213, 145] width 52 height 22
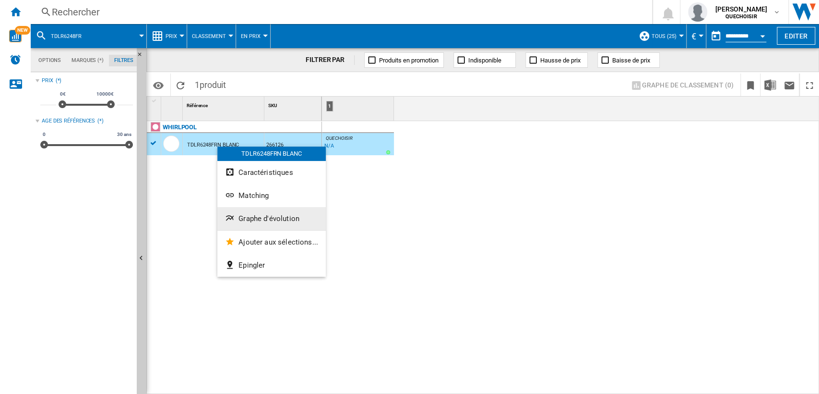
click at [246, 216] on span "Graphe d'évolution" at bounding box center [269, 218] width 61 height 9
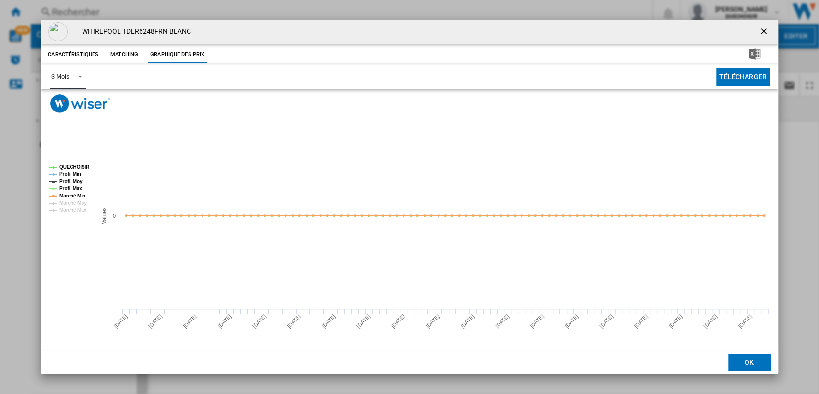
click at [70, 80] on md-select-value "3 Mois" at bounding box center [67, 77] width 35 height 24
click at [66, 101] on div "6 Mois" at bounding box center [60, 100] width 18 height 9
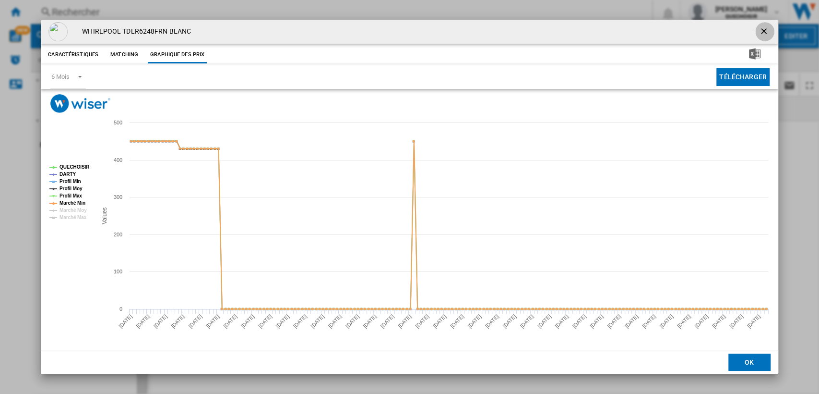
click at [764, 35] on ng-md-icon "getI18NText('BUTTONS.CLOSE_DIALOG')" at bounding box center [765, 32] width 12 height 12
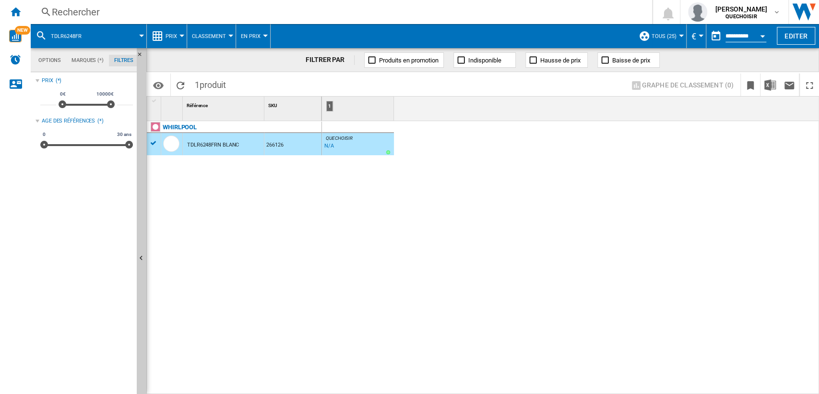
click at [201, 15] on div "Rechercher" at bounding box center [340, 11] width 576 height 13
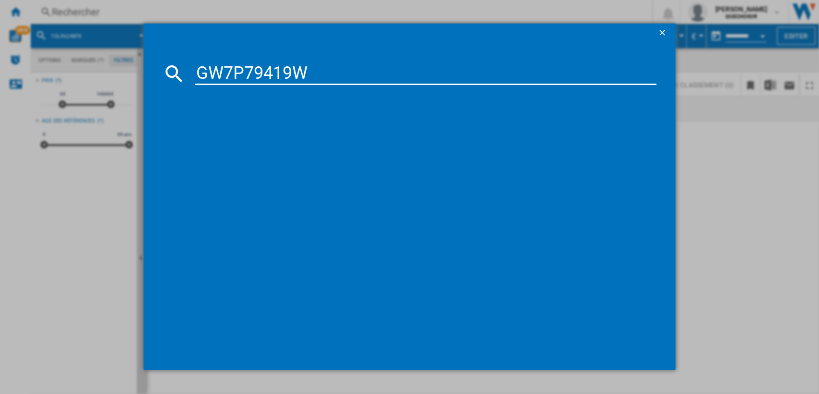
type input "GW7P79419"
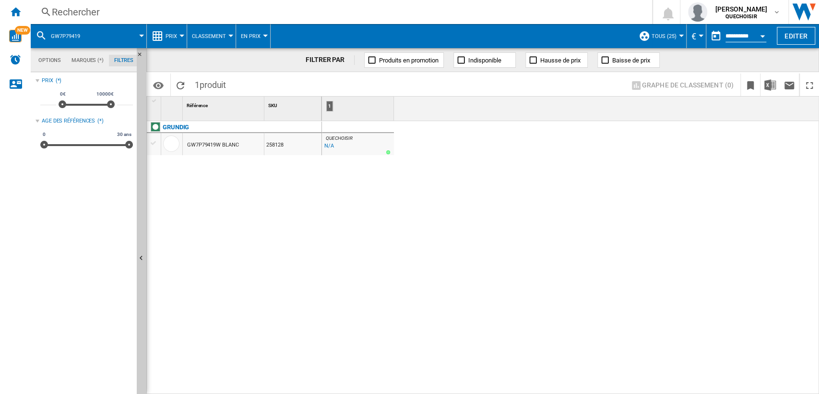
click at [215, 142] on div "GW7P79419W BLANC" at bounding box center [212, 145] width 51 height 22
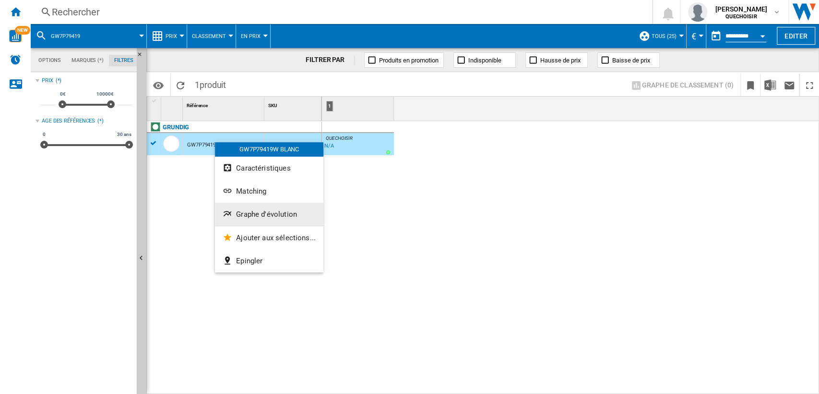
click at [266, 205] on button "Graphe d'évolution" at bounding box center [269, 214] width 108 height 23
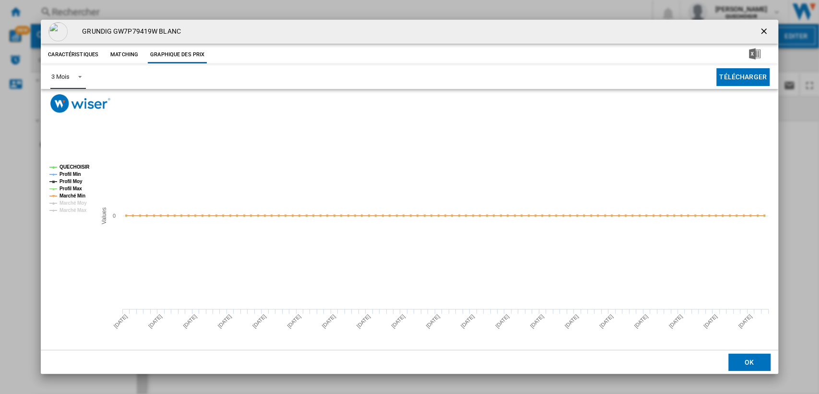
click at [66, 81] on span "3 Mois" at bounding box center [60, 76] width 18 height 9
click at [66, 103] on div "6 Mois" at bounding box center [60, 100] width 18 height 9
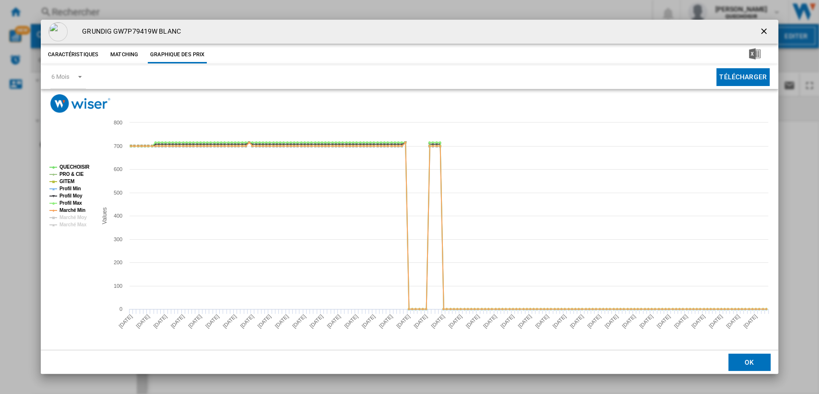
drag, startPoint x: 759, startPoint y: 30, endPoint x: 607, endPoint y: 19, distance: 152.5
click at [760, 30] on ng-md-icon "getI18NText('BUTTONS.CLOSE_DIALOG')" at bounding box center [765, 32] width 12 height 12
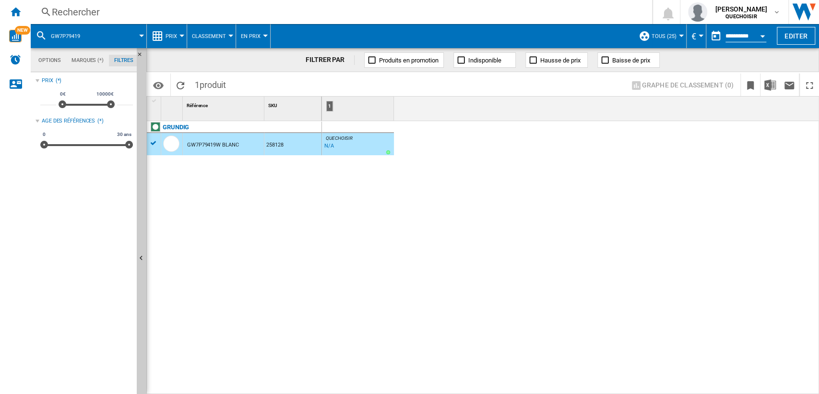
click at [199, 10] on div "Rechercher" at bounding box center [340, 11] width 576 height 13
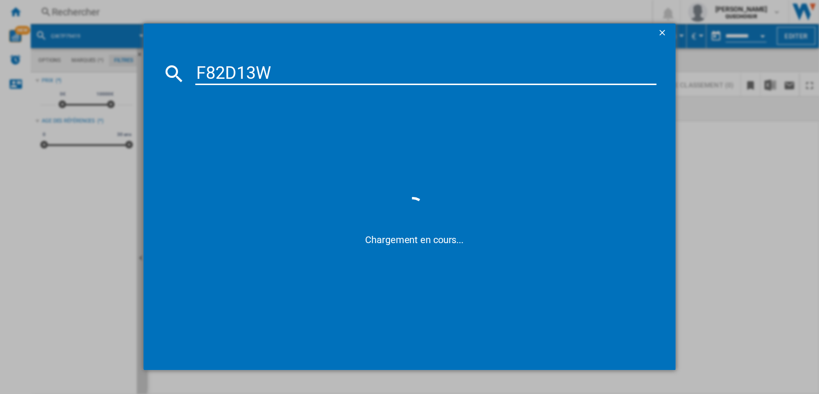
type input "F82D13"
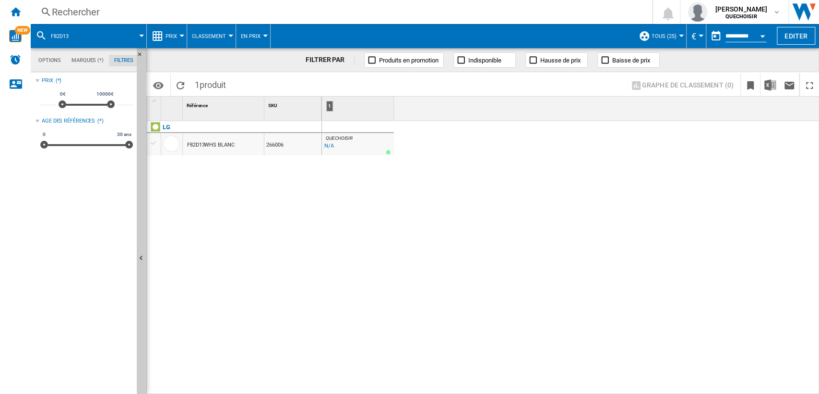
click at [201, 146] on div "F82D13WHS BLANC" at bounding box center [211, 145] width 48 height 22
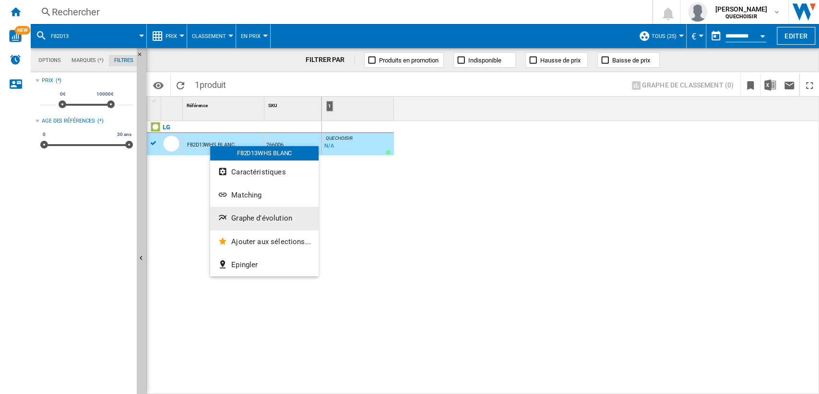
click at [262, 216] on span "Graphe d'évolution" at bounding box center [261, 218] width 61 height 9
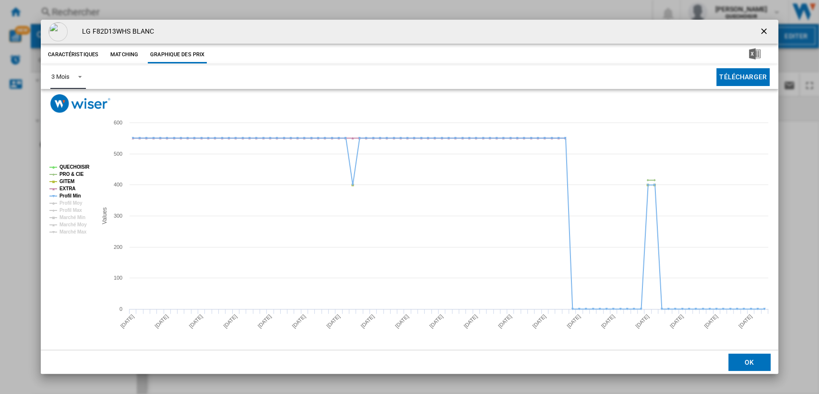
click at [67, 77] on div "3 Mois" at bounding box center [60, 76] width 18 height 7
click at [70, 97] on md-option "6 Mois" at bounding box center [76, 100] width 65 height 23
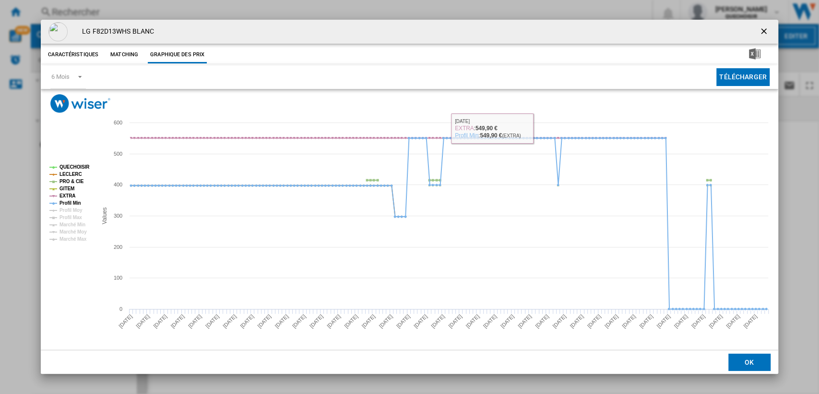
click at [766, 28] on ng-md-icon "getI18NText('BUTTONS.CLOSE_DIALOG')" at bounding box center [765, 32] width 12 height 12
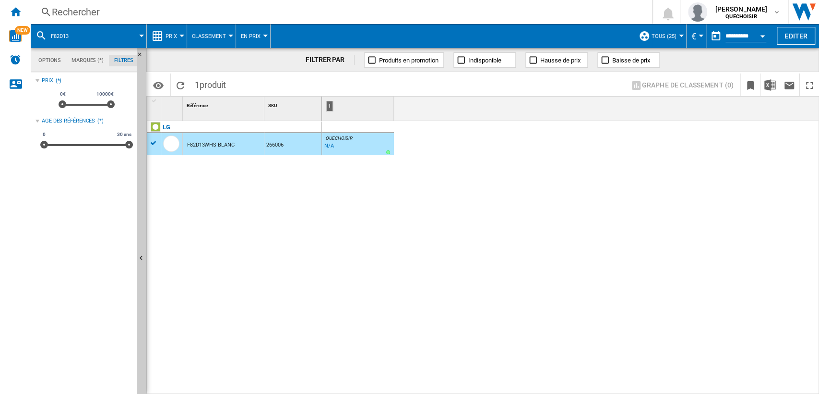
click at [221, 11] on div "Rechercher" at bounding box center [340, 11] width 576 height 13
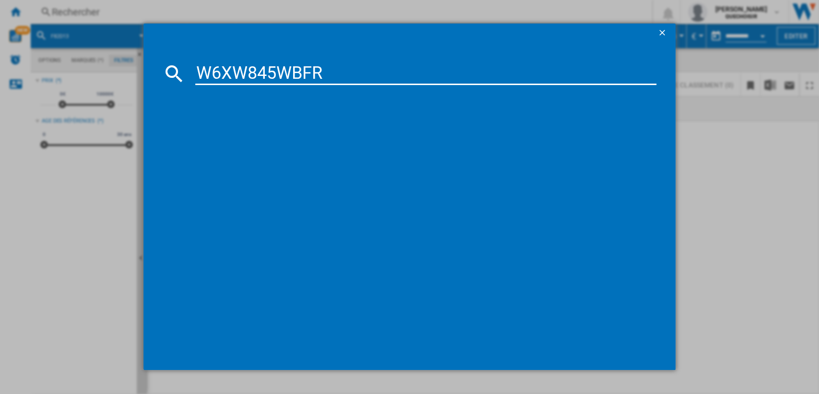
drag, startPoint x: 301, startPoint y: 69, endPoint x: 431, endPoint y: 70, distance: 130.1
click at [419, 70] on input "W6XW845WBFR" at bounding box center [426, 73] width 462 height 23
type input "W6XW845W"
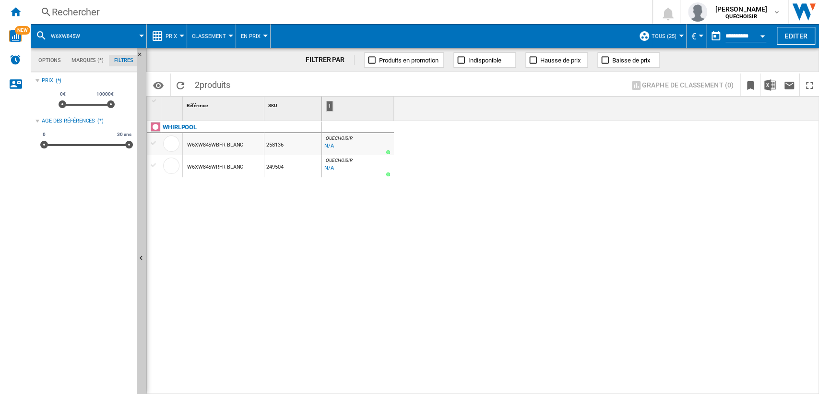
click at [240, 233] on div "WHIRLPOOL W6XW845WBFR BLANC 258136 W6XW845WRFR BLANC 249504" at bounding box center [234, 255] width 175 height 268
click at [215, 144] on div "W6XW845WBFR BLANC" at bounding box center [215, 145] width 56 height 22
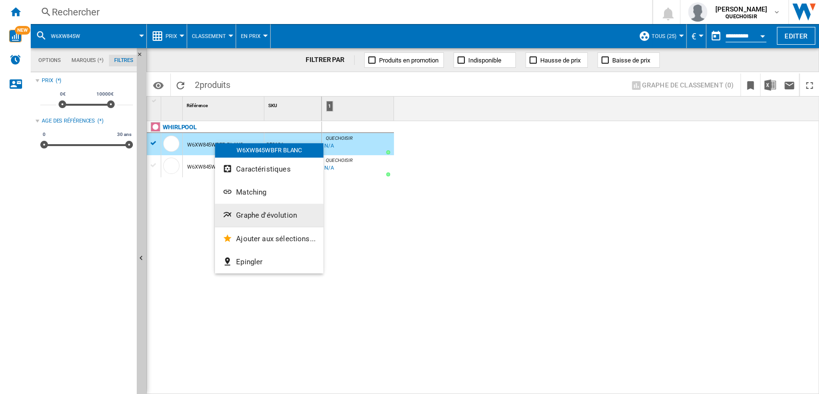
click at [261, 216] on span "Graphe d'évolution" at bounding box center [266, 215] width 61 height 9
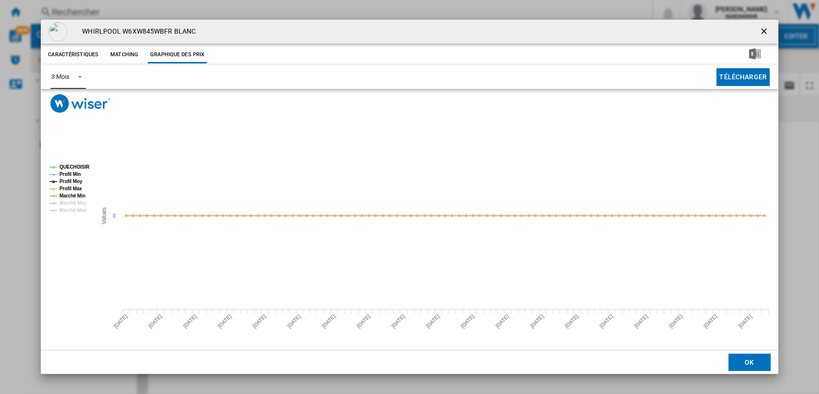
click at [73, 78] on span "Product popup" at bounding box center [78, 76] width 12 height 9
click at [72, 93] on md-option "6 Mois" at bounding box center [76, 100] width 65 height 23
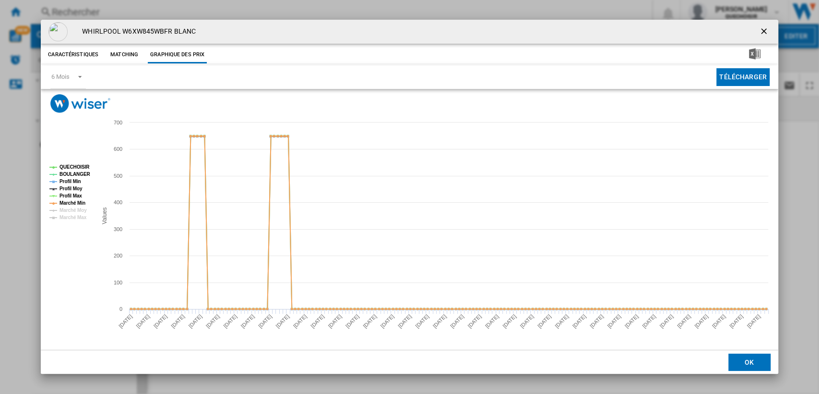
click at [766, 32] on ng-md-icon "getI18NText('BUTTONS.CLOSE_DIALOG')" at bounding box center [765, 32] width 12 height 12
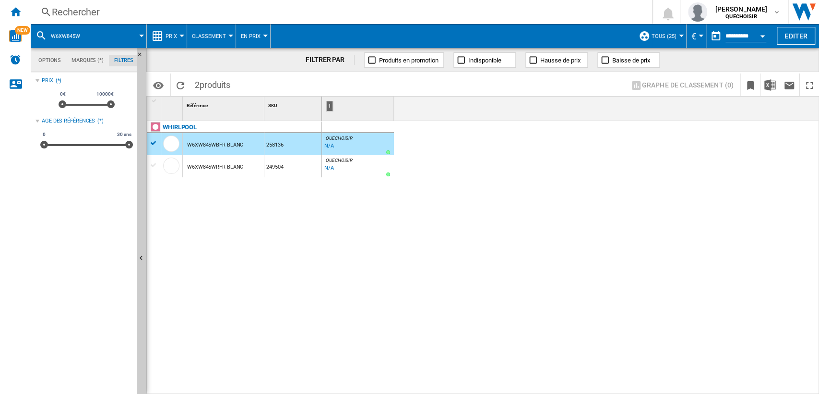
click at [164, 12] on div "Rechercher" at bounding box center [340, 11] width 576 height 13
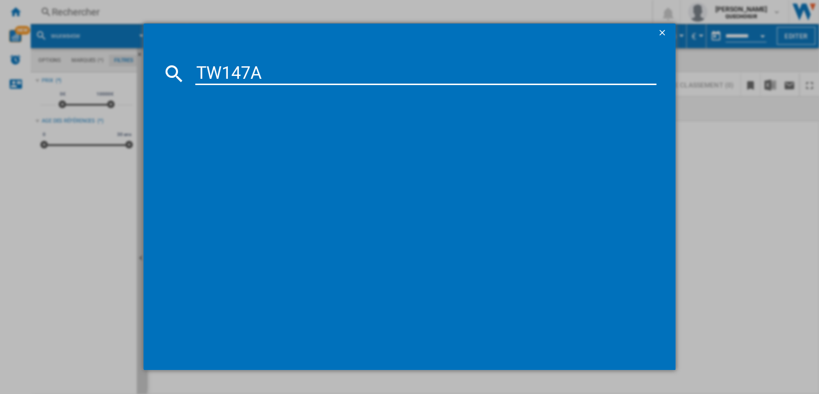
type input "TW147"
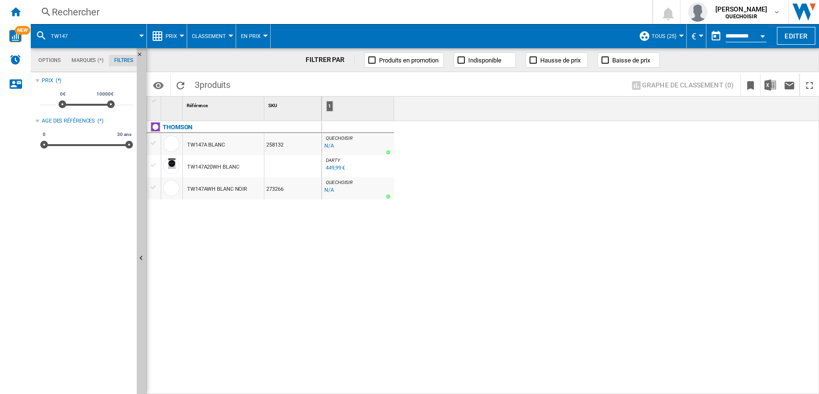
click at [202, 142] on div "TW147A BLANC" at bounding box center [206, 145] width 38 height 22
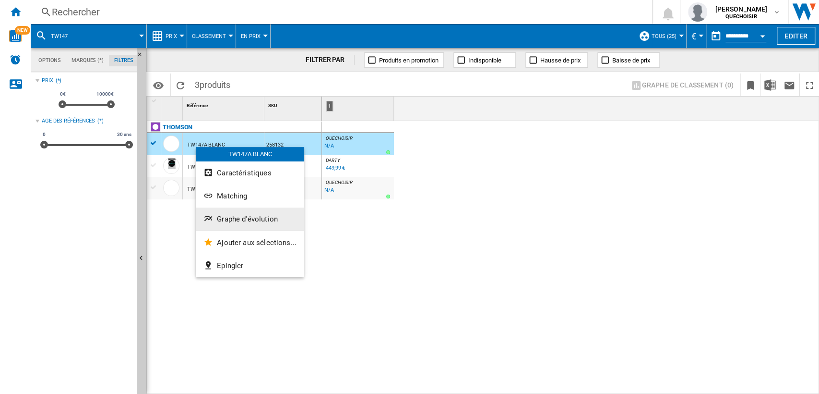
click at [237, 217] on span "Graphe d'évolution" at bounding box center [247, 219] width 61 height 9
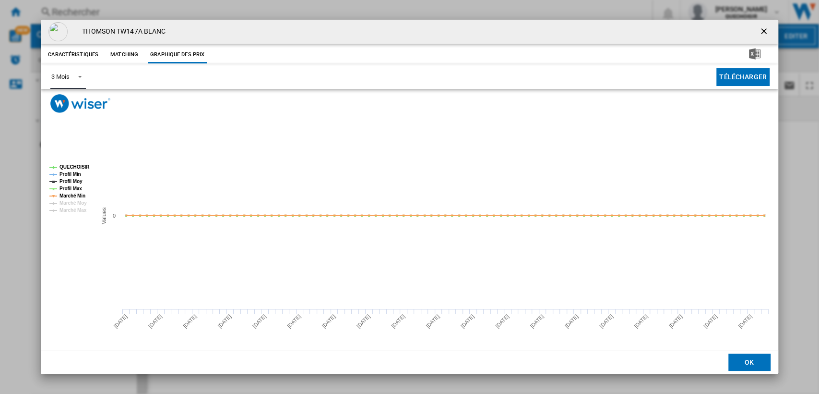
click at [72, 79] on span "Product popup" at bounding box center [78, 76] width 12 height 9
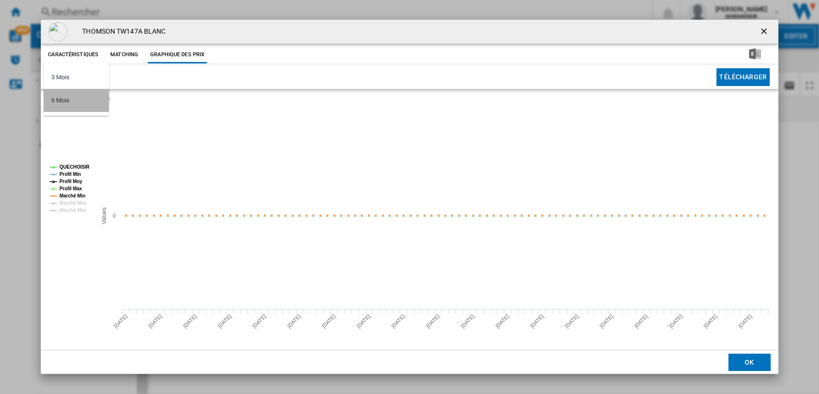
click at [71, 105] on md-option "6 Mois" at bounding box center [76, 100] width 65 height 23
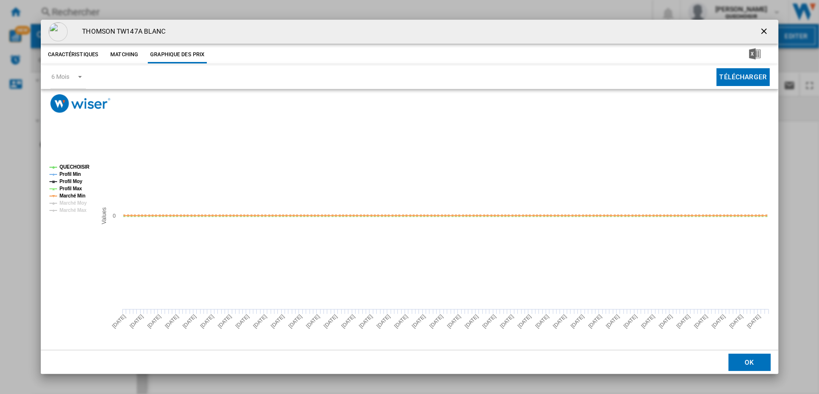
click at [762, 33] on ng-md-icon "getI18NText('BUTTONS.CLOSE_DIALOG')" at bounding box center [765, 32] width 12 height 12
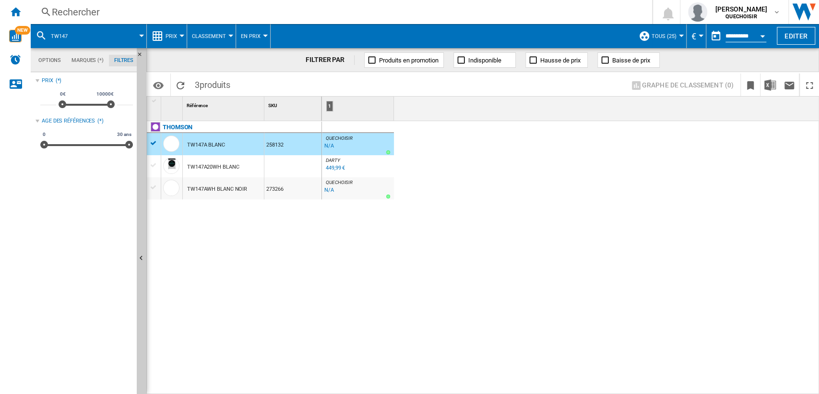
click at [177, 14] on div "Rechercher" at bounding box center [340, 11] width 576 height 13
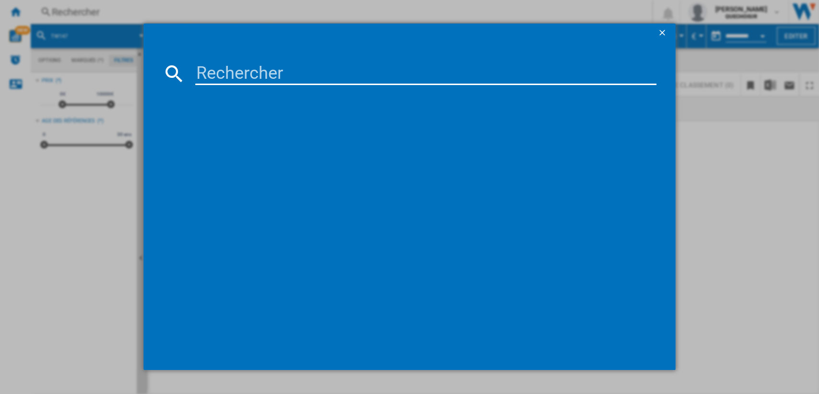
type input "TDLRB65332BSFR"
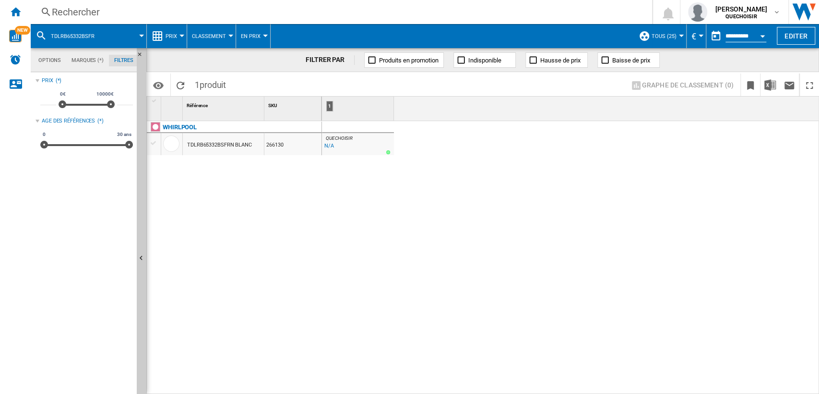
click at [215, 144] on div "TDLRB65332BSFRN BLANC" at bounding box center [219, 145] width 65 height 22
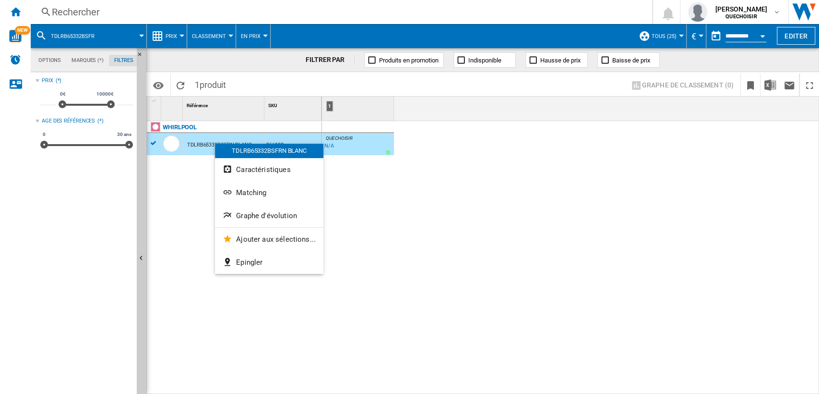
click at [269, 209] on button "Graphe d'évolution" at bounding box center [269, 215] width 108 height 23
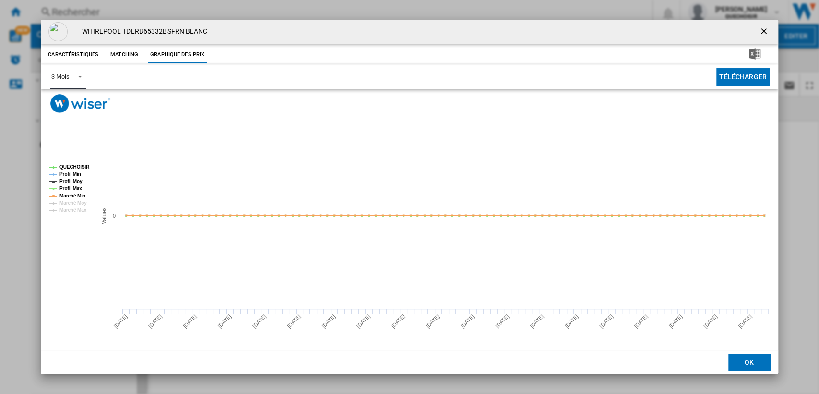
click at [79, 78] on span "Product popup" at bounding box center [78, 76] width 12 height 9
click at [74, 97] on md-option "6 Mois" at bounding box center [76, 100] width 65 height 23
click at [764, 34] on ng-md-icon "getI18NText('BUTTONS.CLOSE_DIALOG')" at bounding box center [765, 32] width 12 height 12
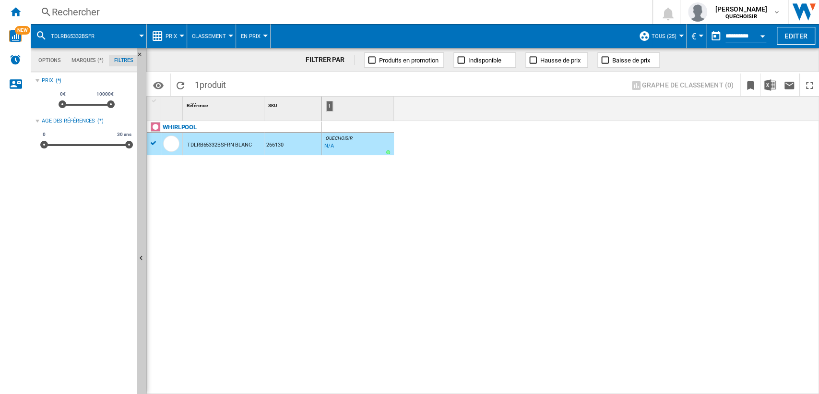
click at [380, 16] on div "Rechercher" at bounding box center [340, 11] width 576 height 13
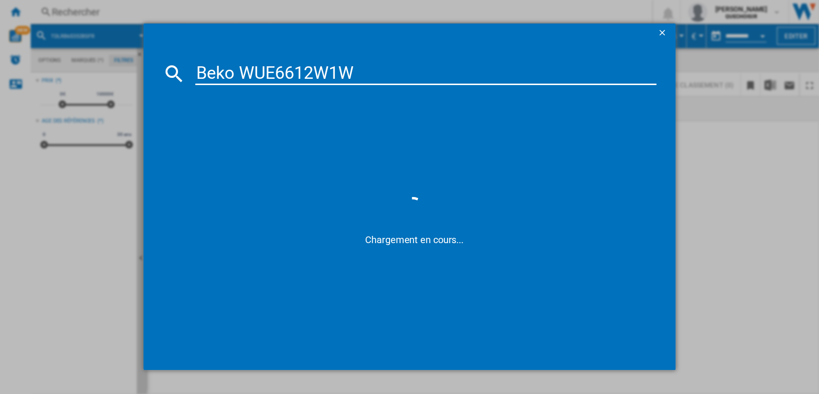
click at [234, 69] on input "Beko WUE6612W1W" at bounding box center [426, 73] width 462 height 23
drag, startPoint x: 340, startPoint y: 70, endPoint x: 467, endPoint y: 71, distance: 126.7
click at [456, 71] on input "Beko WUE6612W1W" at bounding box center [426, 73] width 462 height 23
type input "Beko WUE6612W1"
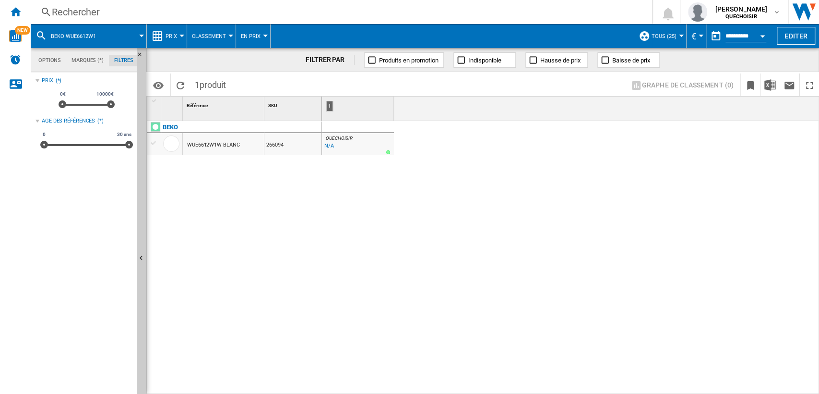
click at [193, 144] on div "WUE6612W1W BLANC" at bounding box center [213, 145] width 52 height 22
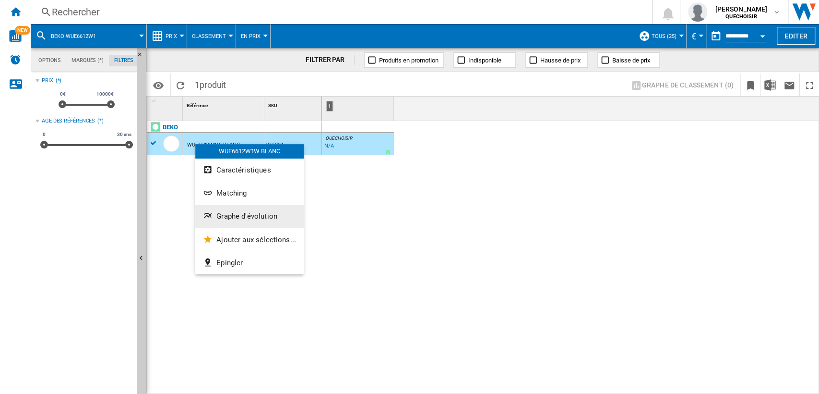
click at [234, 217] on span "Graphe d'évolution" at bounding box center [247, 216] width 61 height 9
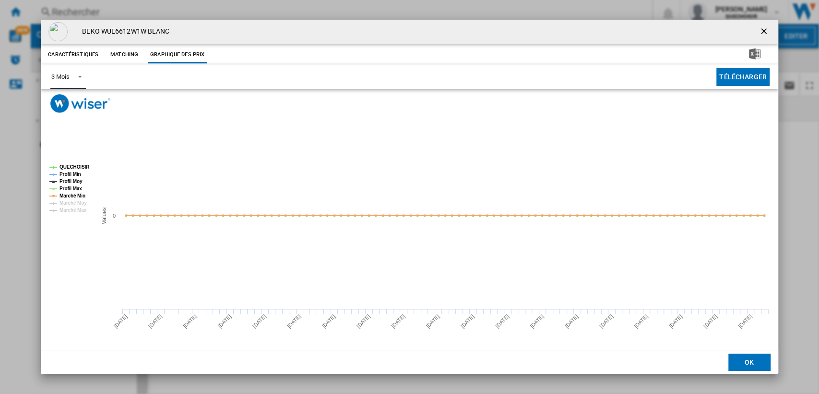
click at [74, 75] on span "Product popup" at bounding box center [78, 76] width 12 height 9
click at [69, 100] on md-option "6 Mois" at bounding box center [76, 100] width 65 height 23
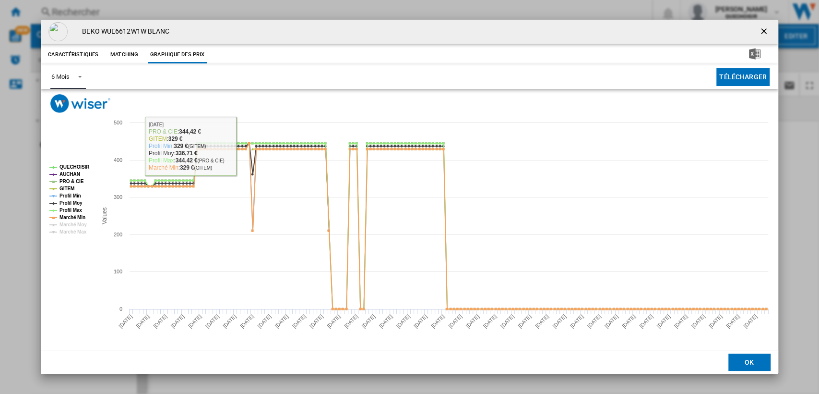
click at [69, 175] on tspan "AUCHAN" at bounding box center [70, 173] width 21 height 5
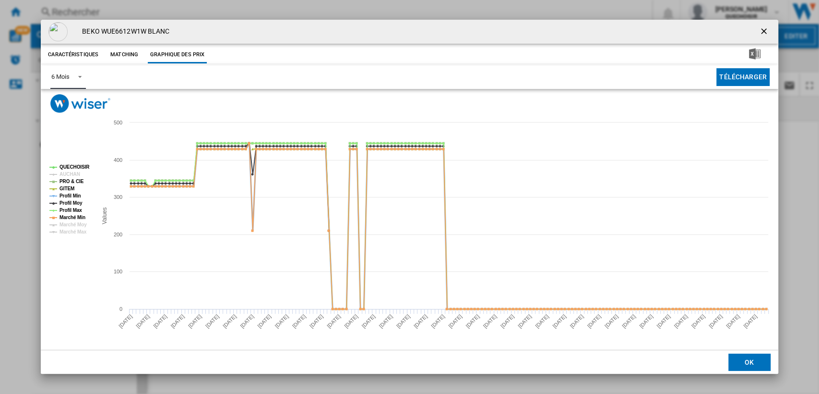
click at [66, 196] on tspan "Profil Min" at bounding box center [71, 195] width 22 height 5
click at [67, 207] on tspan "Profil Max" at bounding box center [71, 209] width 23 height 5
click at [758, 28] on button "Product popup" at bounding box center [765, 31] width 19 height 19
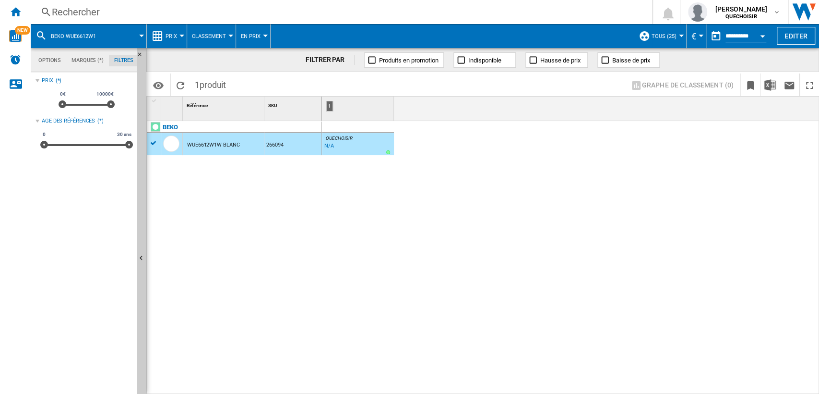
click at [174, 12] on div "Rechercher" at bounding box center [340, 11] width 576 height 13
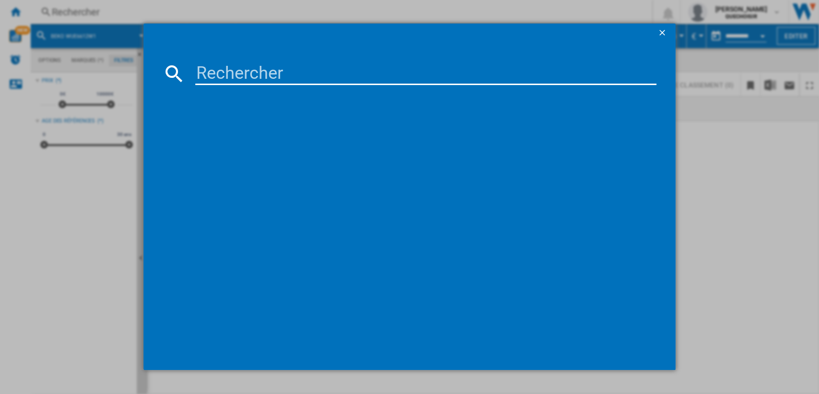
type input "TWBI914A"
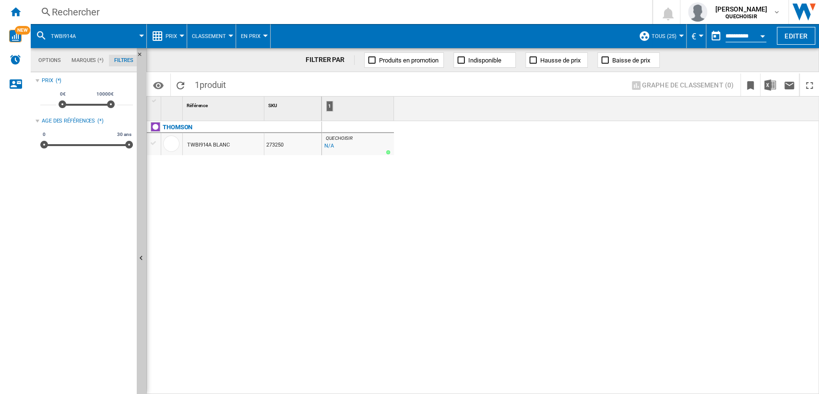
click at [196, 146] on div "TWBI914A BLANC" at bounding box center [208, 145] width 43 height 22
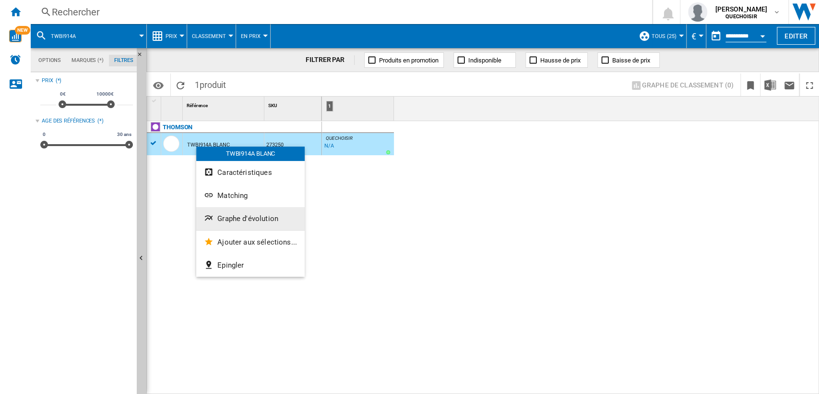
click at [230, 216] on span "Graphe d'évolution" at bounding box center [247, 218] width 61 height 9
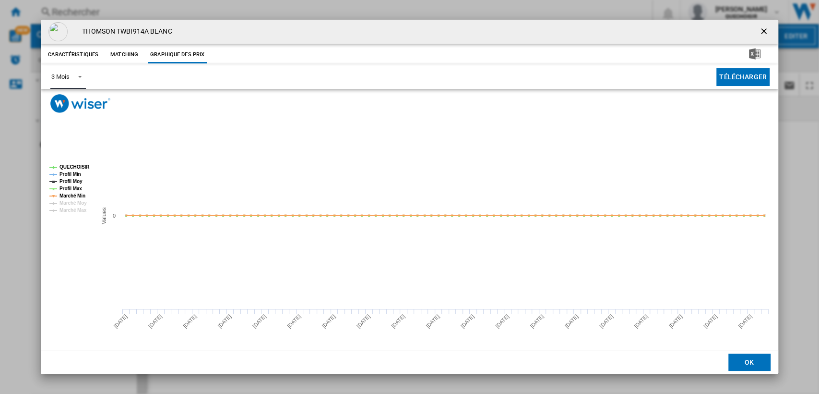
click at [59, 71] on md-select-value "3 Mois" at bounding box center [67, 77] width 35 height 24
click at [60, 98] on div "6 Mois" at bounding box center [60, 100] width 18 height 9
click at [760, 32] on ng-md-icon "getI18NText('BUTTONS.CLOSE_DIALOG')" at bounding box center [765, 32] width 12 height 12
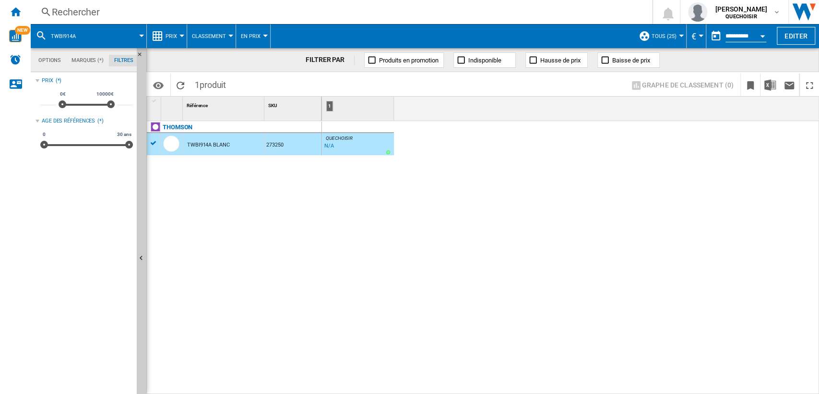
click at [185, 18] on div "Rechercher" at bounding box center [340, 11] width 576 height 13
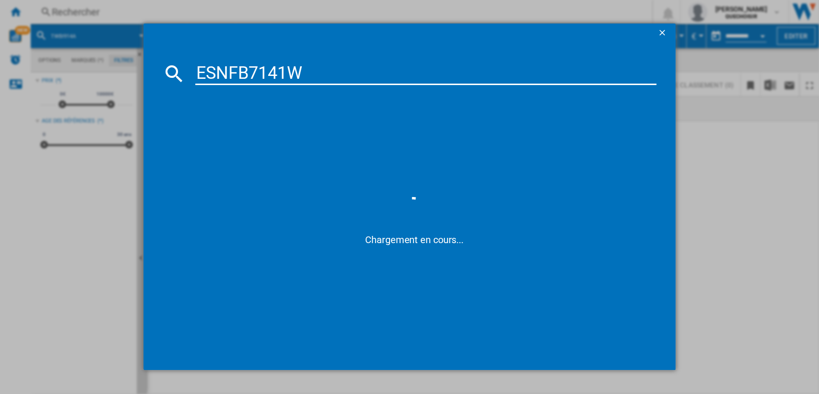
type input "ESNFB7141"
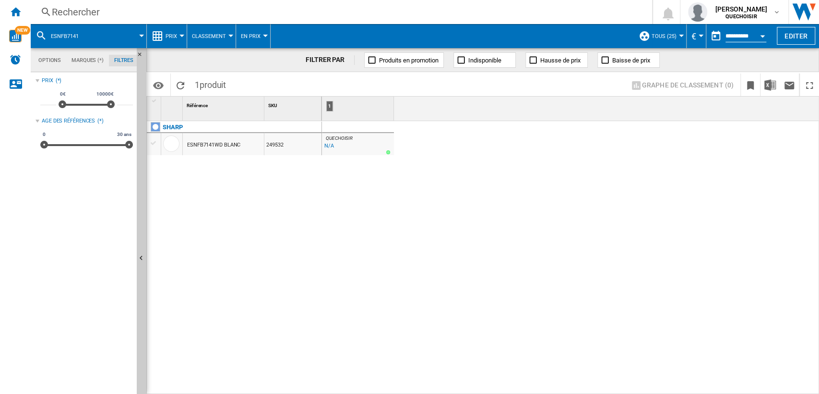
click at [206, 144] on div "ESNFB7141WD BLANC" at bounding box center [213, 145] width 53 height 22
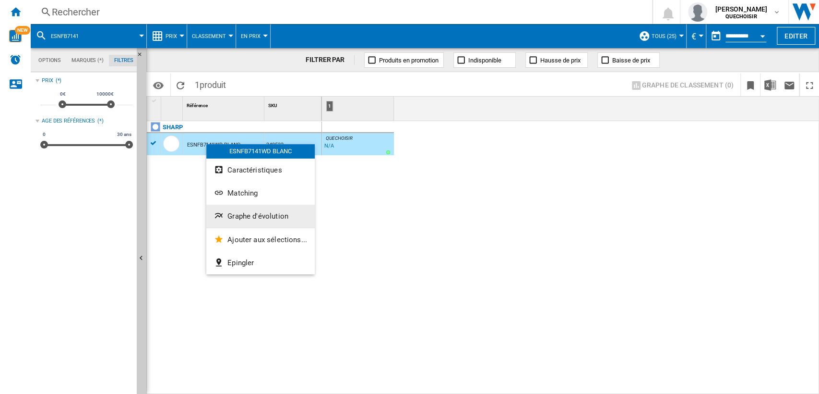
click at [255, 214] on span "Graphe d'évolution" at bounding box center [258, 216] width 61 height 9
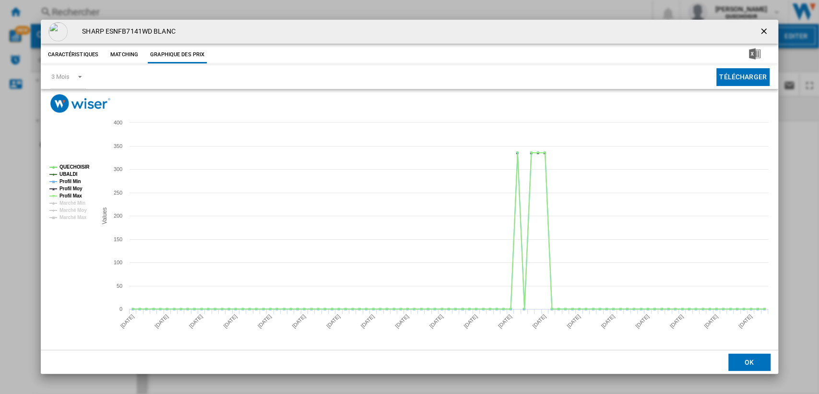
click at [766, 28] on ng-md-icon "getI18NText('BUTTONS.CLOSE_DIALOG')" at bounding box center [765, 32] width 12 height 12
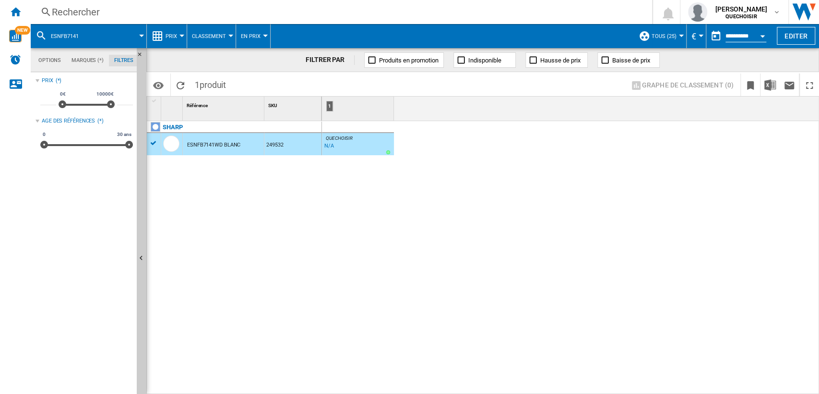
click at [207, 16] on div "Rechercher" at bounding box center [340, 11] width 576 height 13
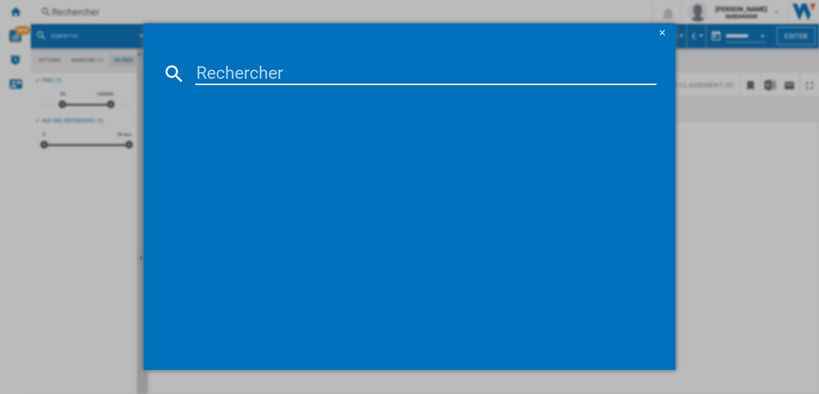
type input "CSTSG26TMVE"
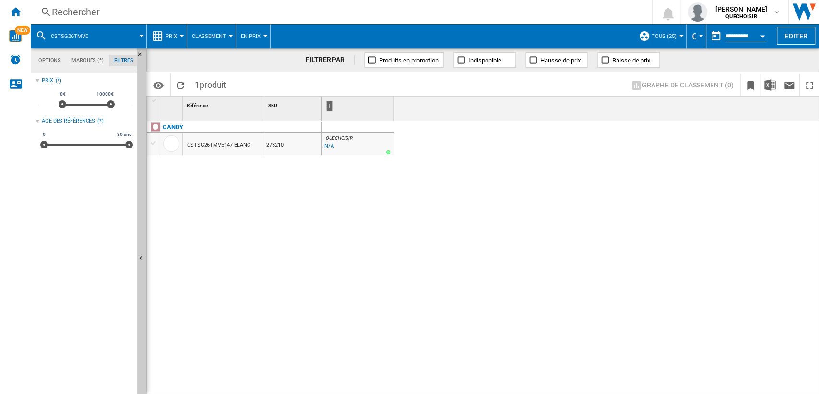
click at [217, 145] on div "CSTSG26TMVE147 BLANC" at bounding box center [218, 145] width 63 height 22
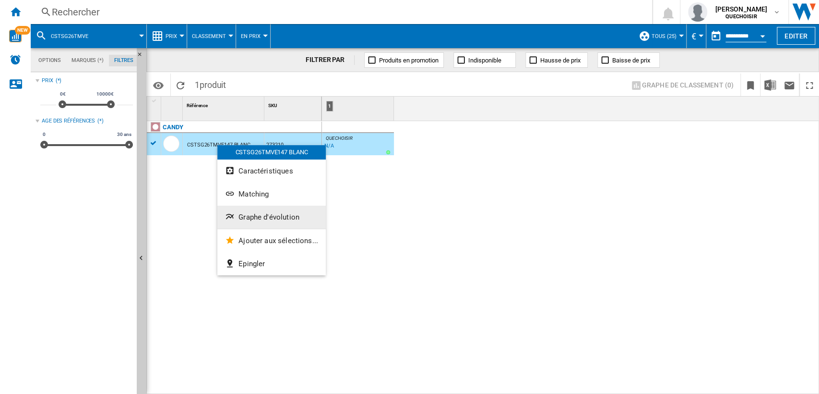
click at [253, 211] on button "Graphe d'évolution" at bounding box center [271, 216] width 108 height 23
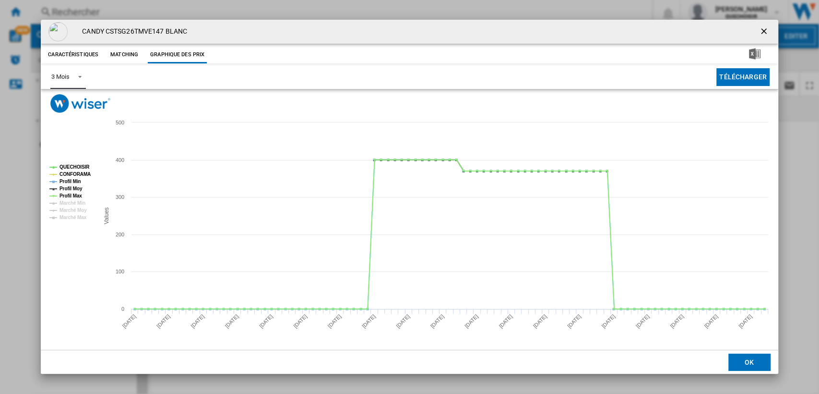
click at [64, 75] on div "3 Mois" at bounding box center [60, 76] width 18 height 7
click at [70, 97] on md-option "6 Mois" at bounding box center [76, 100] width 65 height 23
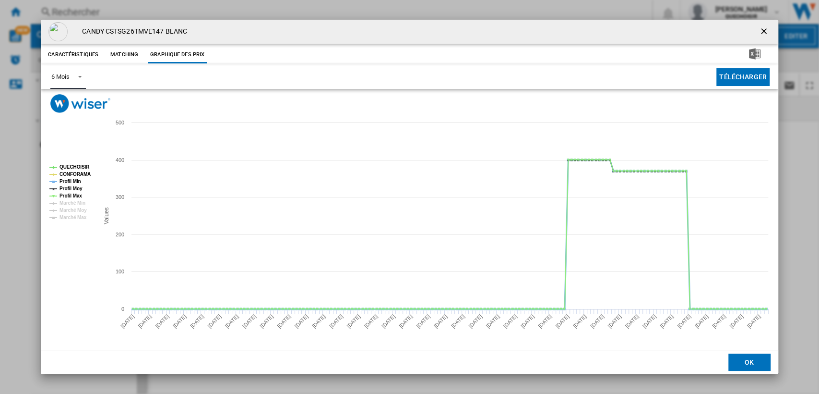
click at [72, 179] on tspan "Profil Min" at bounding box center [71, 181] width 22 height 5
click at [71, 187] on tspan "Profil Moy" at bounding box center [71, 188] width 23 height 5
click at [71, 195] on tspan "Profil Max" at bounding box center [71, 195] width 23 height 5
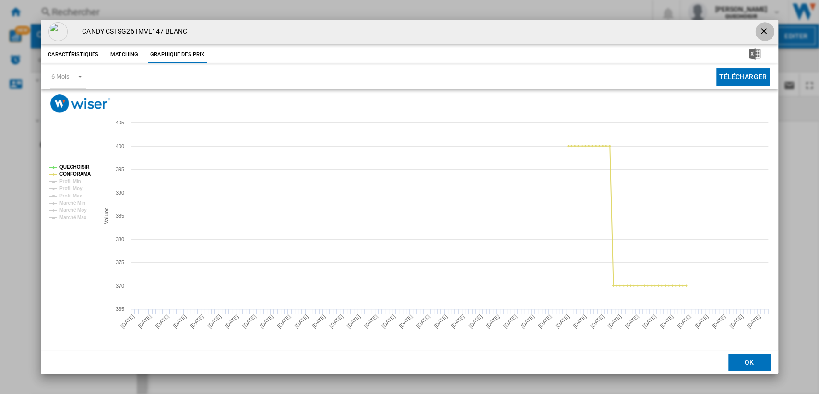
click at [760, 30] on ng-md-icon "getI18NText('BUTTONS.CLOSE_DIALOG')" at bounding box center [765, 32] width 12 height 12
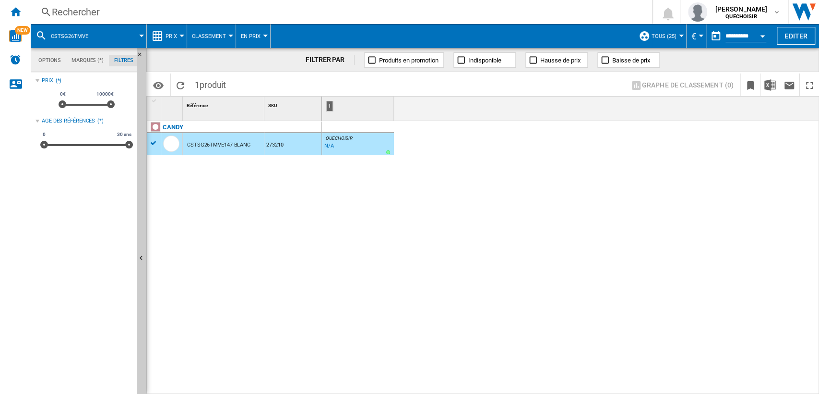
click at [179, 24] on button "Prix" at bounding box center [174, 36] width 16 height 24
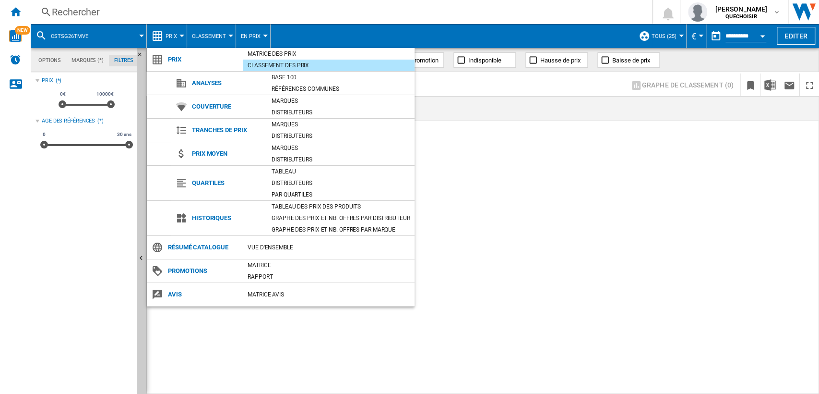
click at [189, 14] on md-backdrop at bounding box center [409, 197] width 819 height 394
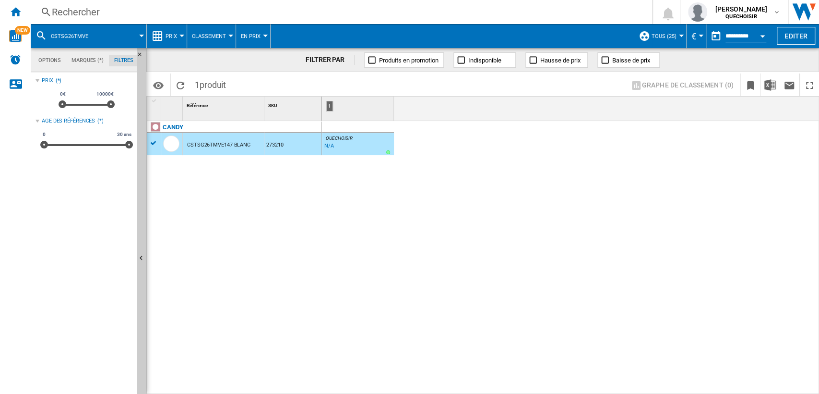
click at [206, 16] on div "Rechercher" at bounding box center [340, 11] width 576 height 13
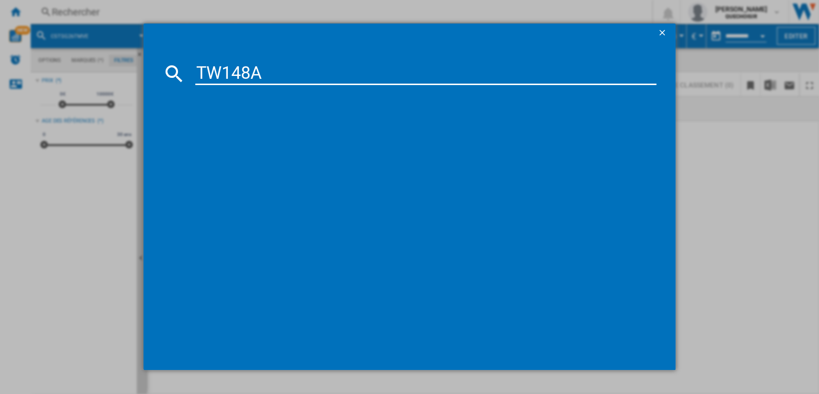
type input "TW148"
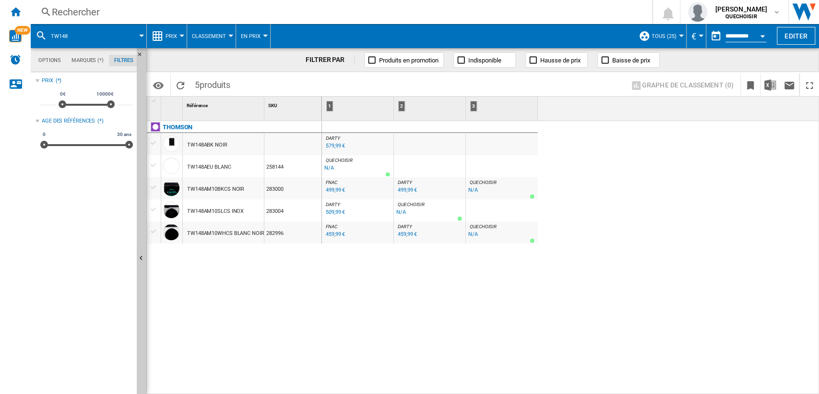
click at [200, 165] on div "TW148AEU BLANC" at bounding box center [209, 167] width 44 height 22
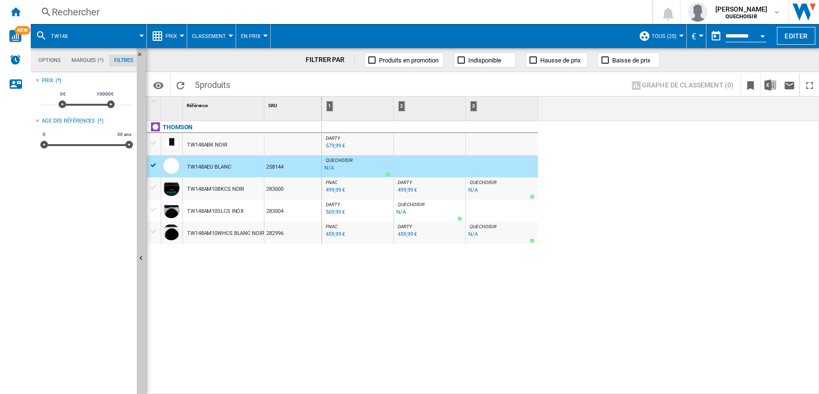
click at [213, 6] on div "Rechercher" at bounding box center [340, 11] width 576 height 13
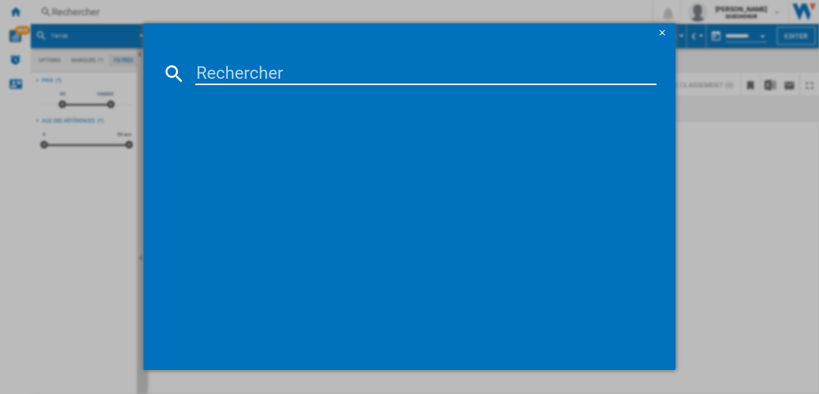
type input "F82AV33WH"
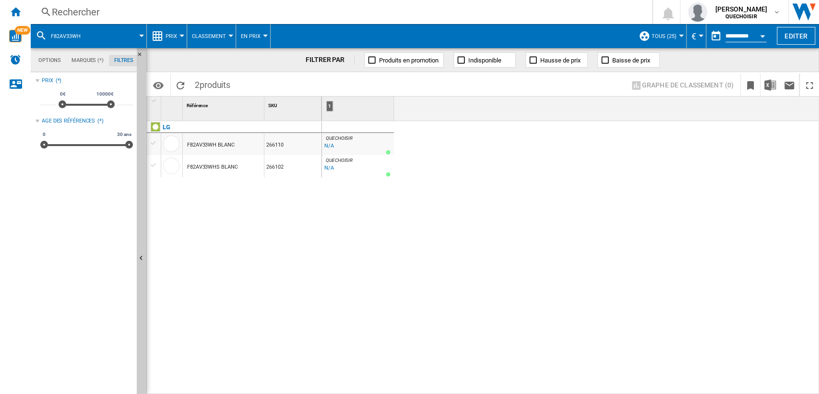
click at [215, 144] on div "F82AV33WH BLANC" at bounding box center [211, 145] width 48 height 22
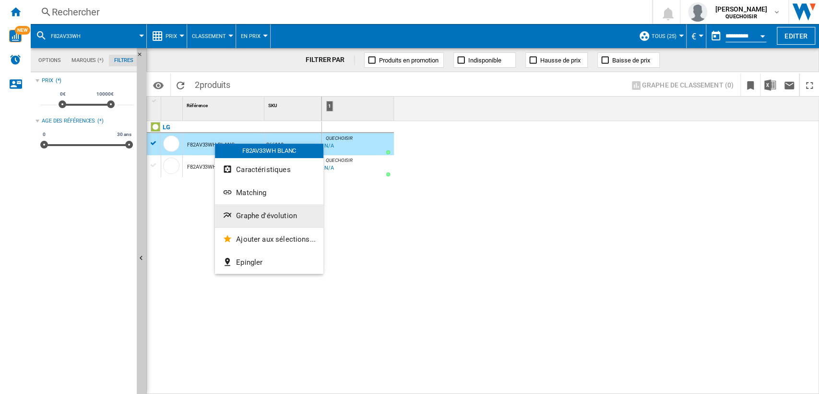
click at [269, 209] on button "Graphe d'évolution" at bounding box center [269, 215] width 108 height 23
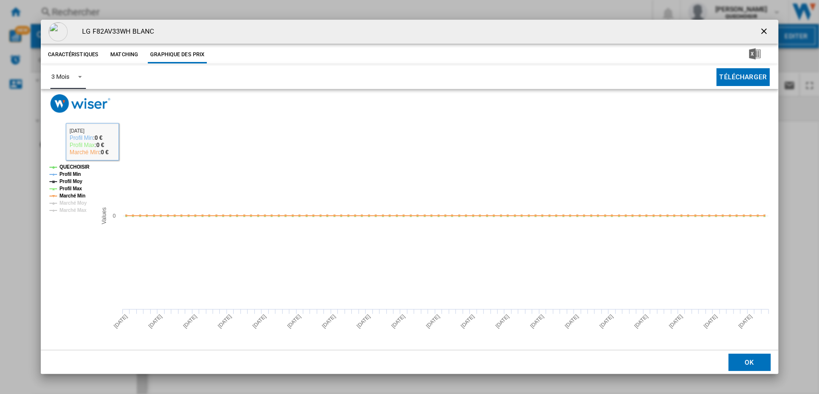
click at [66, 77] on div "3 Mois" at bounding box center [60, 76] width 18 height 7
click at [74, 108] on md-option "6 Mois" at bounding box center [76, 100] width 65 height 23
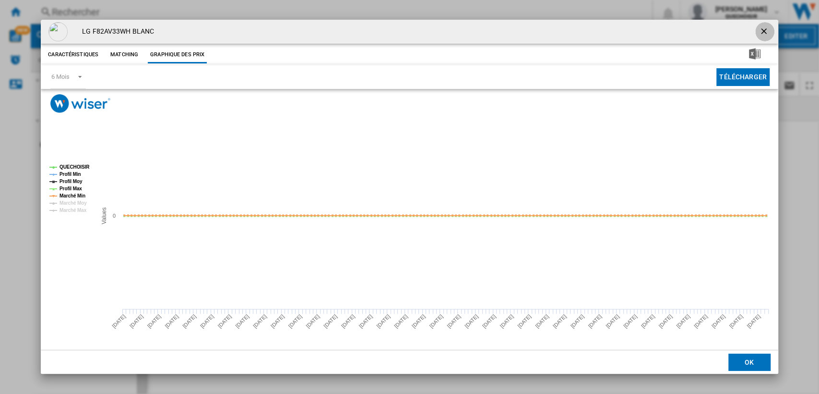
click at [765, 31] on ng-md-icon "getI18NText('BUTTONS.CLOSE_DIALOG')" at bounding box center [765, 32] width 12 height 12
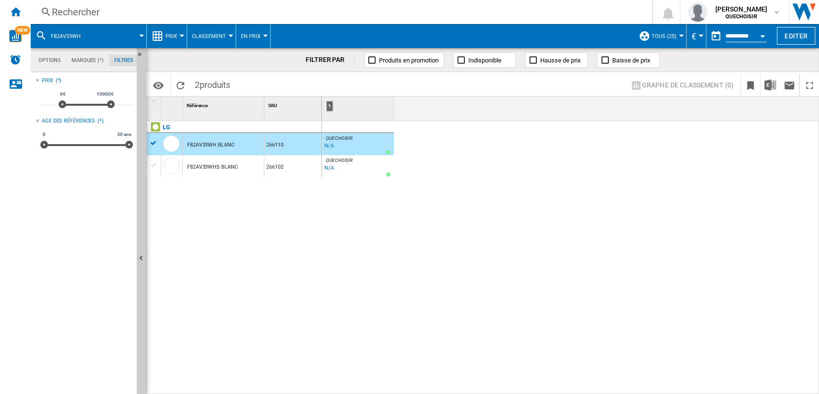
click at [210, 168] on div "F82AV33WHS BLANC" at bounding box center [212, 167] width 50 height 22
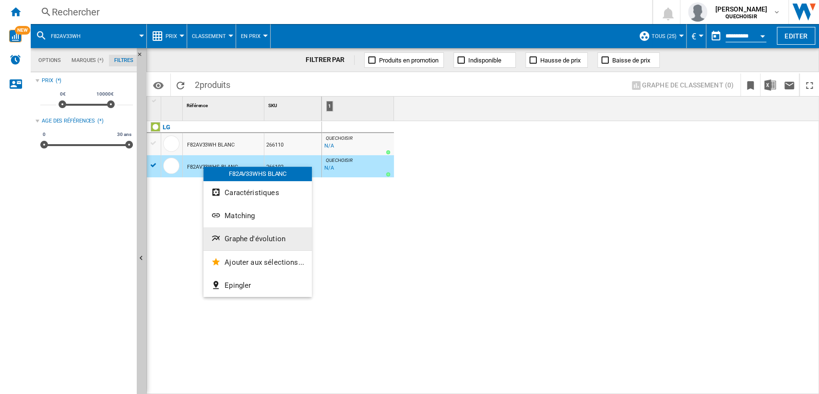
click at [261, 232] on button "Graphe d'évolution" at bounding box center [258, 238] width 108 height 23
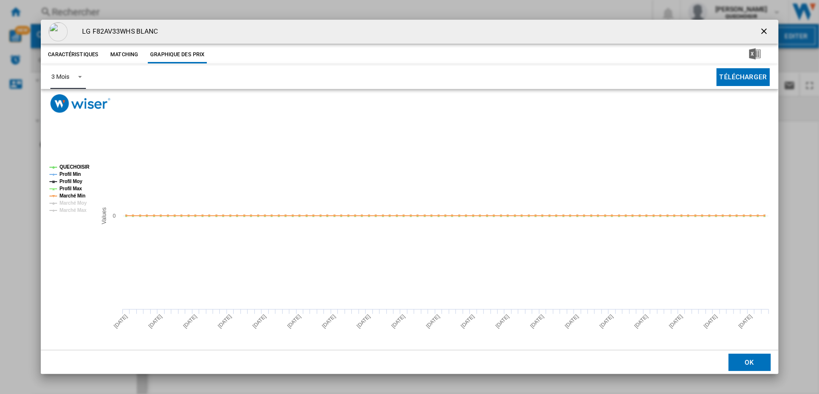
click at [74, 75] on span "Product popup" at bounding box center [78, 76] width 12 height 9
click at [62, 111] on md-option "6 Mois" at bounding box center [76, 100] width 65 height 23
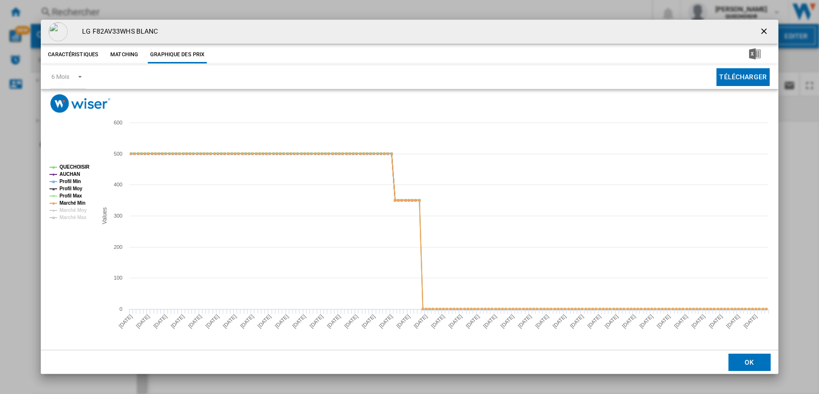
click at [759, 32] on ng-md-icon "getI18NText('BUTTONS.CLOSE_DIALOG')" at bounding box center [765, 32] width 12 height 12
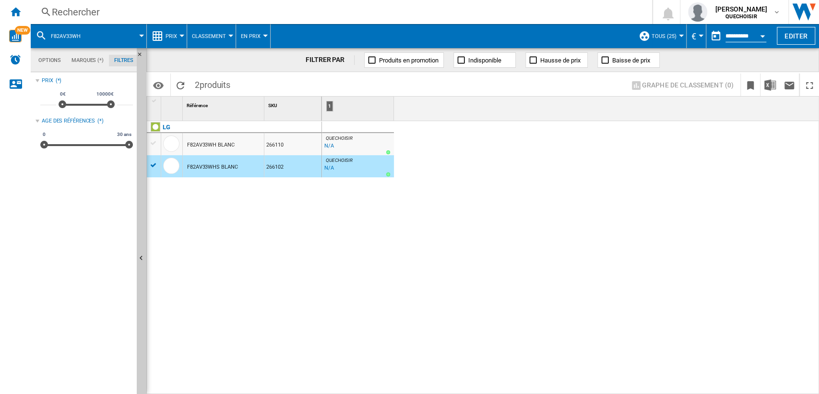
click at [173, 18] on div "Rechercher" at bounding box center [340, 11] width 576 height 13
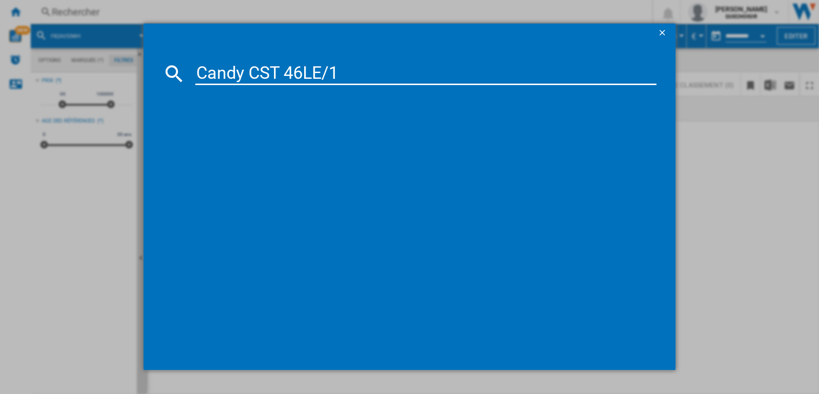
drag, startPoint x: 328, startPoint y: 73, endPoint x: 430, endPoint y: 75, distance: 102.3
click at [406, 75] on input "Candy CST 46LE/1" at bounding box center [426, 73] width 462 height 23
drag, startPoint x: 243, startPoint y: 70, endPoint x: 249, endPoint y: 71, distance: 5.9
click at [249, 71] on input "Candy CST 46LE" at bounding box center [426, 73] width 462 height 23
type input "Candy CST 46LE"
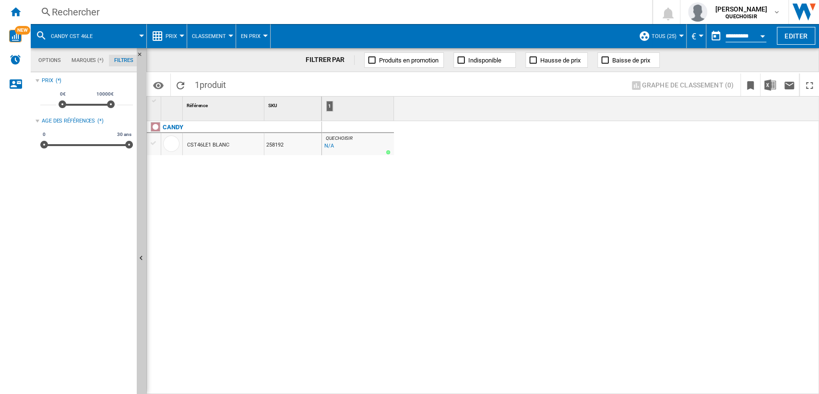
click at [215, 145] on div "CST46LE1 BLANC" at bounding box center [208, 145] width 42 height 22
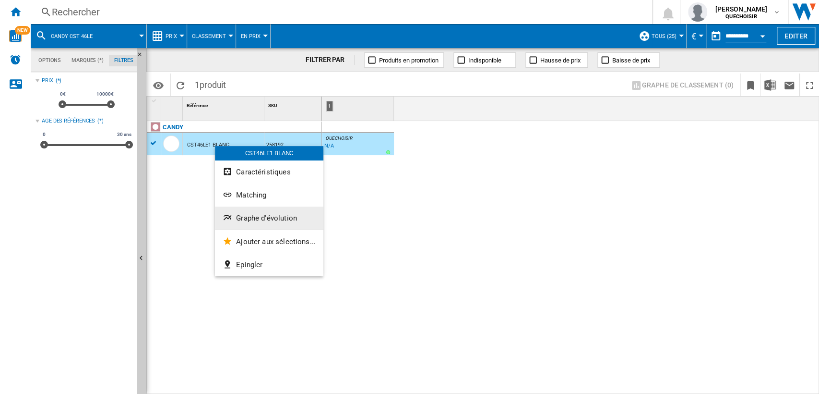
click at [278, 214] on span "Graphe d'évolution" at bounding box center [266, 218] width 61 height 9
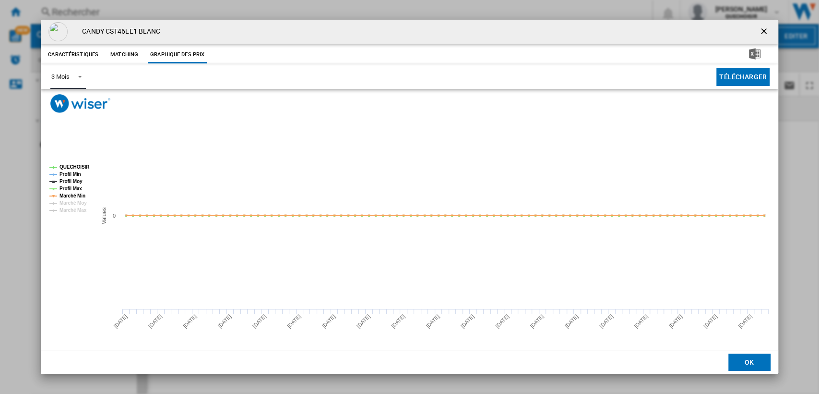
click at [77, 80] on span "Product popup" at bounding box center [78, 76] width 12 height 9
click at [79, 101] on md-option "6 Mois" at bounding box center [76, 100] width 65 height 23
drag, startPoint x: 765, startPoint y: 33, endPoint x: 756, endPoint y: 34, distance: 9.1
click at [765, 33] on ng-md-icon "getI18NText('BUTTONS.CLOSE_DIALOG')" at bounding box center [765, 32] width 12 height 12
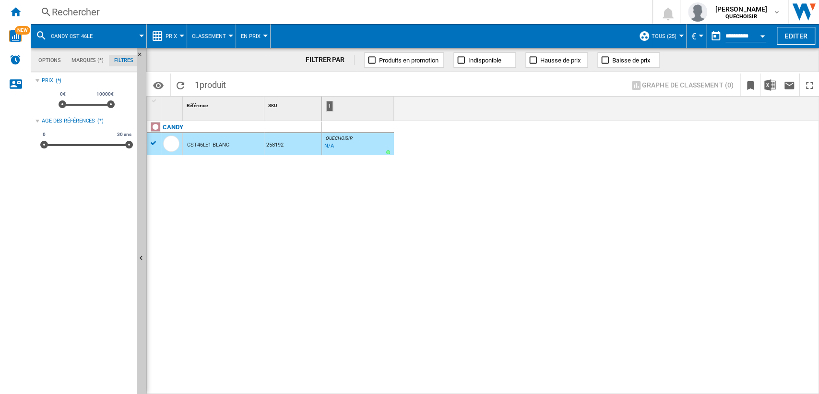
click at [399, 12] on div "Rechercher" at bounding box center [340, 11] width 576 height 13
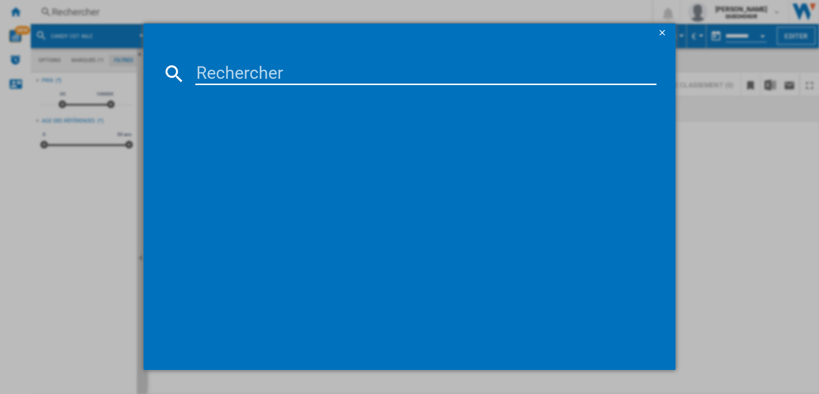
type input "ALT1052"
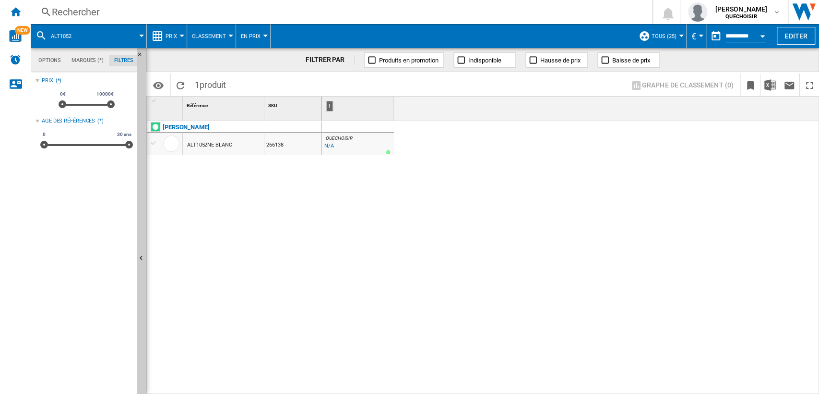
click at [193, 144] on div "ALT1052NE BLANC" at bounding box center [209, 145] width 45 height 22
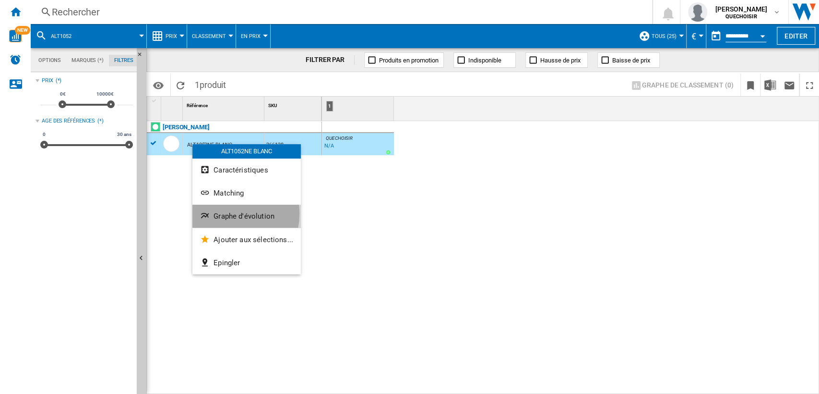
click at [229, 214] on span "Graphe d'évolution" at bounding box center [244, 216] width 61 height 9
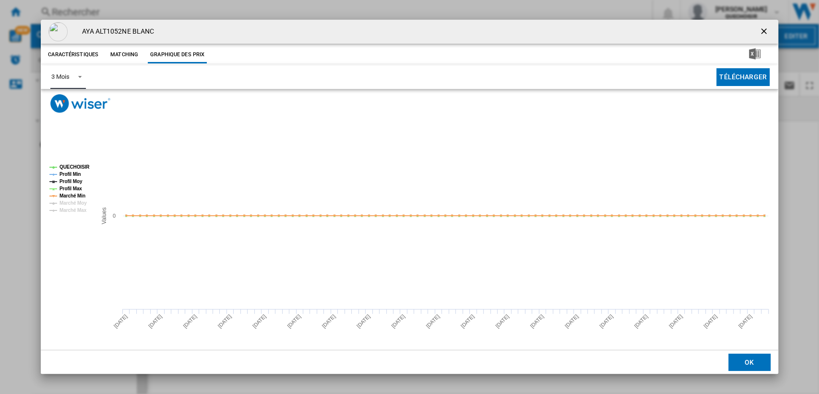
click at [63, 84] on md-select-value "3 Mois" at bounding box center [67, 77] width 35 height 24
click at [67, 100] on div "6 Mois" at bounding box center [60, 100] width 18 height 9
drag, startPoint x: 760, startPoint y: 32, endPoint x: 663, endPoint y: 1, distance: 102.0
click at [760, 31] on ng-md-icon "getI18NText('BUTTONS.CLOSE_DIALOG')" at bounding box center [765, 32] width 12 height 12
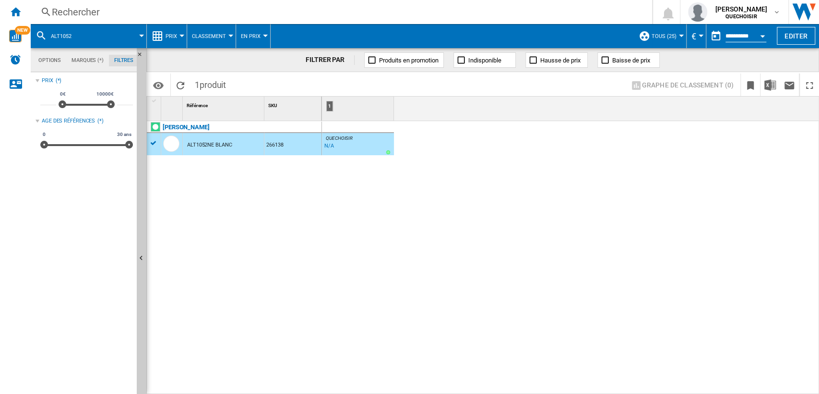
click at [227, 14] on div "Rechercher" at bounding box center [340, 11] width 576 height 13
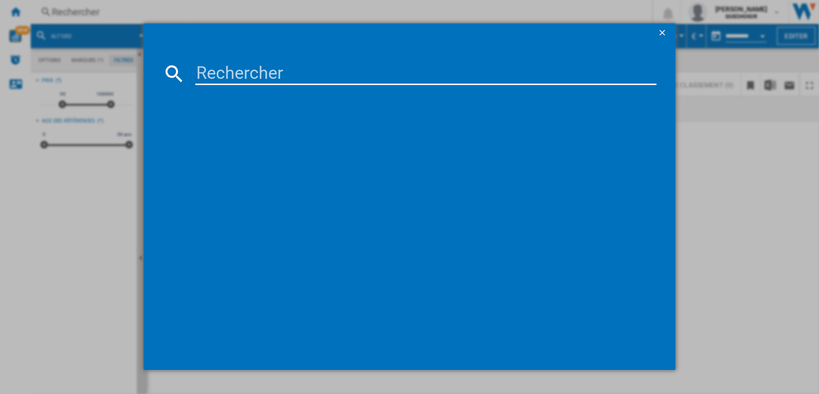
type input "BTWS60400FR"
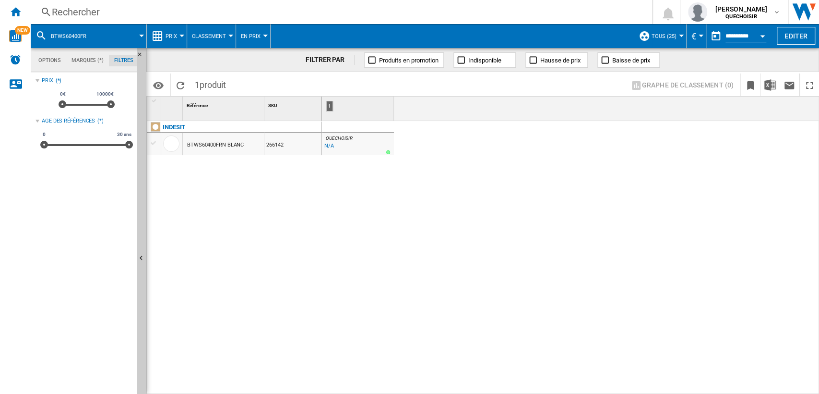
click at [211, 143] on div "BTWS60400FRN BLANC" at bounding box center [215, 145] width 57 height 22
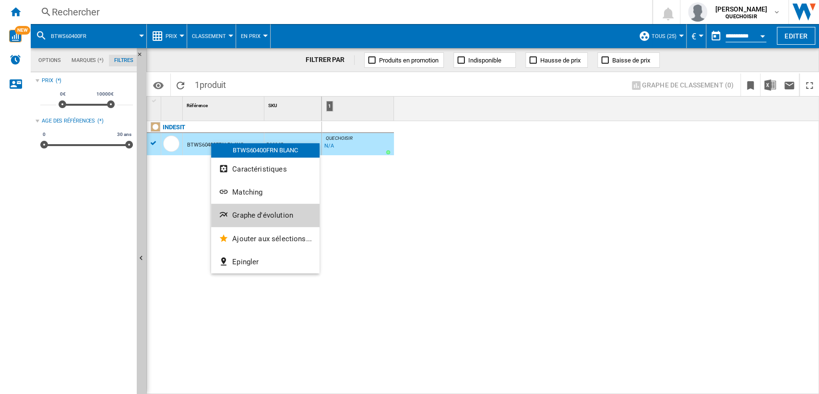
click at [266, 207] on button "Graphe d'évolution" at bounding box center [265, 215] width 108 height 23
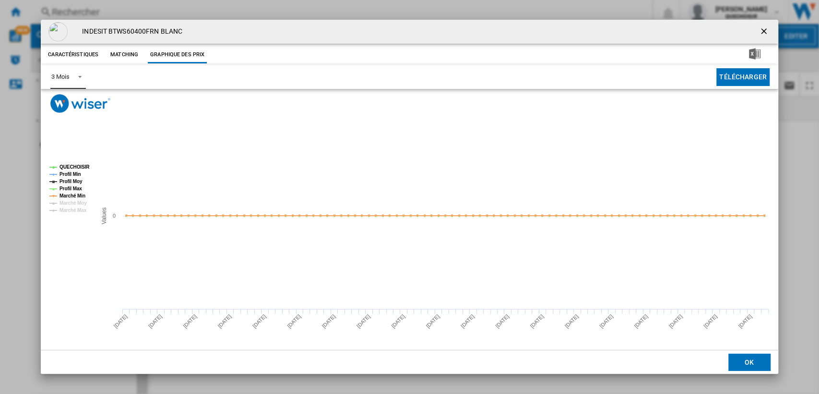
click at [64, 80] on span "3 Mois" at bounding box center [60, 76] width 18 height 9
click at [71, 99] on md-option "6 Mois" at bounding box center [76, 100] width 65 height 23
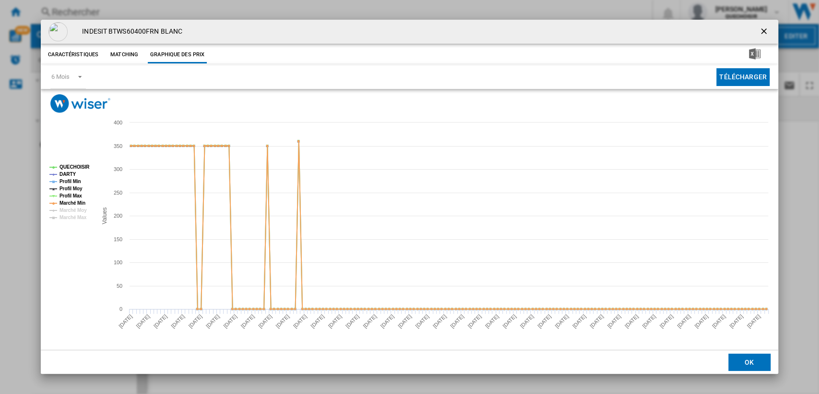
click at [759, 28] on ng-md-icon "getI18NText('BUTTONS.CLOSE_DIALOG')" at bounding box center [765, 32] width 12 height 12
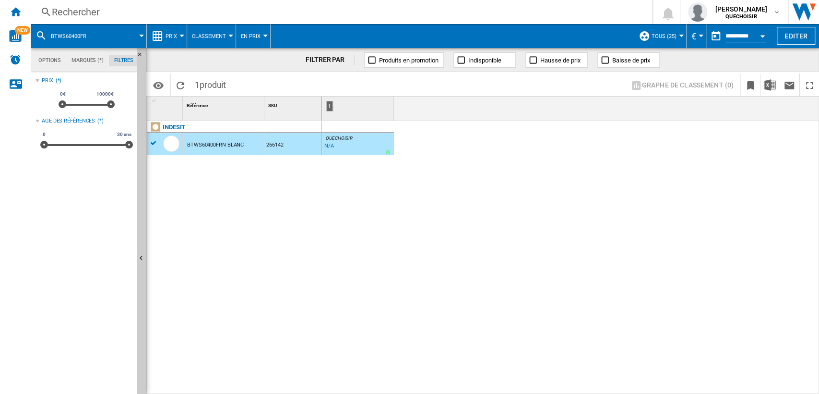
click at [227, 11] on div "Rechercher" at bounding box center [340, 11] width 576 height 13
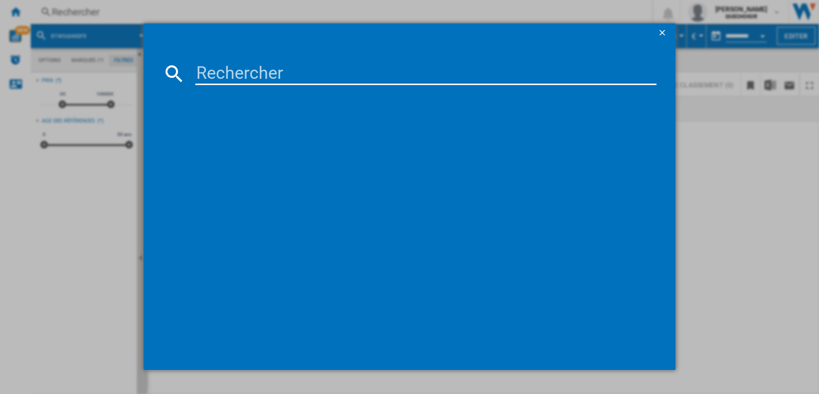
type input "WF 510 D W566C"
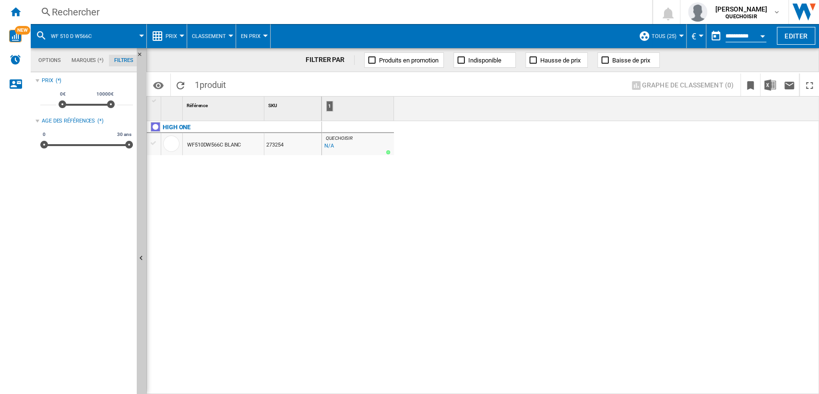
click at [218, 145] on div "WF510DW566C BLANC" at bounding box center [214, 145] width 54 height 22
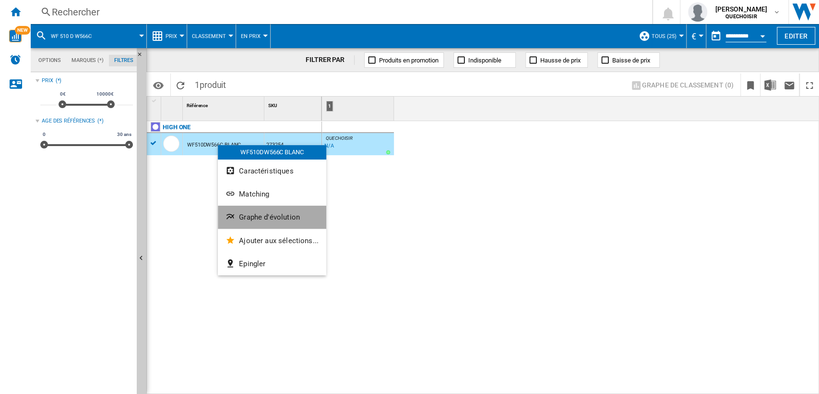
click at [279, 215] on span "Graphe d'évolution" at bounding box center [269, 217] width 61 height 9
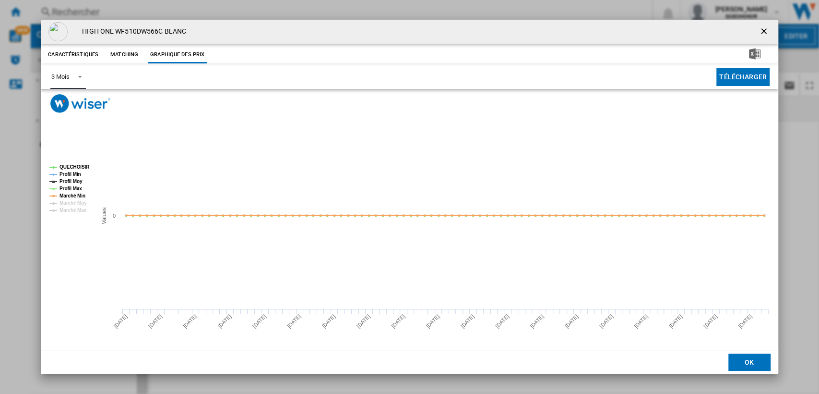
click at [73, 75] on span "Product popup" at bounding box center [78, 76] width 12 height 9
click at [74, 91] on md-option "6 Mois" at bounding box center [76, 100] width 65 height 23
click at [72, 102] on img "Product popup" at bounding box center [80, 103] width 60 height 19
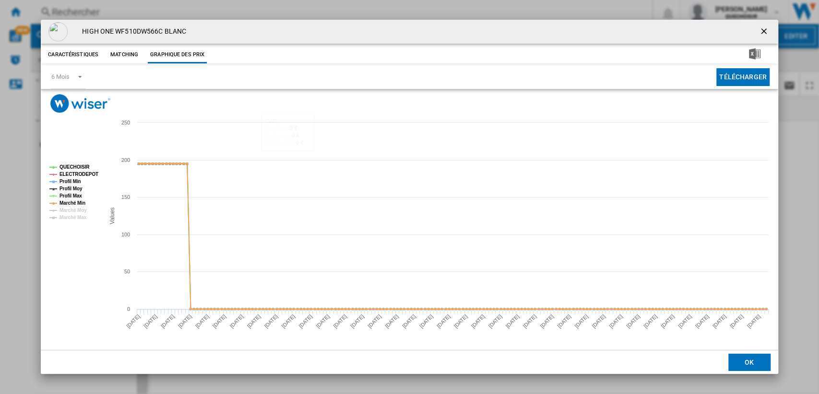
click at [760, 29] on ng-md-icon "getI18NText('BUTTONS.CLOSE_DIALOG')" at bounding box center [765, 32] width 12 height 12
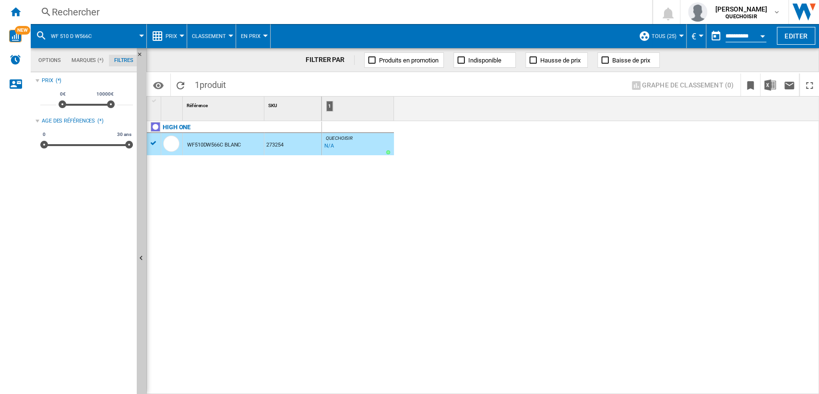
click at [176, 12] on div "Rechercher" at bounding box center [340, 11] width 576 height 13
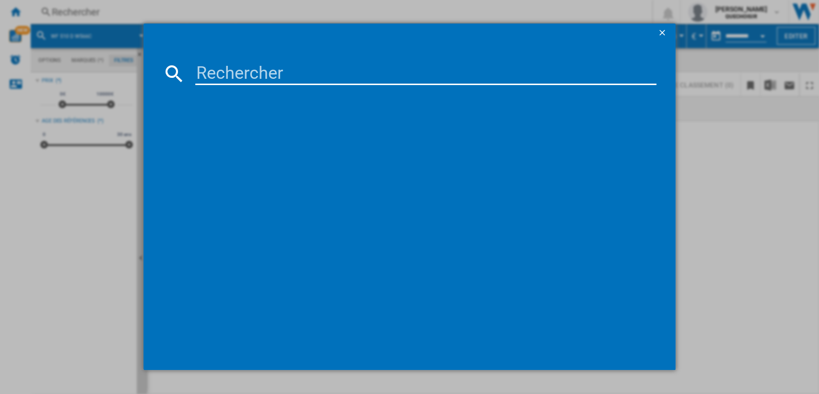
type input "WF 612 D W566C"
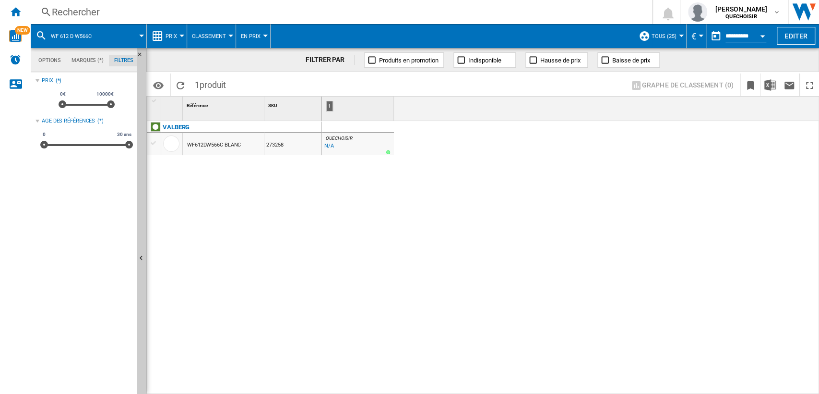
click at [220, 145] on div "WF612DW566C BLANC" at bounding box center [214, 145] width 54 height 22
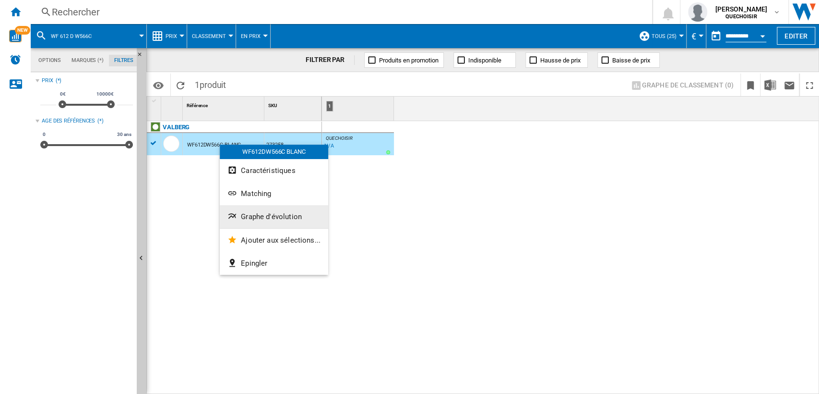
click at [267, 211] on button "Graphe d'évolution" at bounding box center [274, 216] width 108 height 23
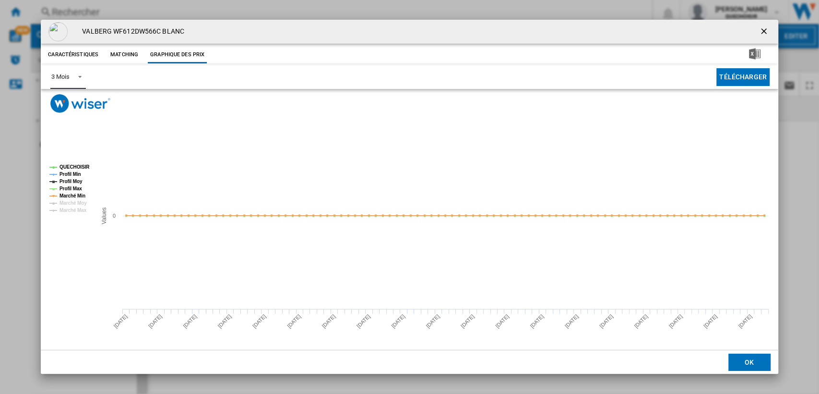
click at [72, 80] on span "Product popup" at bounding box center [78, 76] width 12 height 9
click at [69, 97] on md-option "6 Mois" at bounding box center [76, 100] width 65 height 23
click at [762, 30] on ng-md-icon "getI18NText('BUTTONS.CLOSE_DIALOG')" at bounding box center [765, 32] width 12 height 12
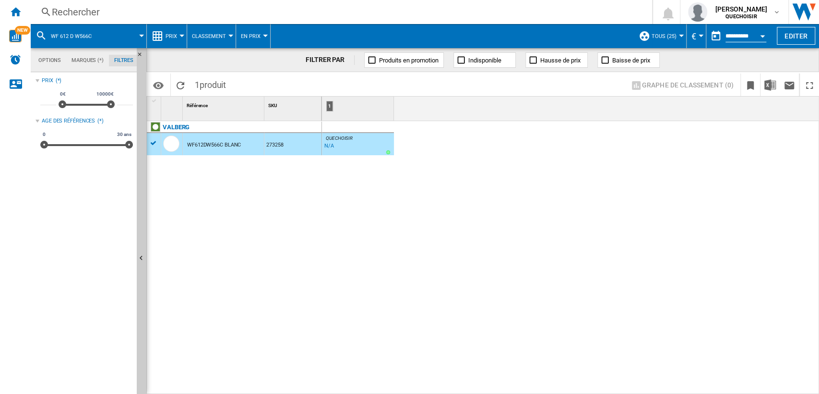
click at [342, 13] on div "Rechercher" at bounding box center [340, 11] width 576 height 13
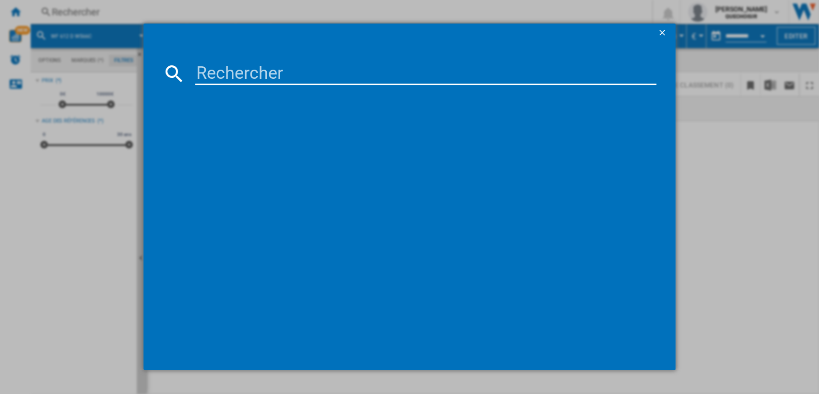
type input "VT602B2"
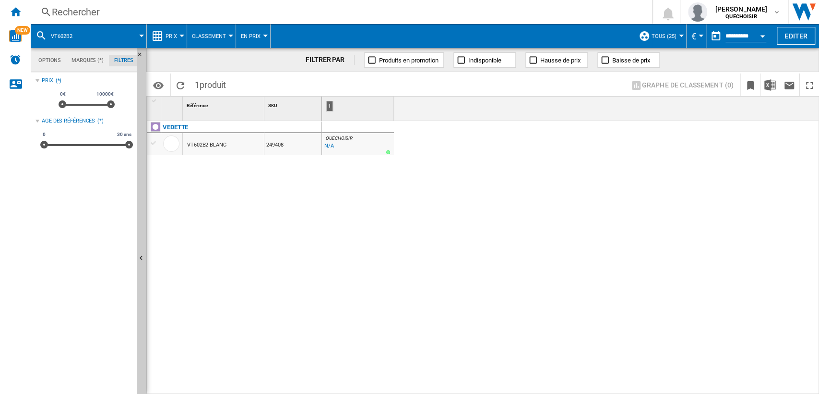
click at [209, 143] on div "VT602B2 BLANC" at bounding box center [206, 145] width 39 height 22
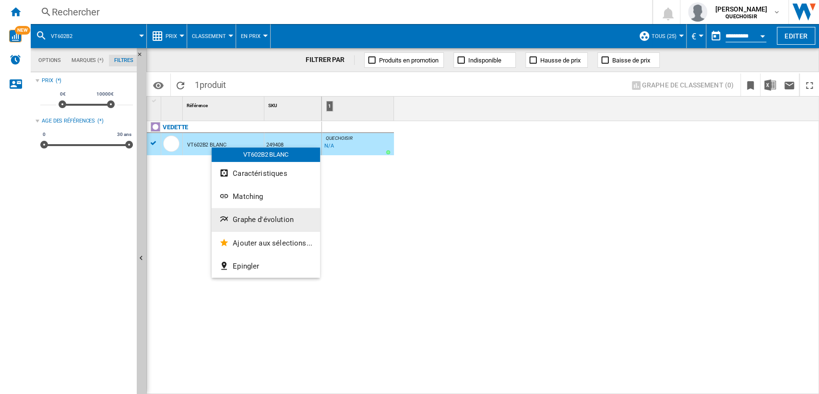
click at [251, 218] on span "Graphe d'évolution" at bounding box center [263, 219] width 61 height 9
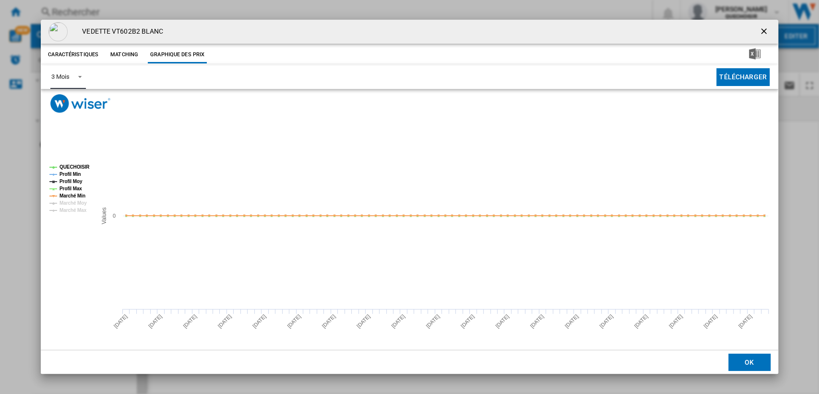
click at [66, 76] on div "3 Mois" at bounding box center [60, 76] width 18 height 7
click at [69, 100] on div "6 Mois" at bounding box center [60, 100] width 18 height 9
click at [762, 28] on ng-md-icon "getI18NText('BUTTONS.CLOSE_DIALOG')" at bounding box center [765, 32] width 12 height 12
